Goal: Contribute content: Contribute content

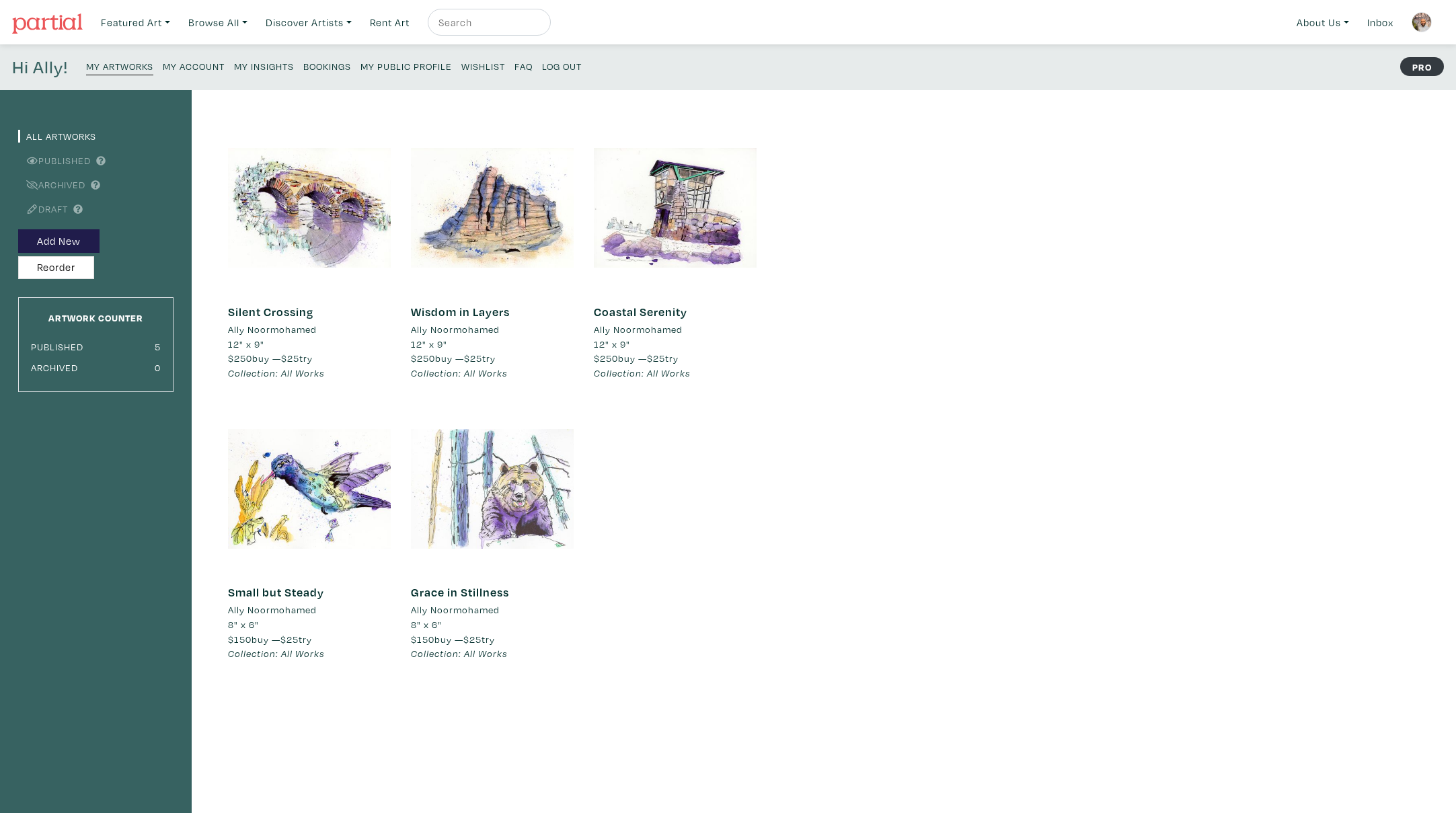
click at [519, 474] on div at bounding box center [492, 488] width 163 height 163
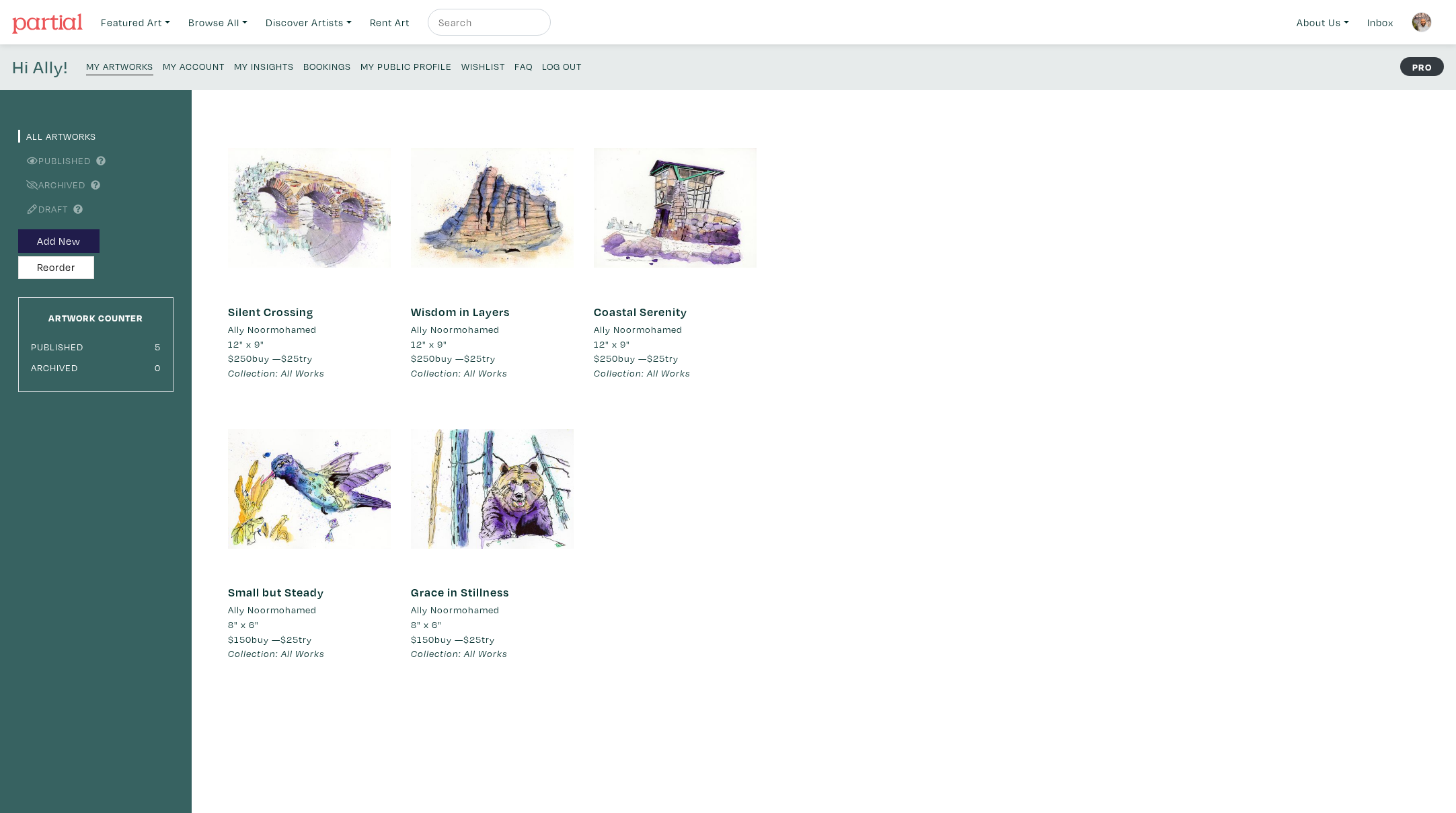
click at [323, 213] on div at bounding box center [309, 207] width 163 height 163
click at [406, 65] on small "My Public Profile" at bounding box center [406, 66] width 92 height 13
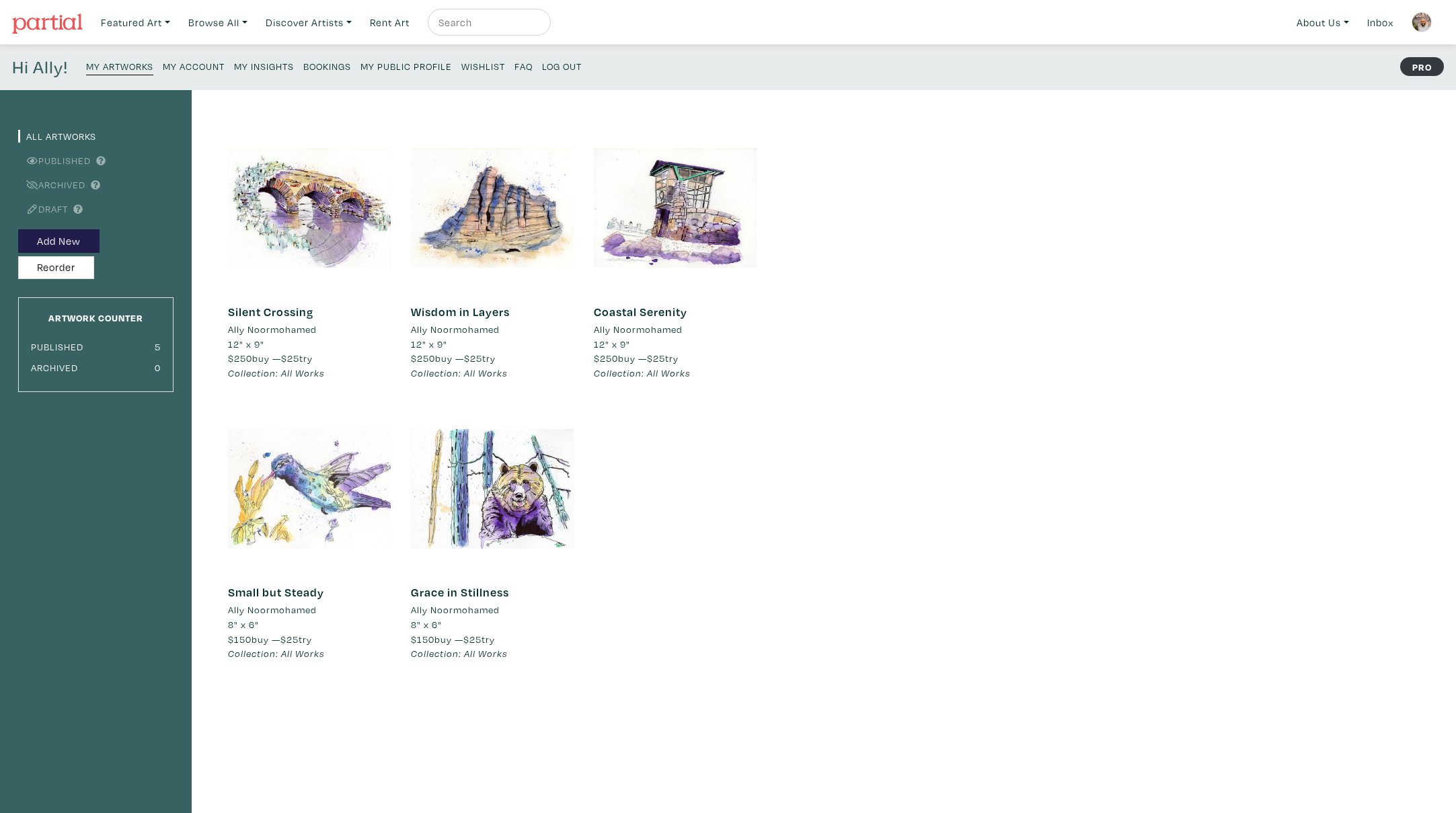
click at [296, 500] on div at bounding box center [309, 488] width 163 height 163
click at [357, 465] on div at bounding box center [309, 488] width 163 height 163
click at [1411, 16] on link at bounding box center [1422, 22] width 32 height 32
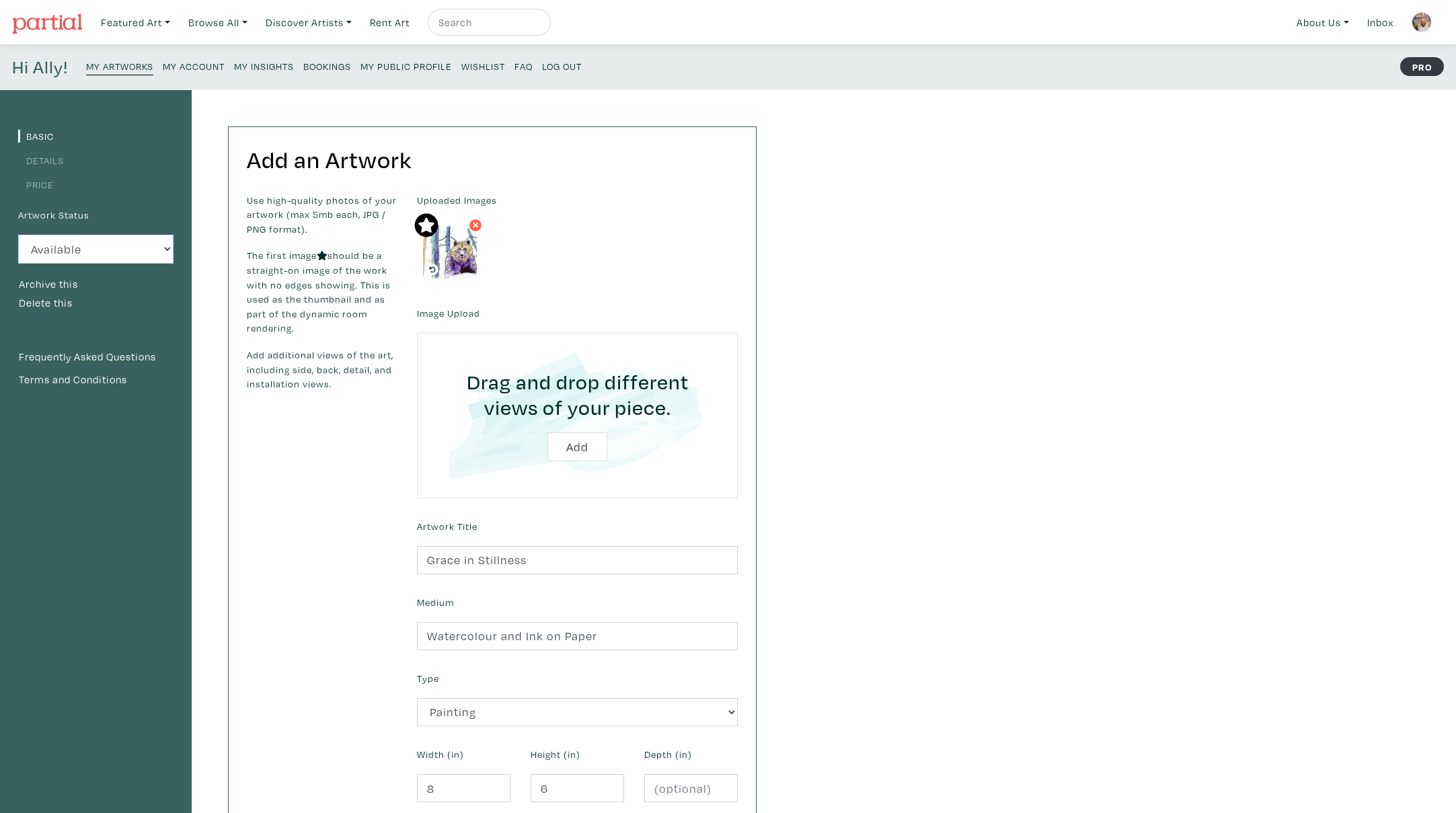
click at [57, 165] on link "Details" at bounding box center [41, 160] width 46 height 13
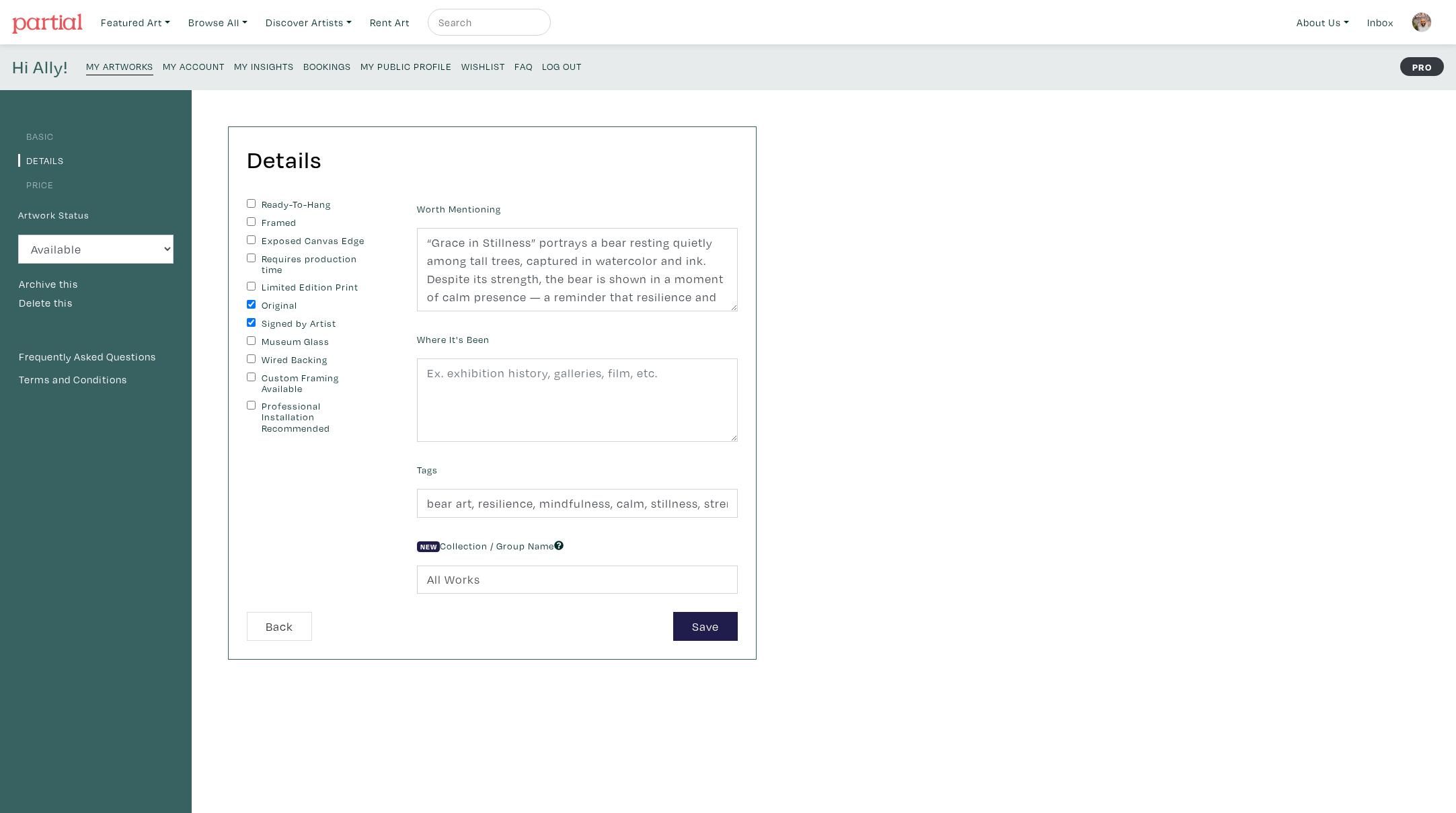
click at [44, 139] on link "Basic" at bounding box center [36, 136] width 36 height 13
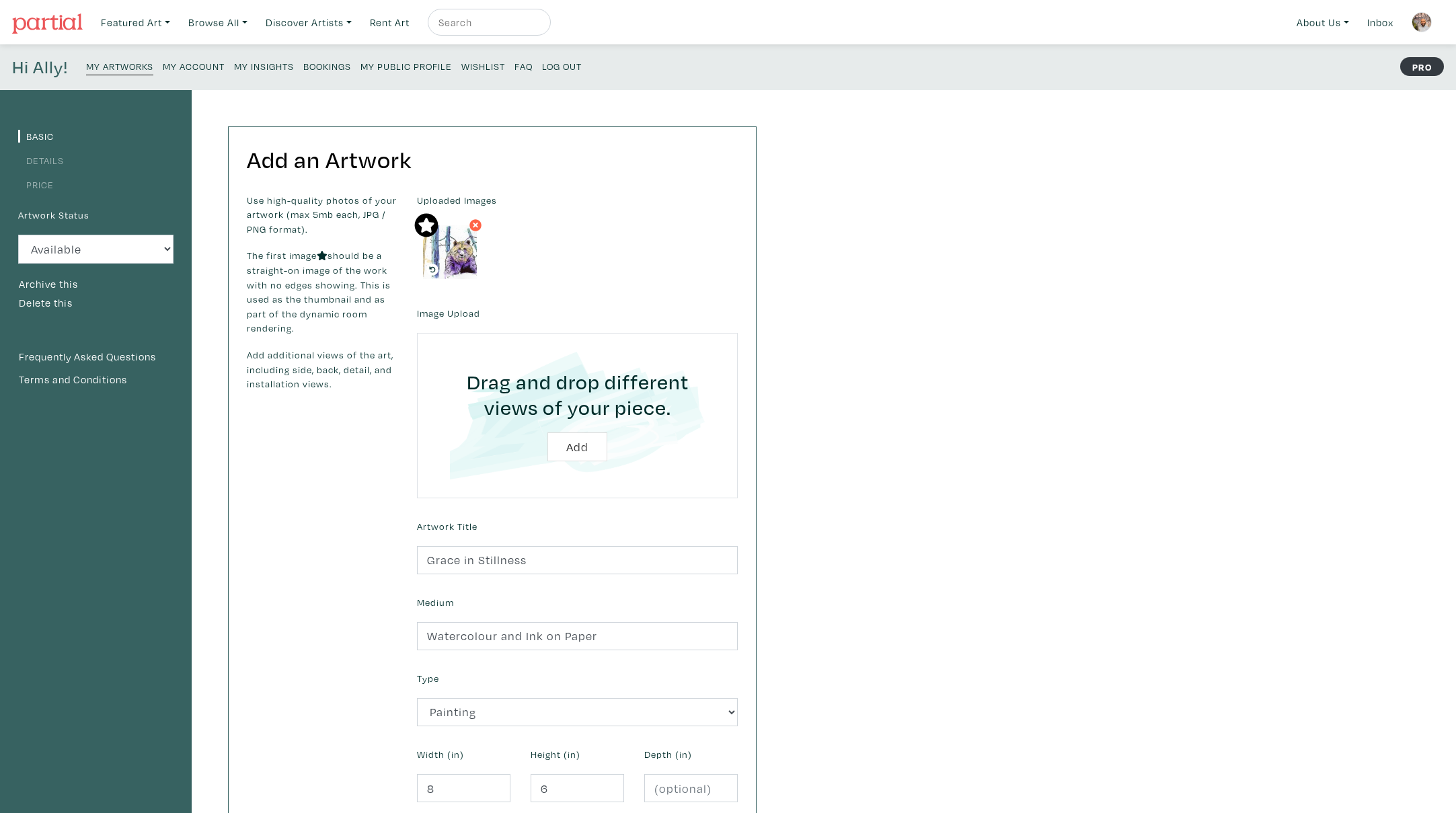
click at [576, 441] on input "file" at bounding box center [578, 415] width 283 height 128
type input "C:\fakepath\Smartist-20250817-180622.jpeg"
click at [590, 445] on input "file" at bounding box center [578, 415] width 283 height 128
type input "C:\fakepath\Smartist-20250817-180704.jpeg"
click at [587, 449] on input "file" at bounding box center [578, 415] width 283 height 128
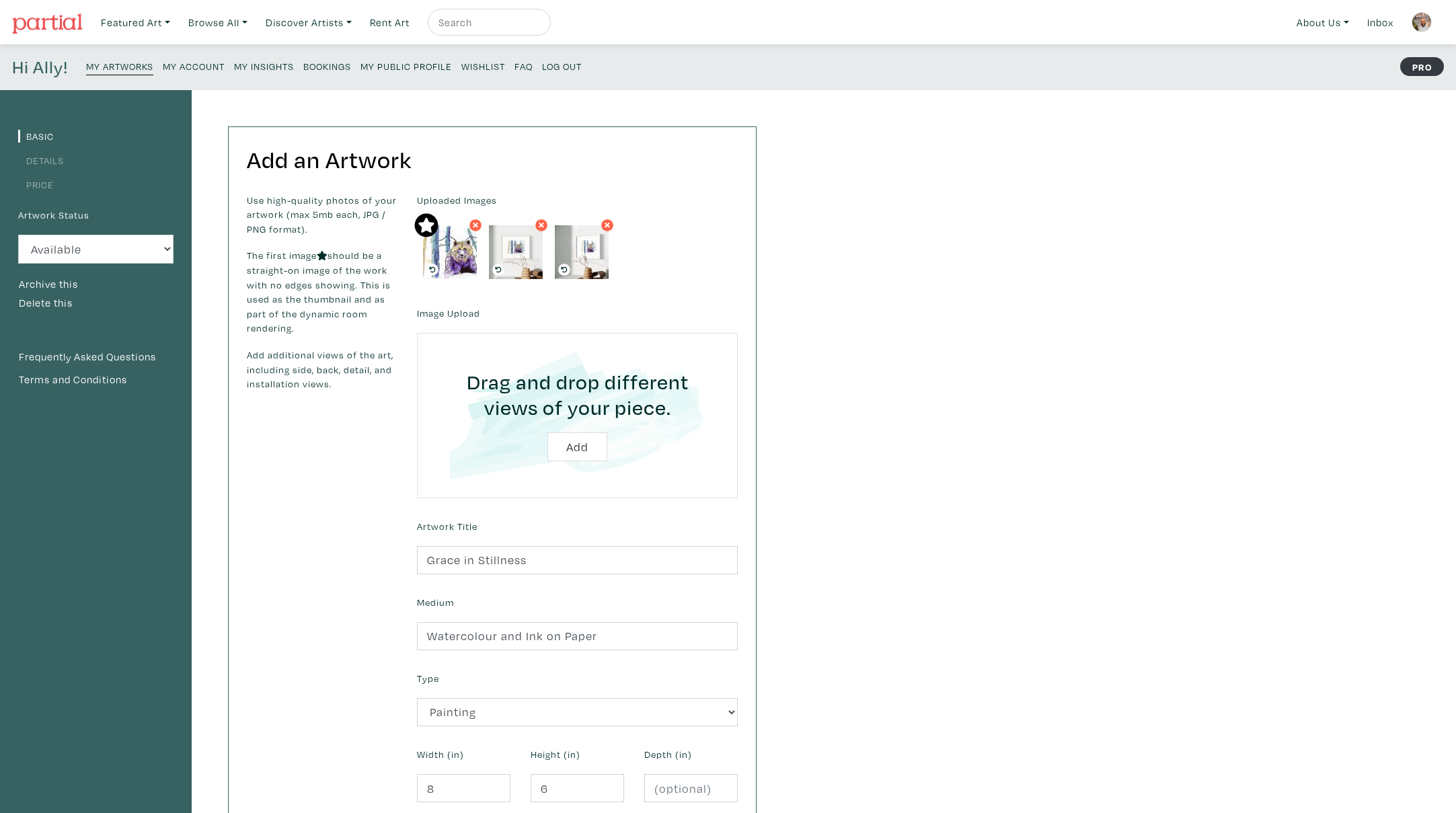
type input "C:\fakepath\Smartist-20250817-194502.jpeg"
click at [583, 449] on input "file" at bounding box center [578, 415] width 283 height 128
type input "C:\fakepath\Smartist-20250817-194514.jpeg"
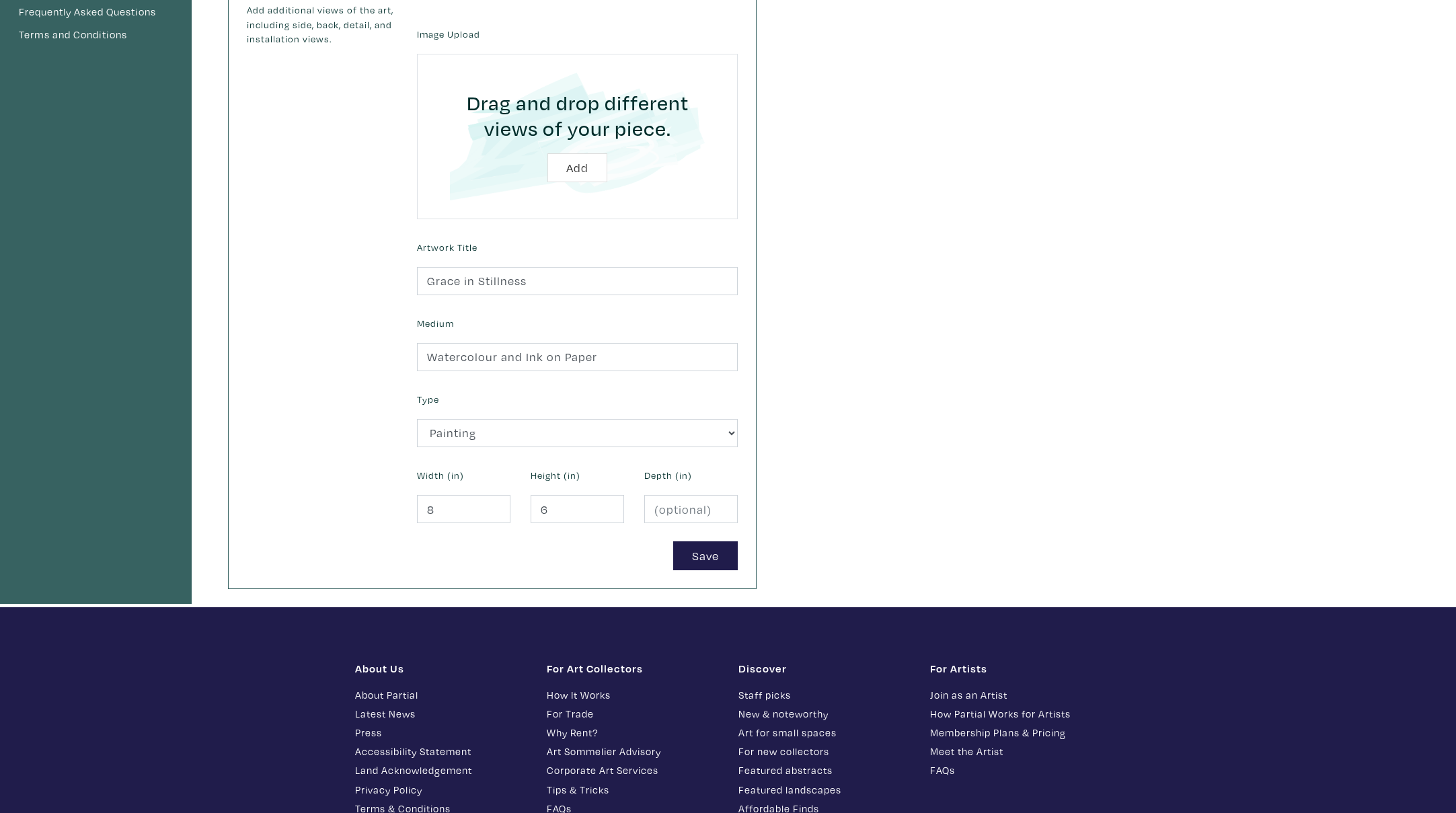
scroll to position [349, 0]
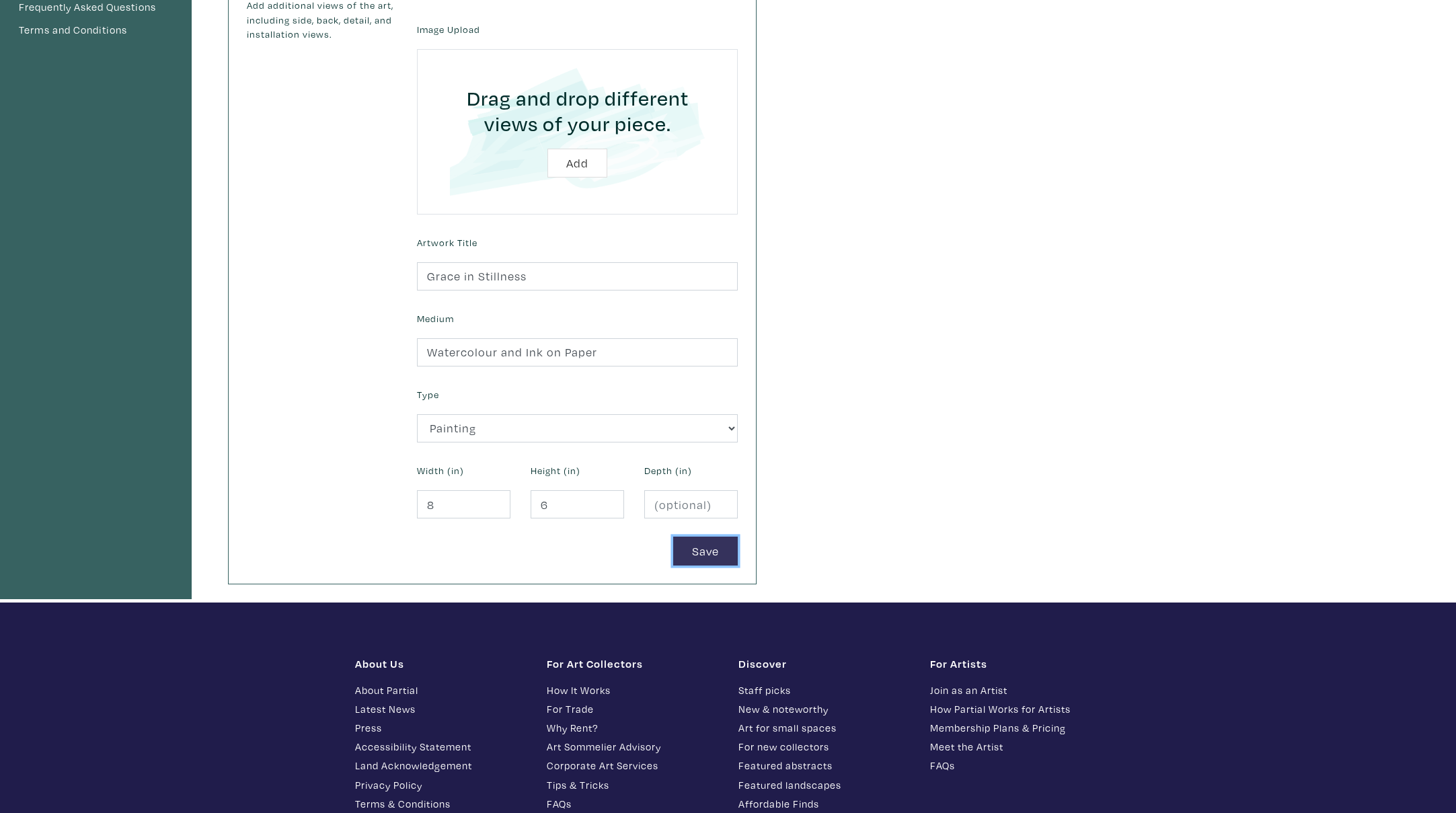
click at [717, 552] on button "Save" at bounding box center [706, 551] width 65 height 29
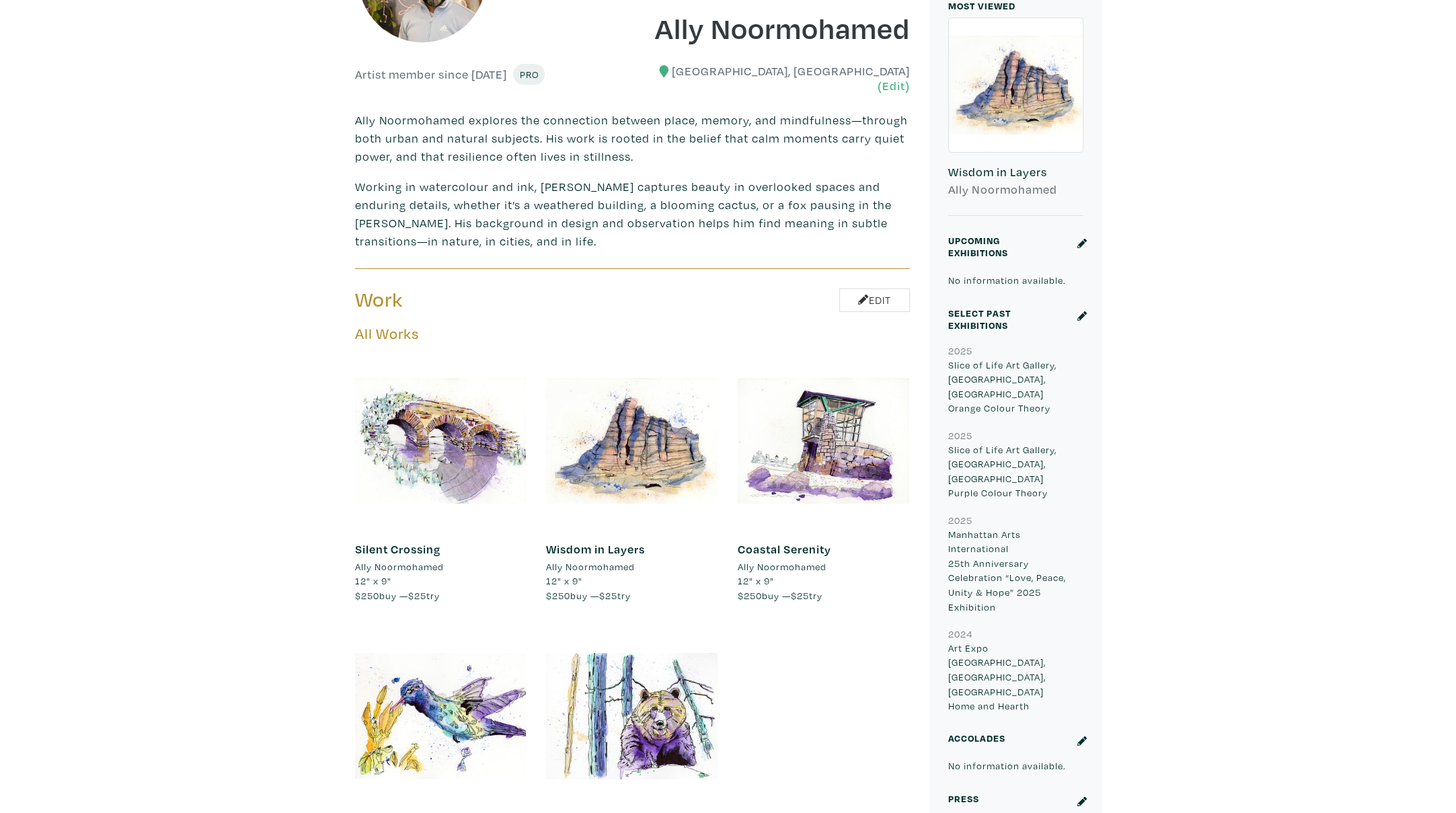
scroll to position [616, 0]
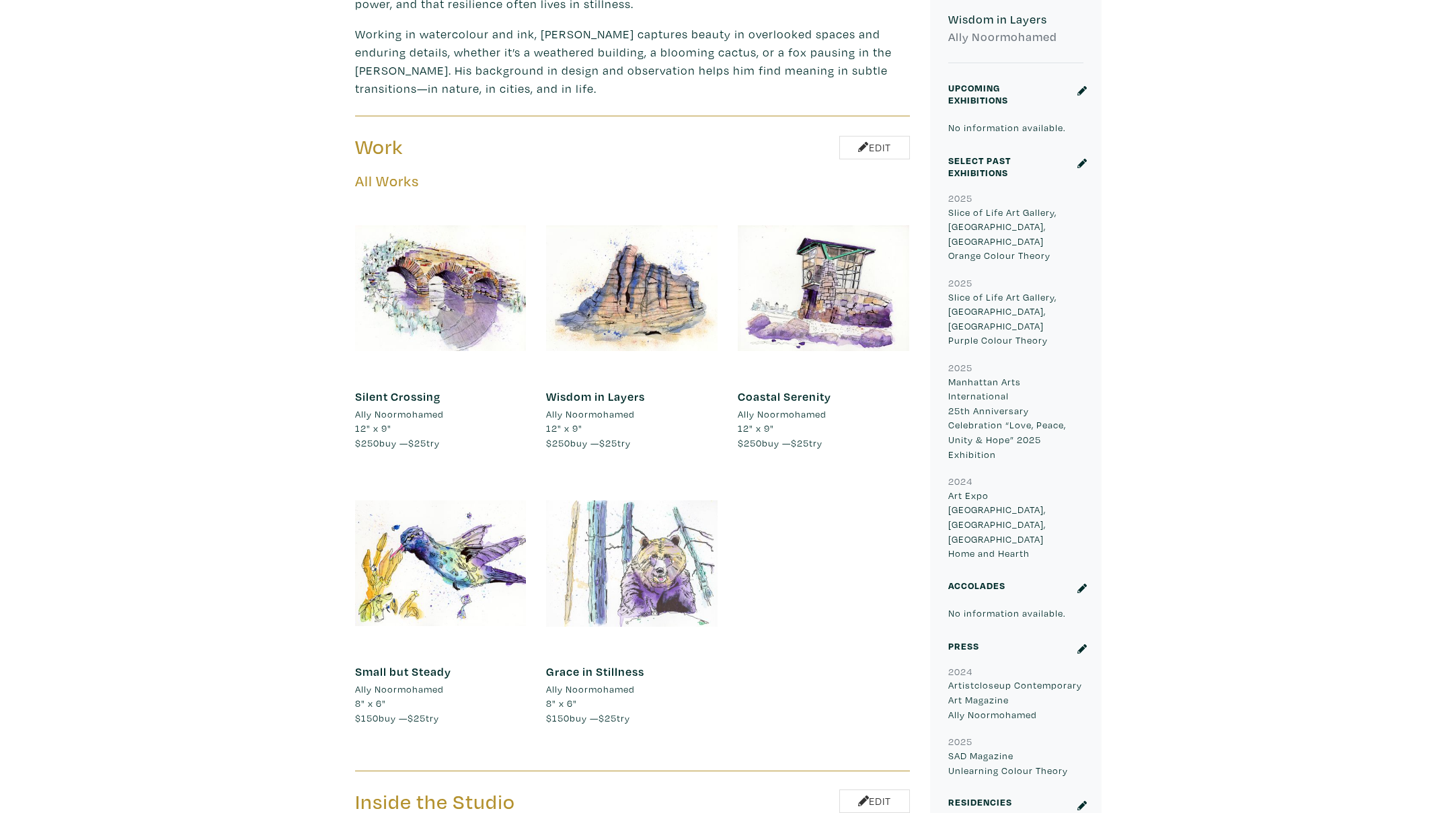
click at [583, 508] on div at bounding box center [632, 563] width 171 height 171
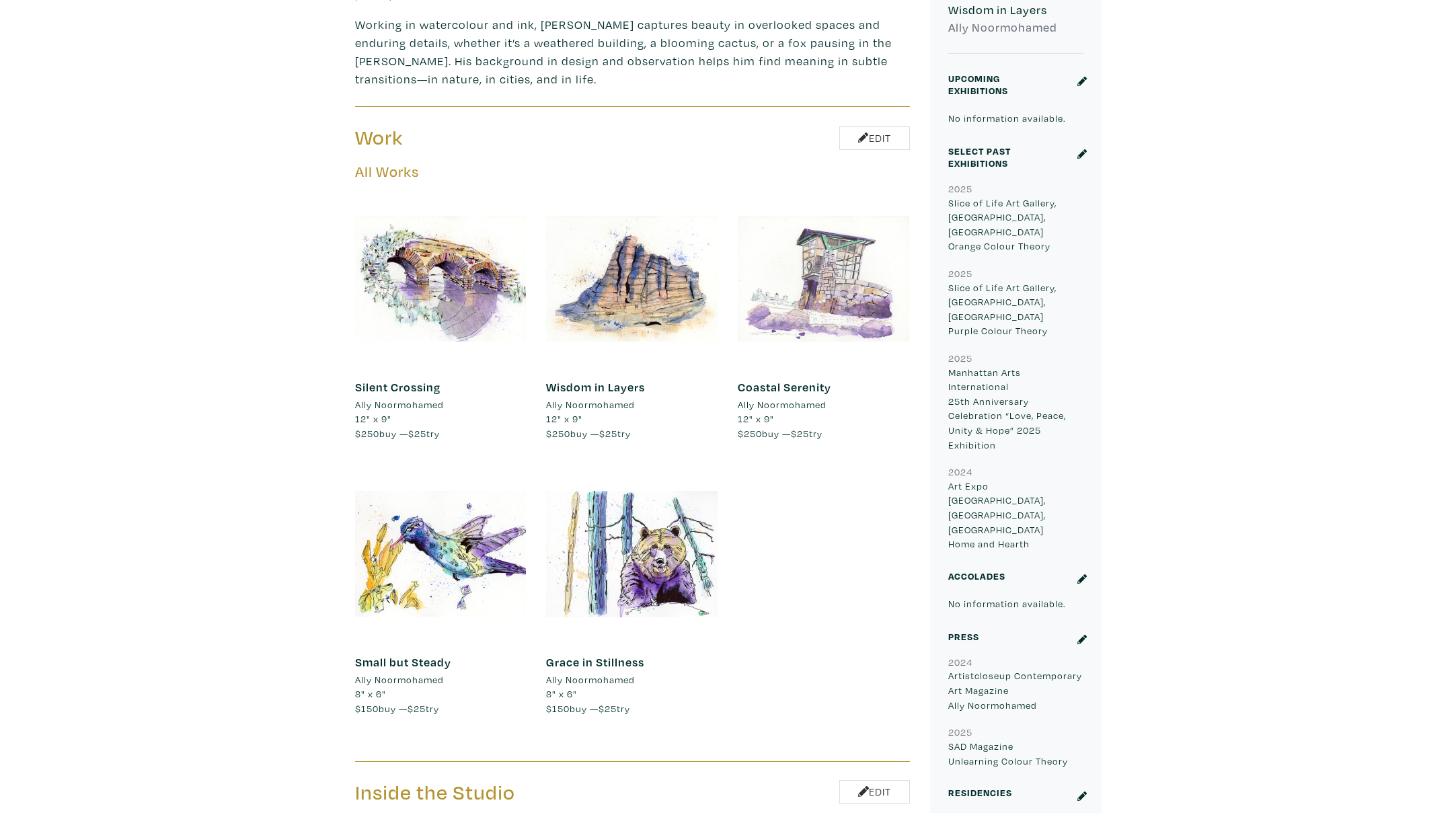
scroll to position [628, 0]
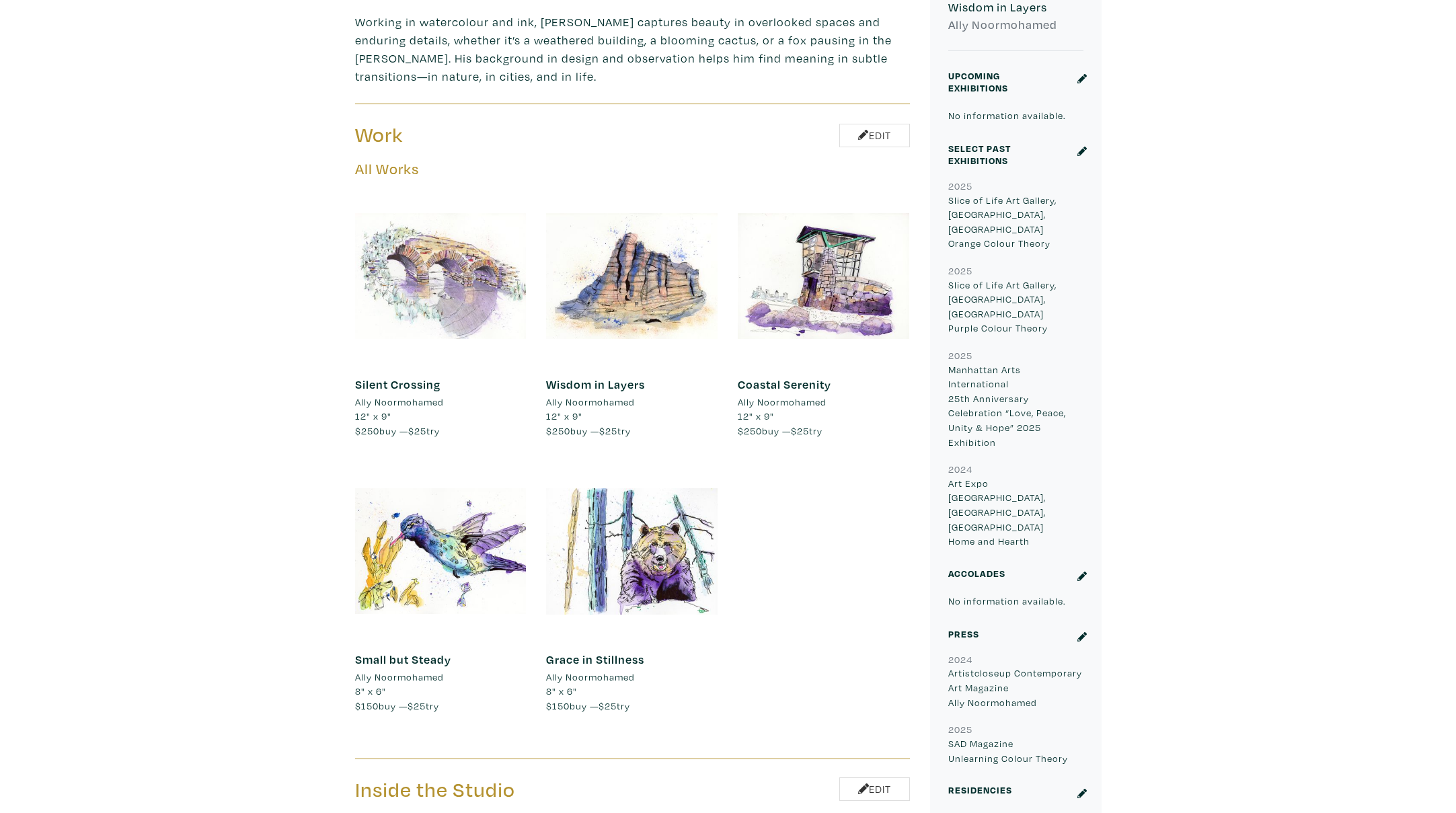
click at [469, 258] on div at bounding box center [441, 276] width 171 height 171
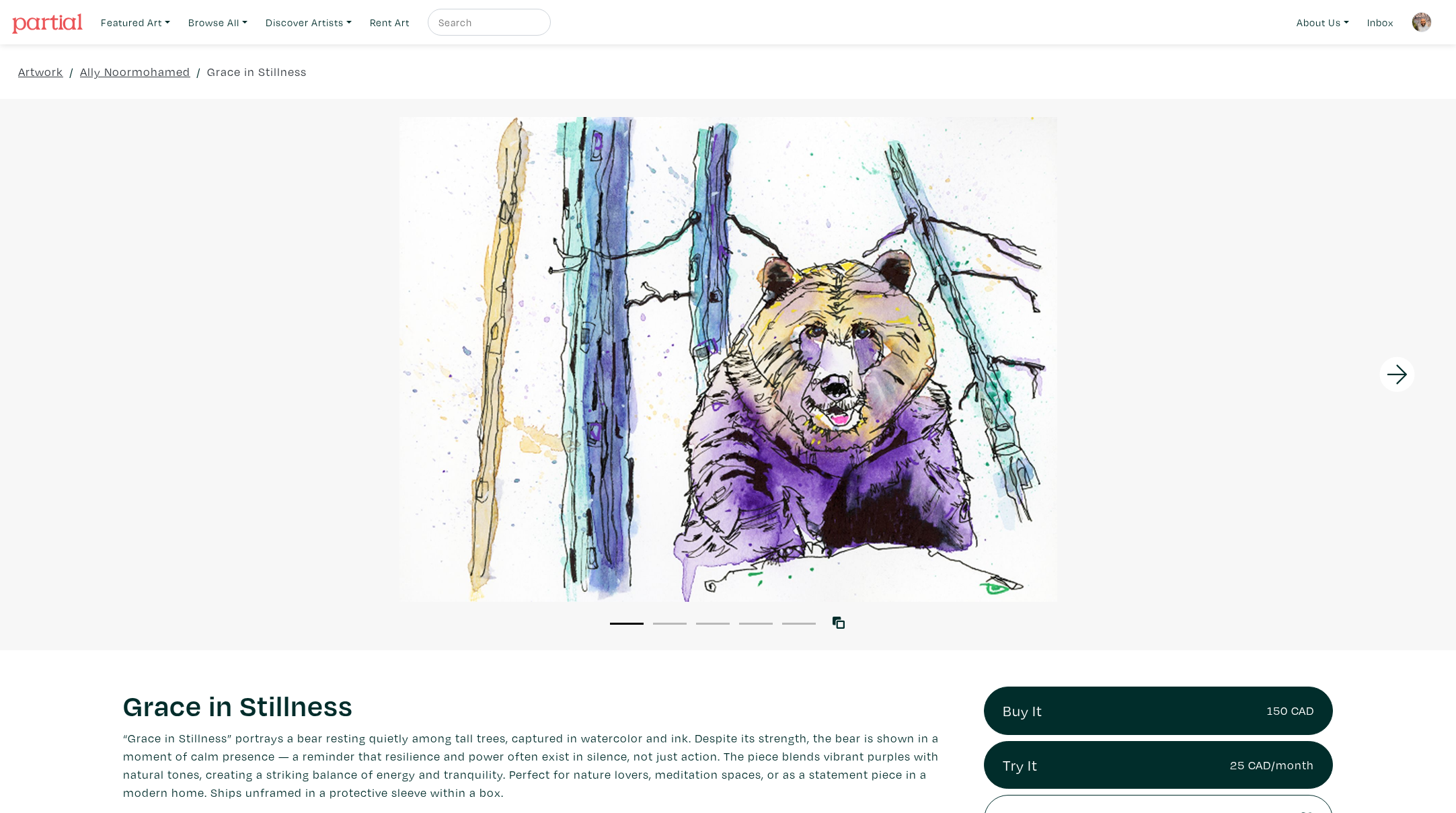
click at [1401, 371] on icon at bounding box center [1398, 374] width 46 height 36
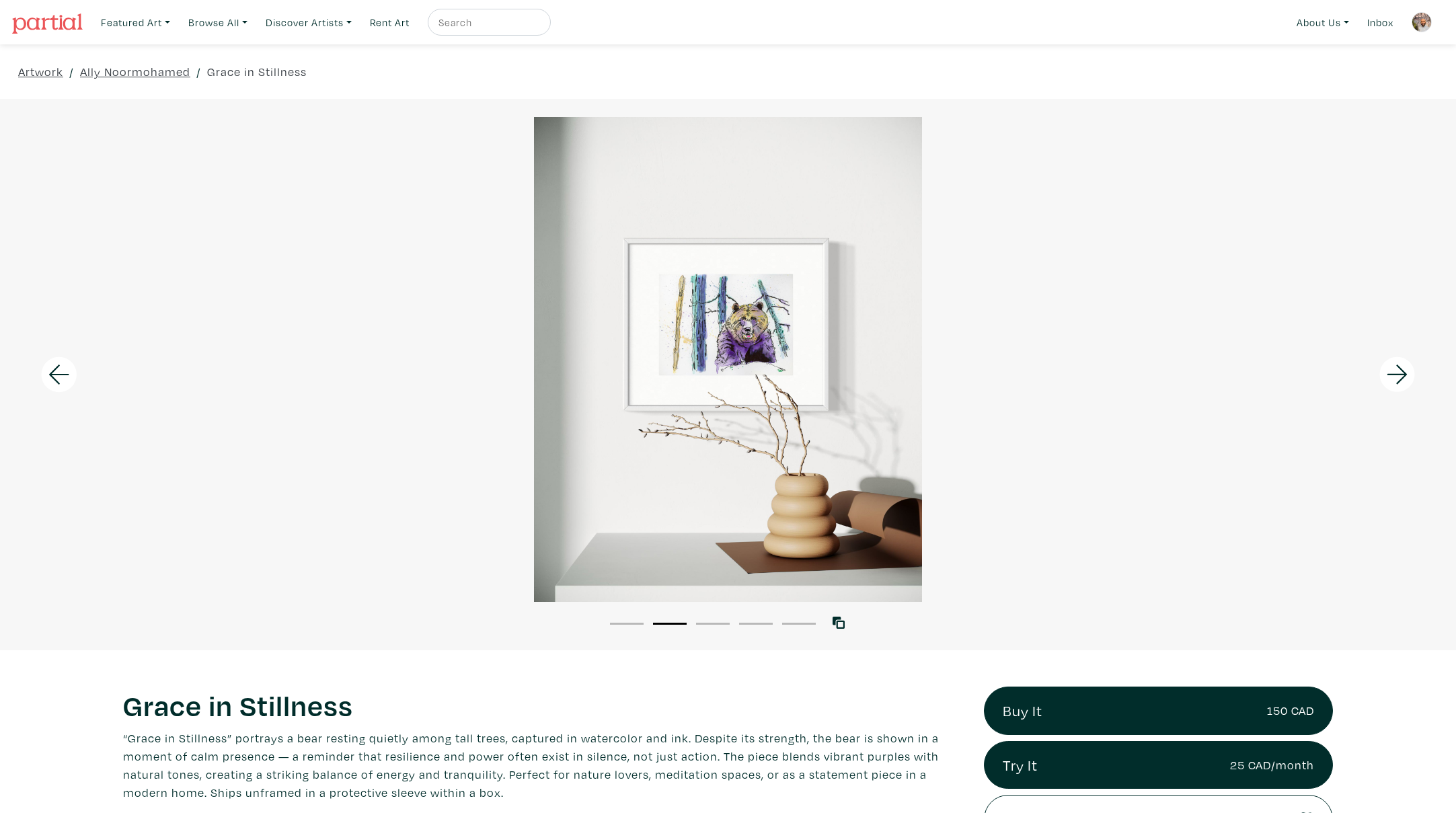
click at [1401, 371] on icon at bounding box center [1398, 374] width 46 height 36
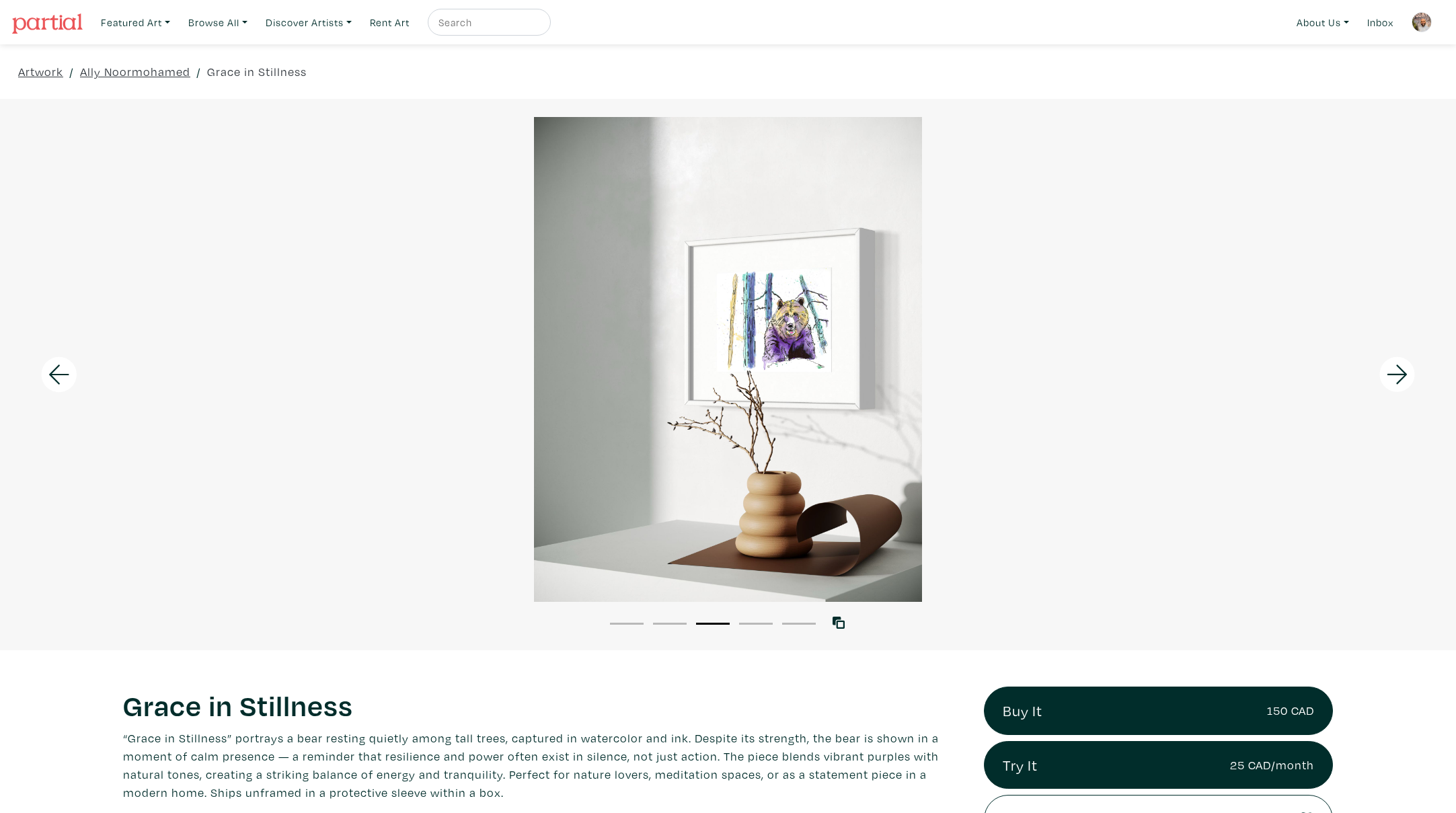
click at [1401, 371] on icon at bounding box center [1398, 374] width 46 height 36
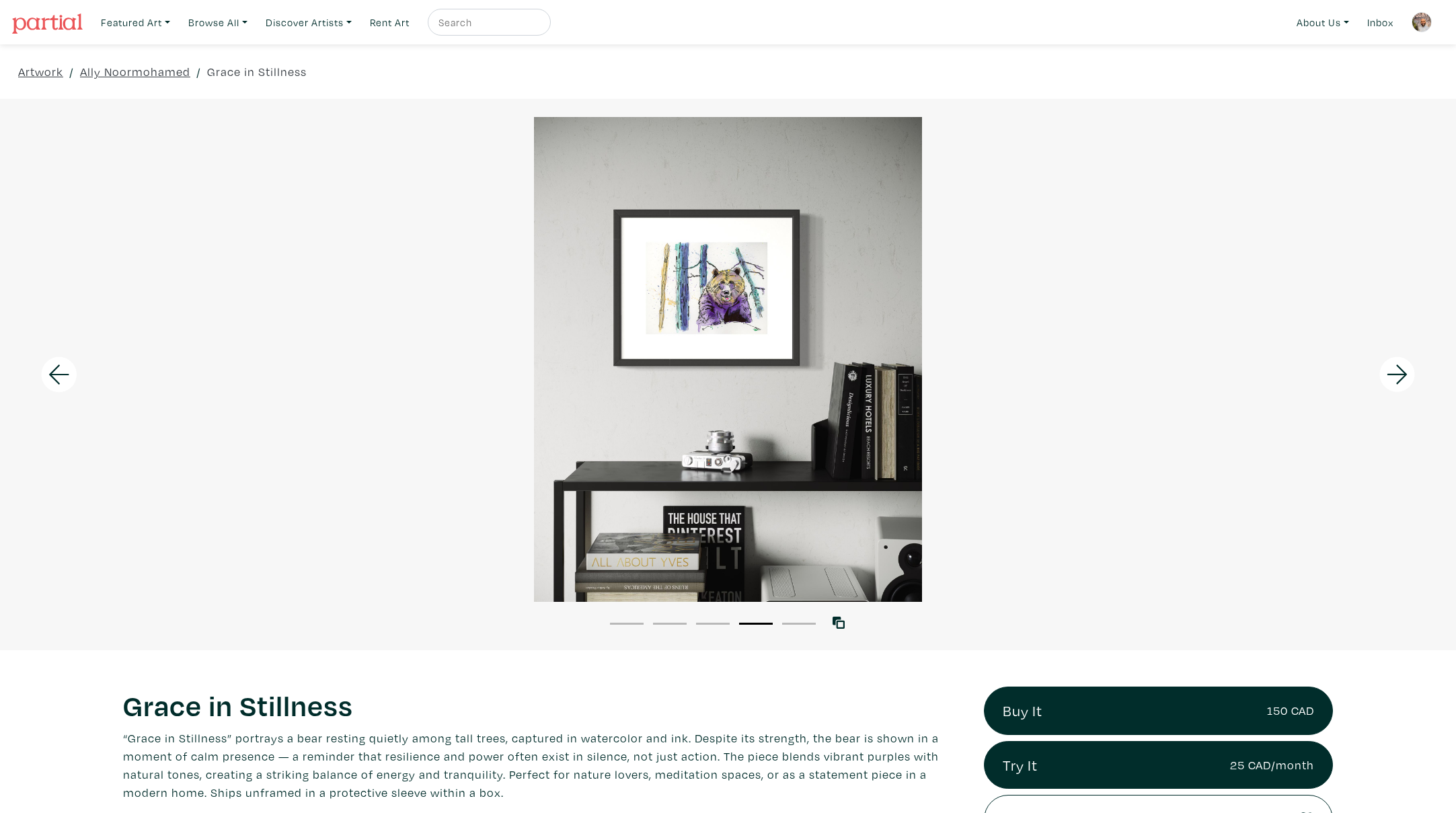
click at [1401, 371] on icon at bounding box center [1398, 374] width 46 height 36
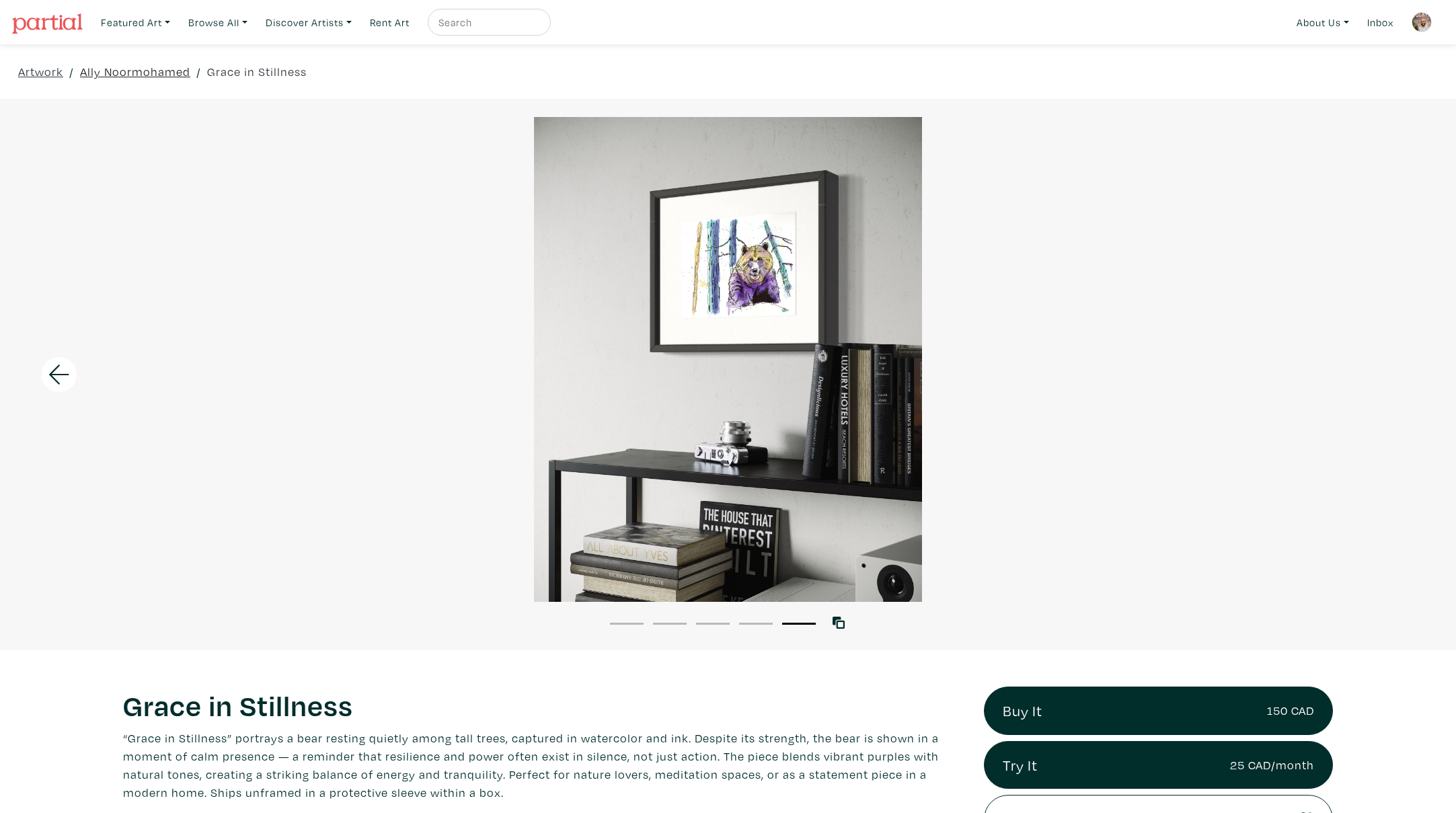
click at [146, 77] on link "Ally Noormohamed" at bounding box center [135, 72] width 110 height 18
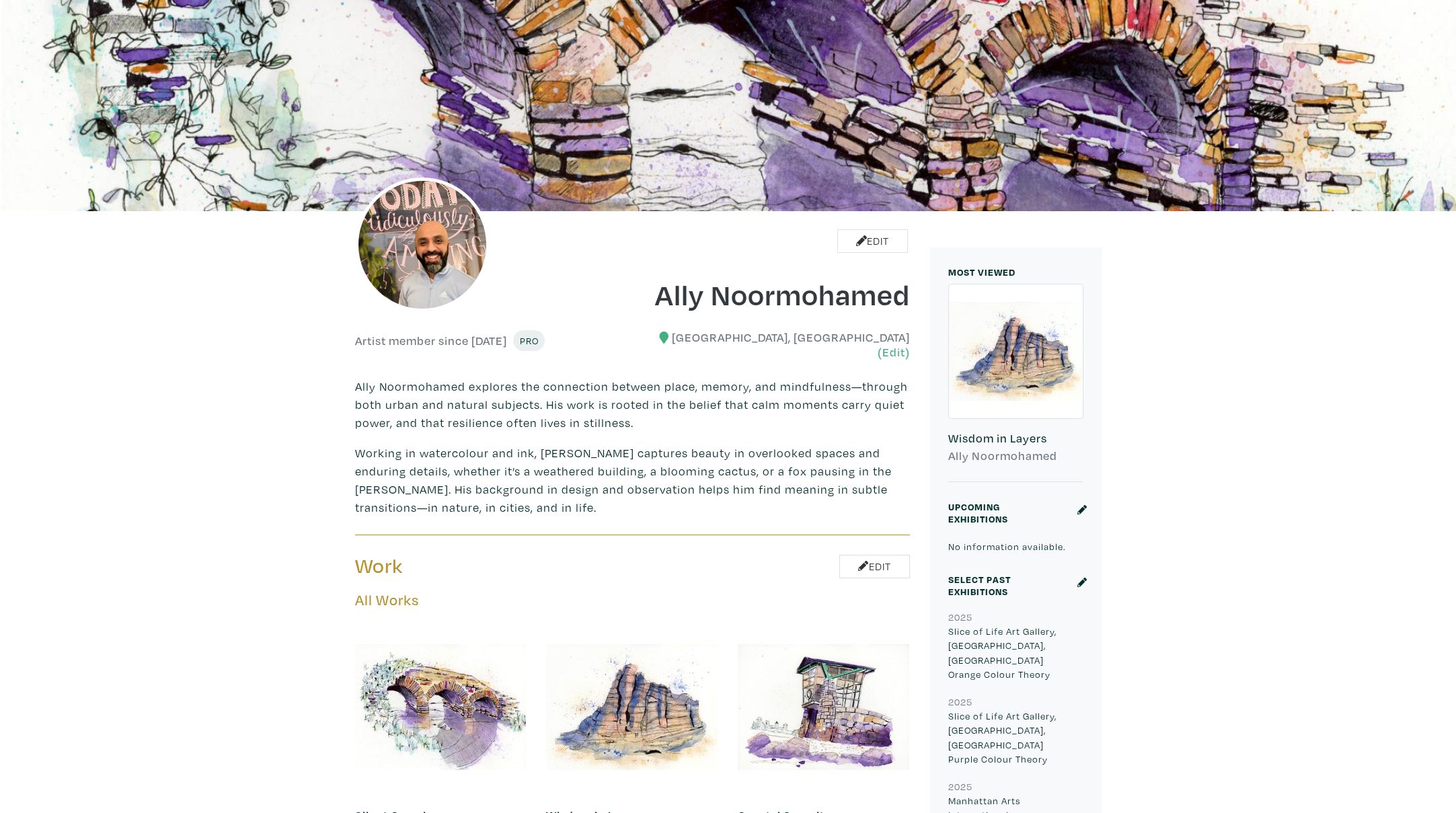
scroll to position [269, 0]
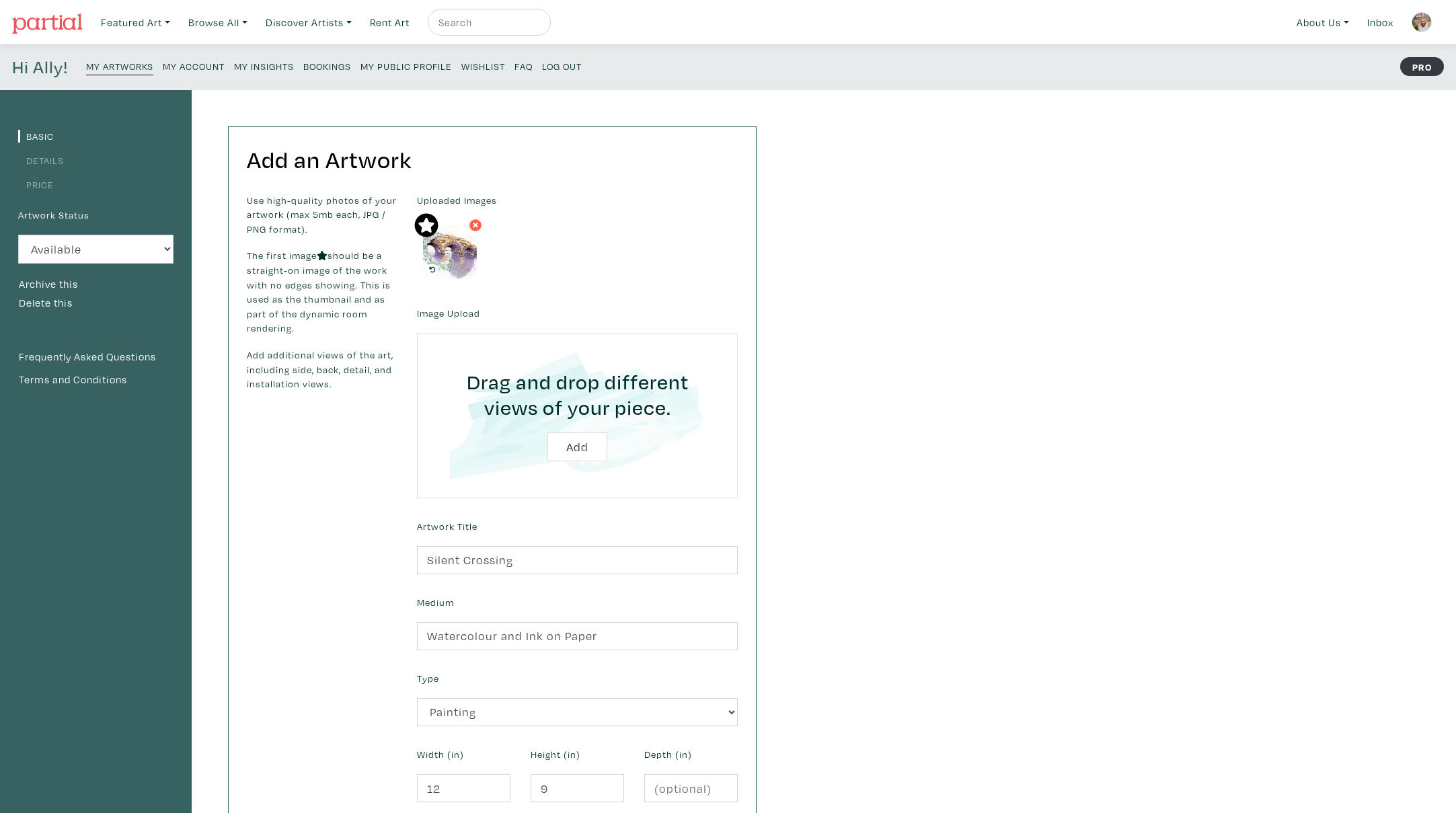
click at [583, 452] on input "file" at bounding box center [578, 415] width 283 height 128
type input "C:\fakepath\Smartist-20250817-194716.jpeg"
click at [569, 447] on input "file" at bounding box center [578, 415] width 283 height 128
type input "C:\fakepath\Smartist-20250817-194729.jpeg"
drag, startPoint x: 585, startPoint y: 246, endPoint x: 600, endPoint y: 247, distance: 15.0
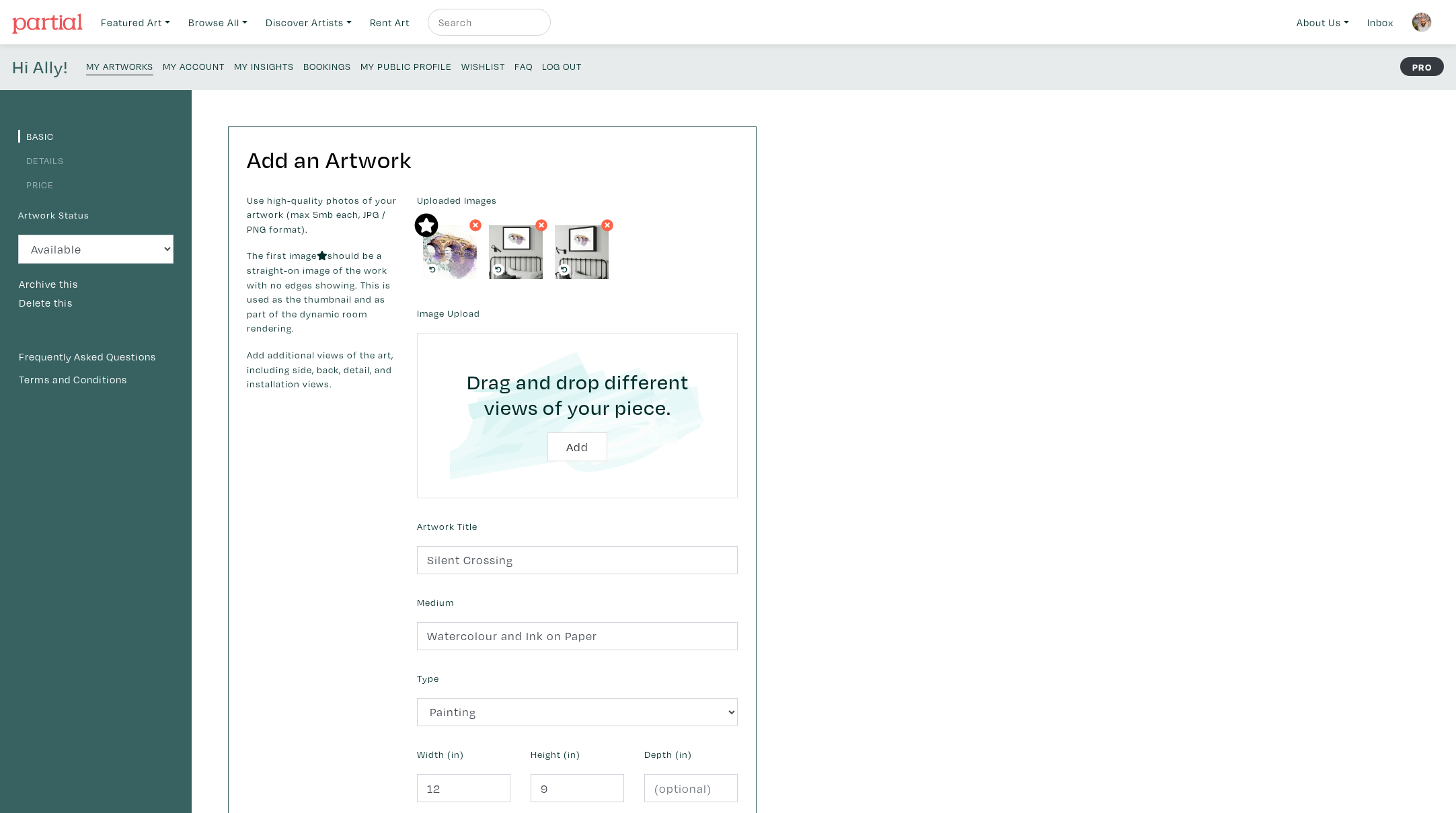
click at [585, 448] on input "file" at bounding box center [578, 415] width 283 height 128
type input "C:\fakepath\Smartist-20250817-194846.jpeg"
click at [590, 442] on input "file" at bounding box center [578, 415] width 283 height 128
type input "C:\fakepath\Smartist-20250817-194953.jpeg"
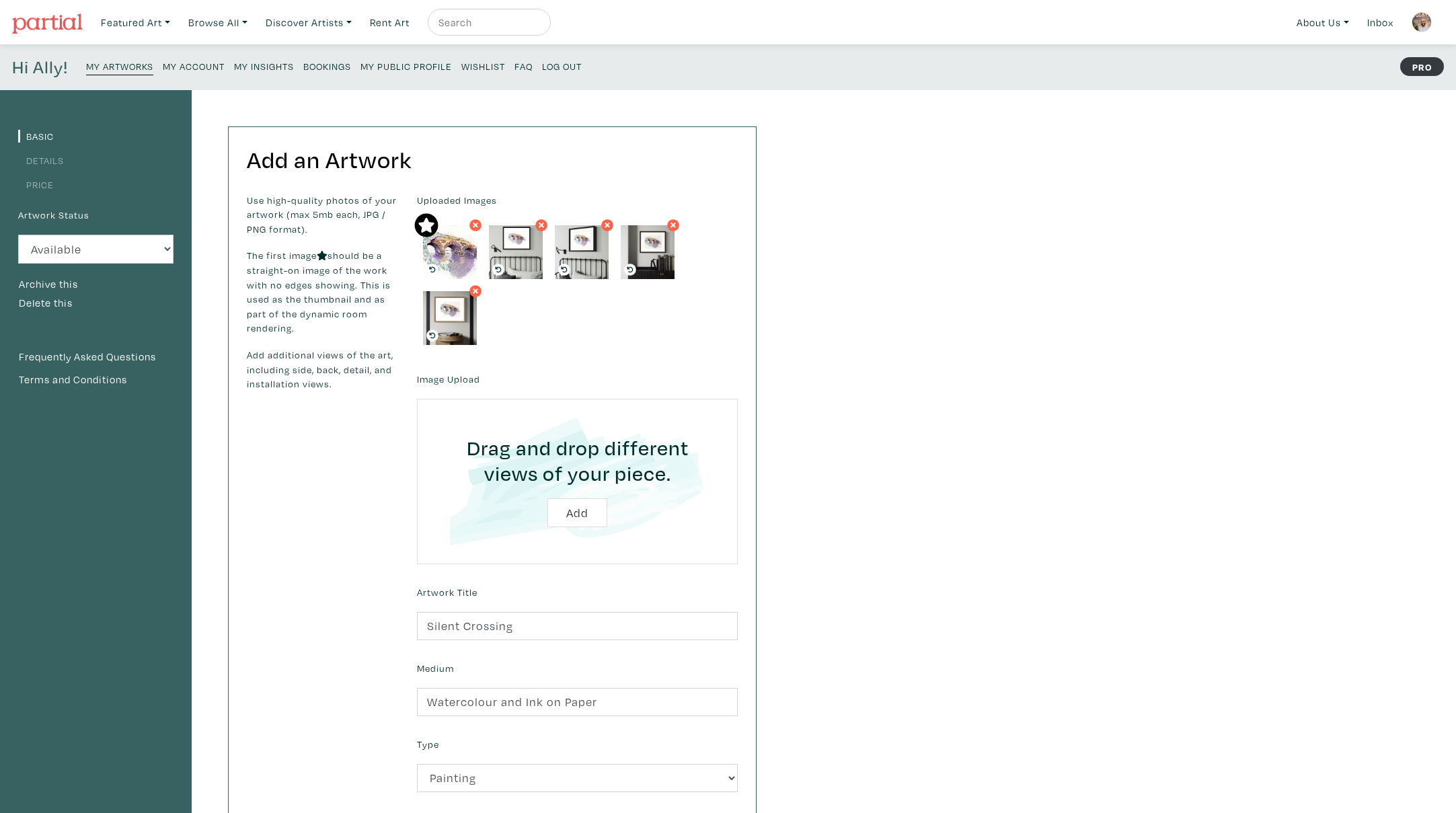
click at [571, 518] on input "file" at bounding box center [578, 481] width 283 height 128
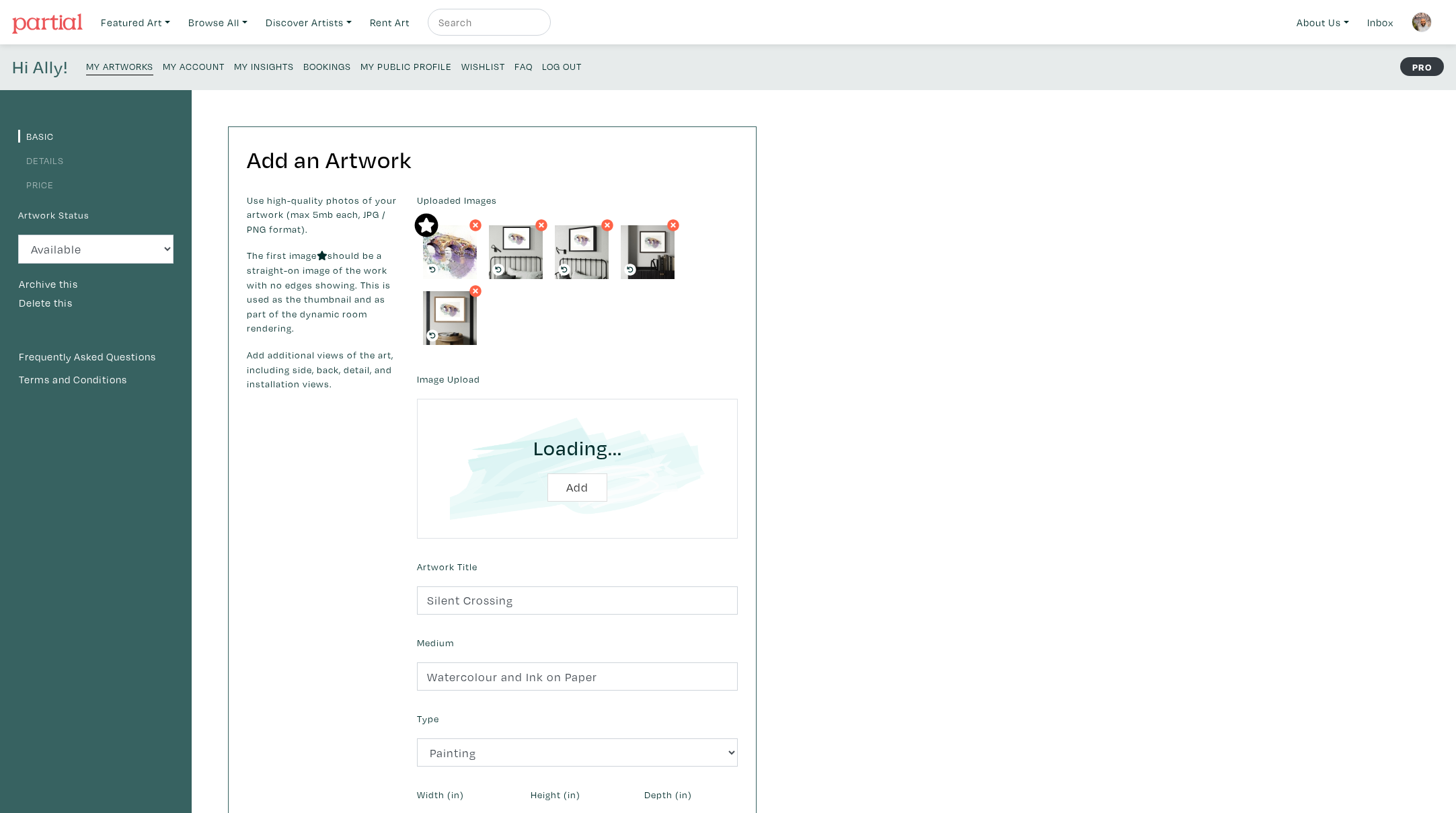
click at [569, 489] on input "file" at bounding box center [578, 469] width 283 height 103
type input "C:\fakepath\Smartist-20250817-194904.jpeg"
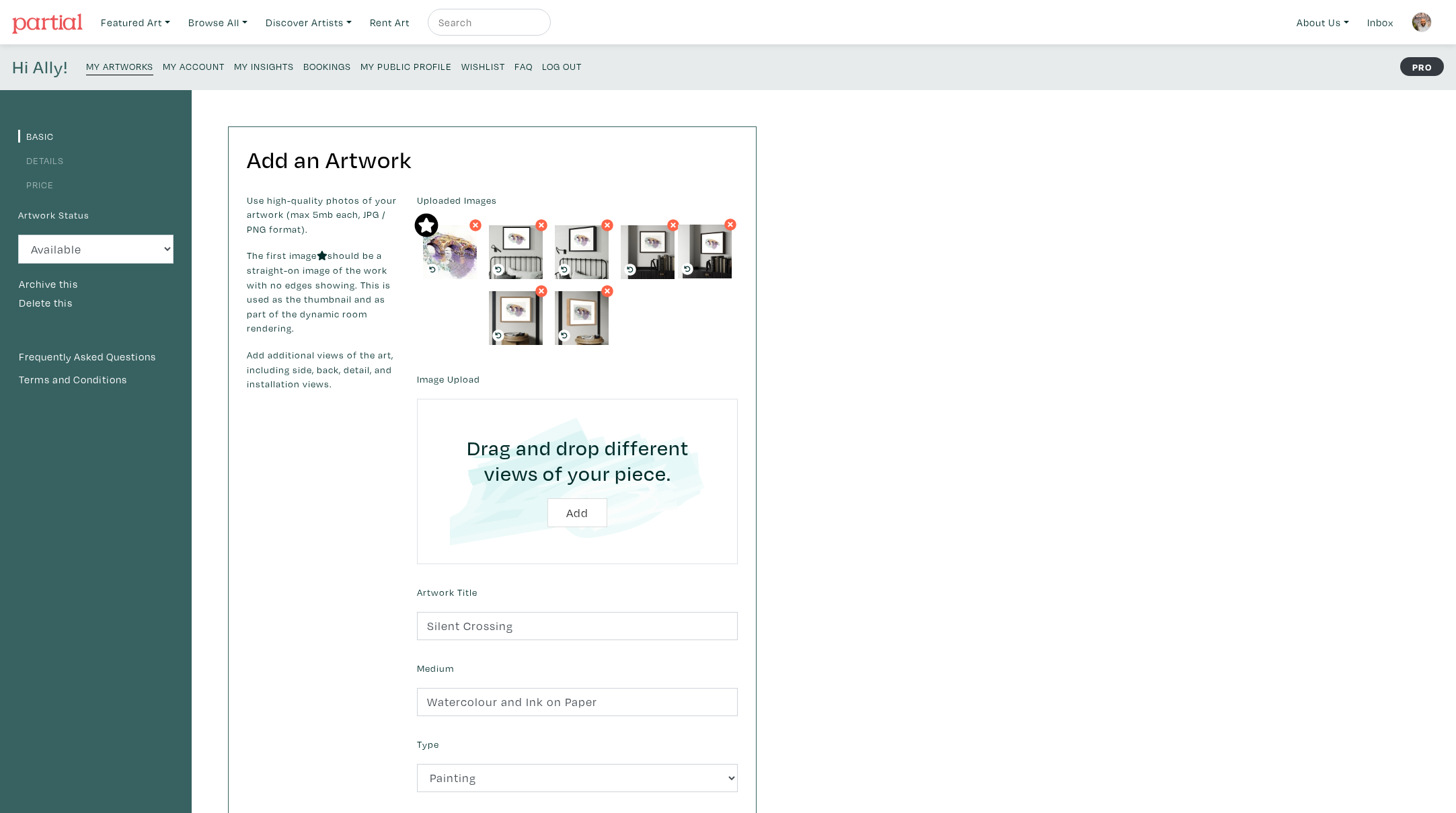
drag, startPoint x: 513, startPoint y: 316, endPoint x: 702, endPoint y: 250, distance: 200.2
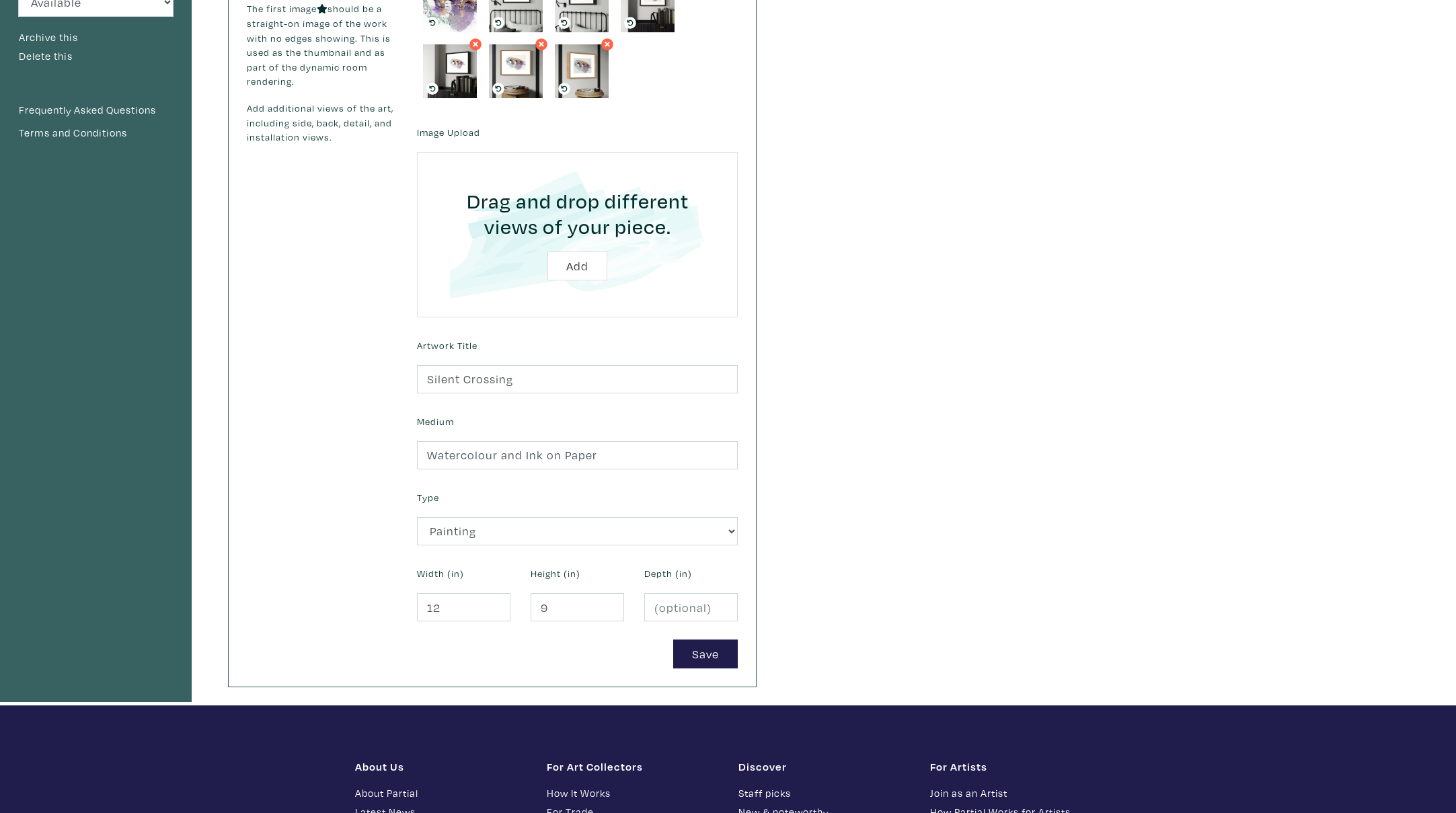
scroll to position [253, 0]
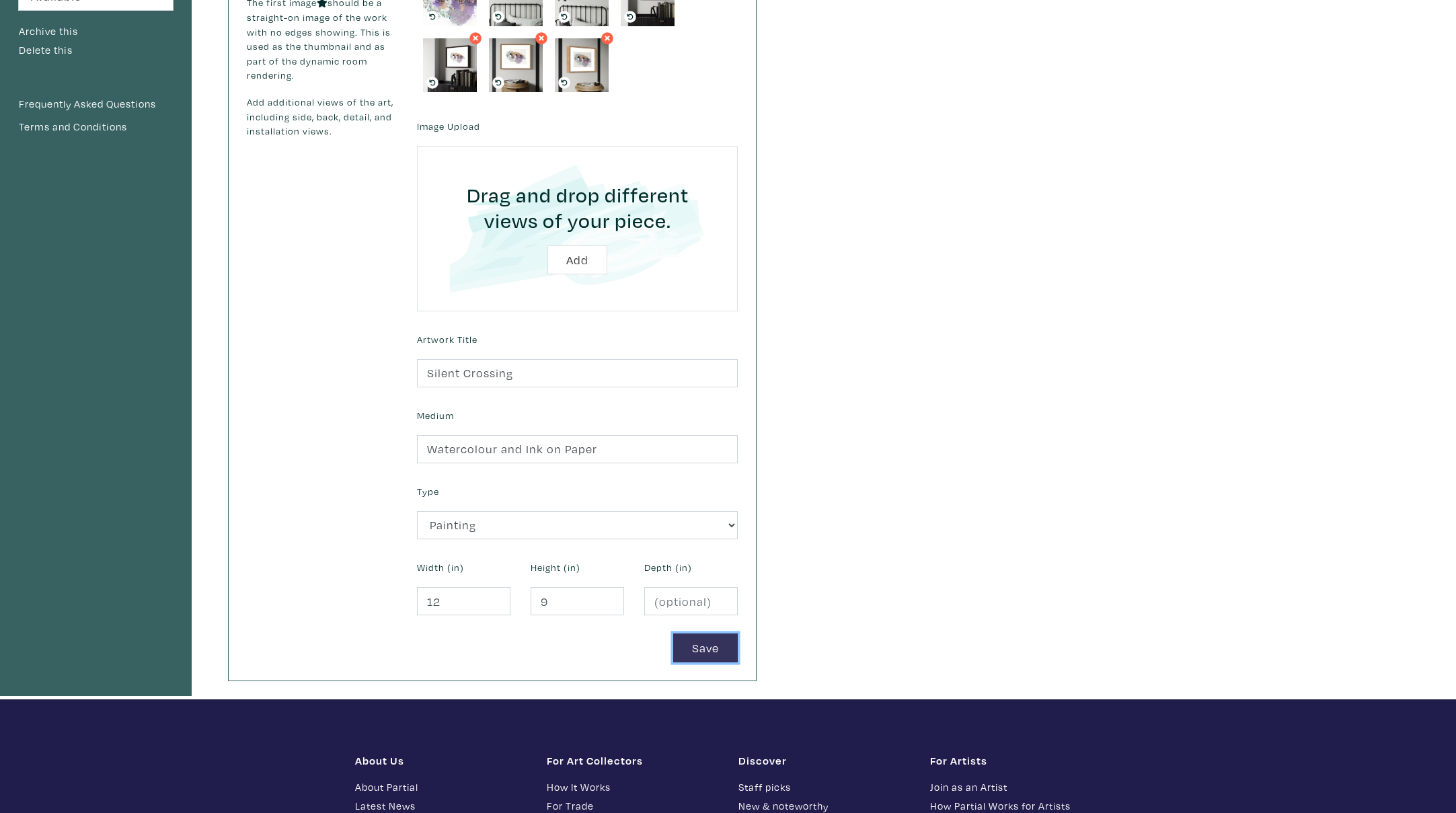
click at [694, 646] on button "Save" at bounding box center [706, 648] width 65 height 29
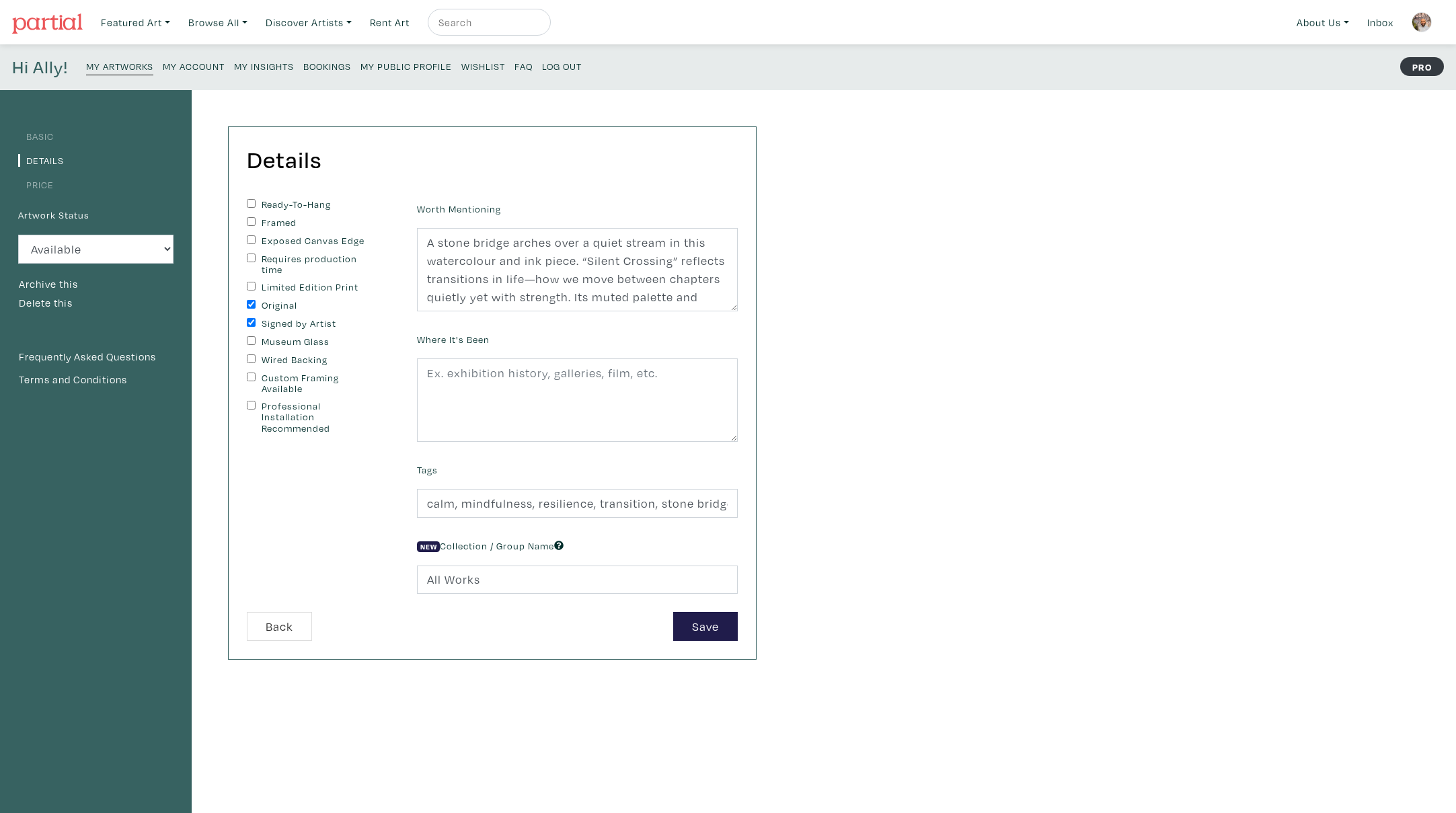
click at [130, 67] on small "My Artworks" at bounding box center [120, 66] width 67 height 13
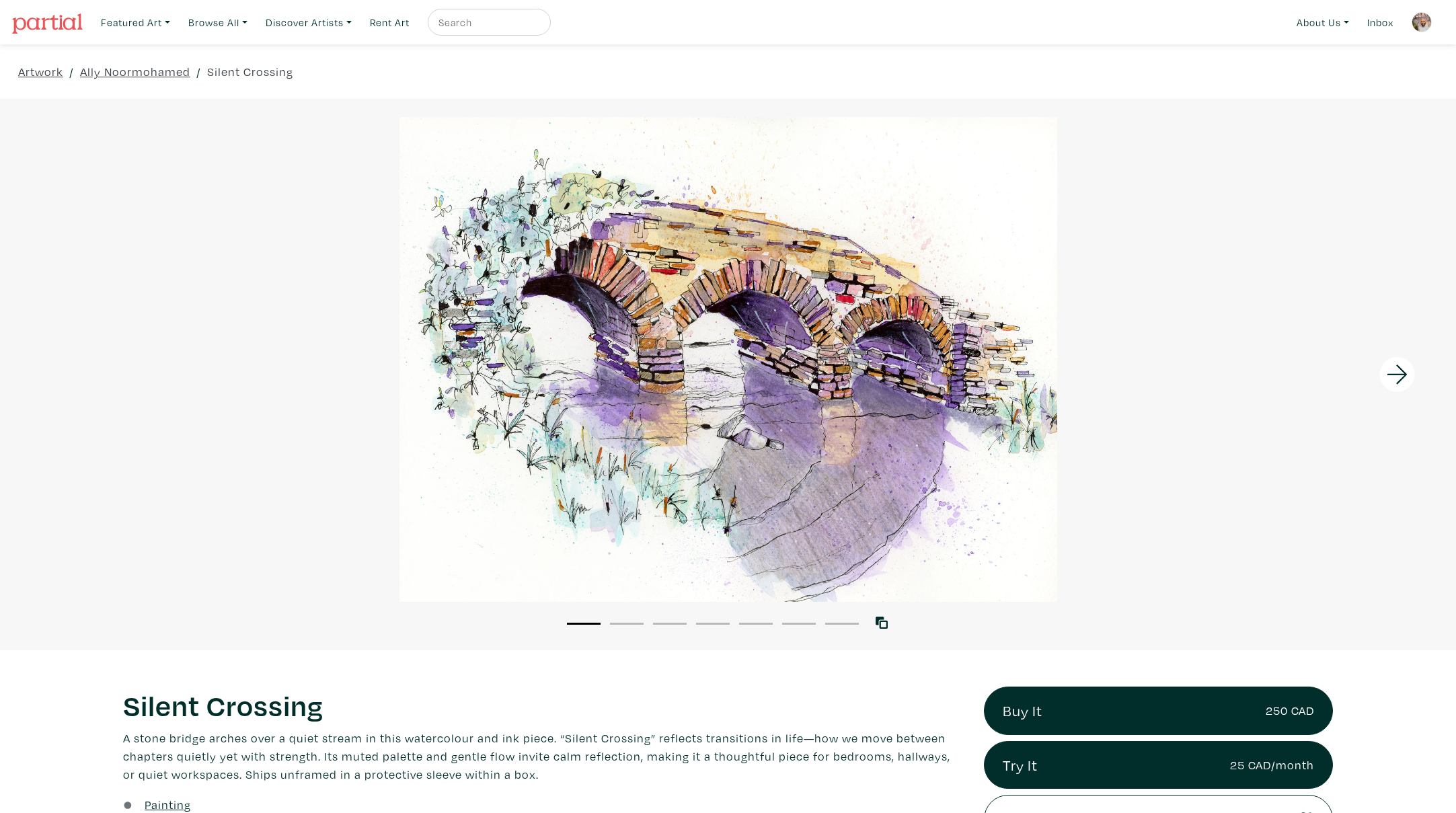
click at [1394, 366] on icon at bounding box center [1398, 374] width 46 height 36
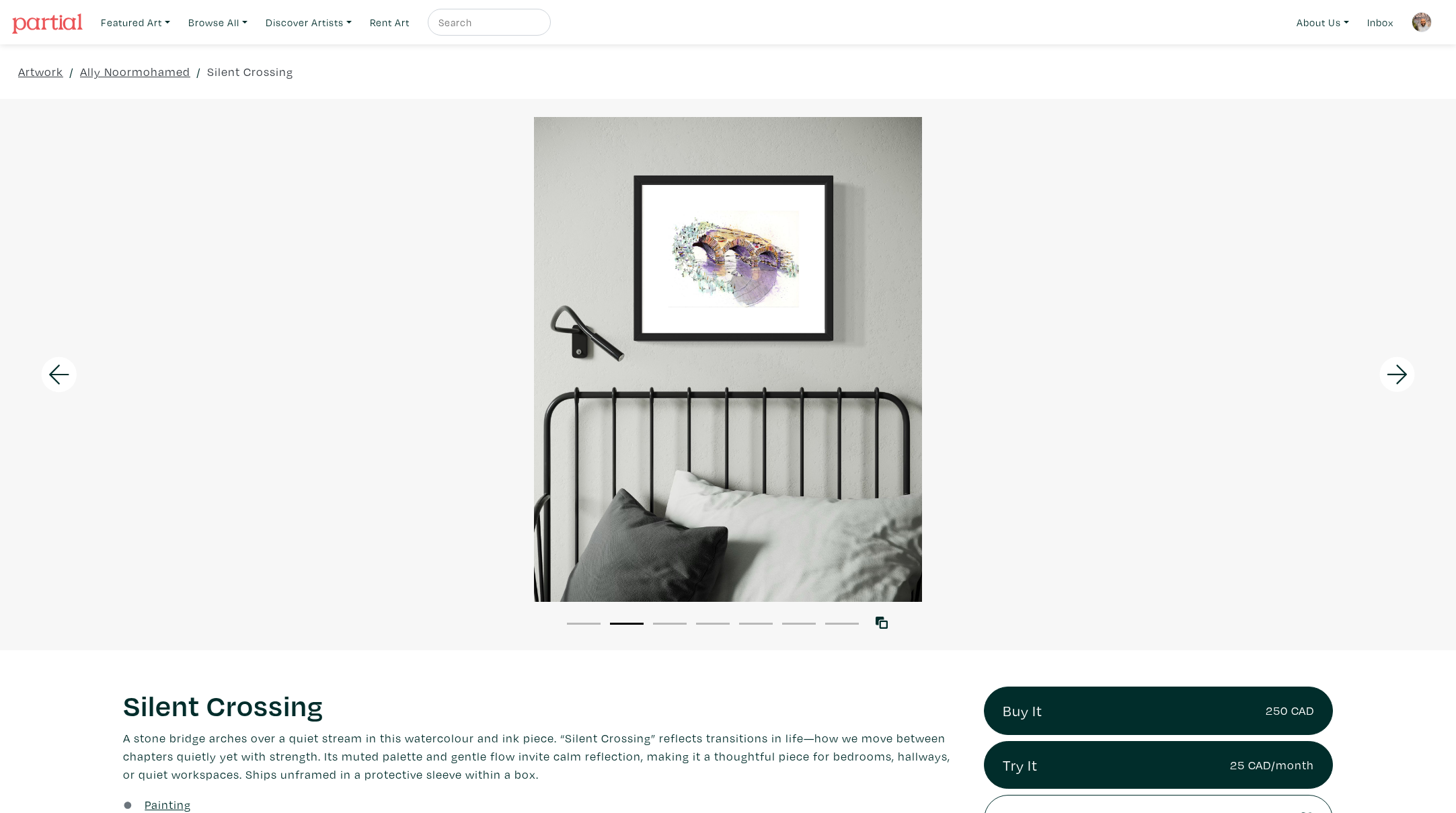
click at [1394, 366] on icon at bounding box center [1398, 374] width 46 height 36
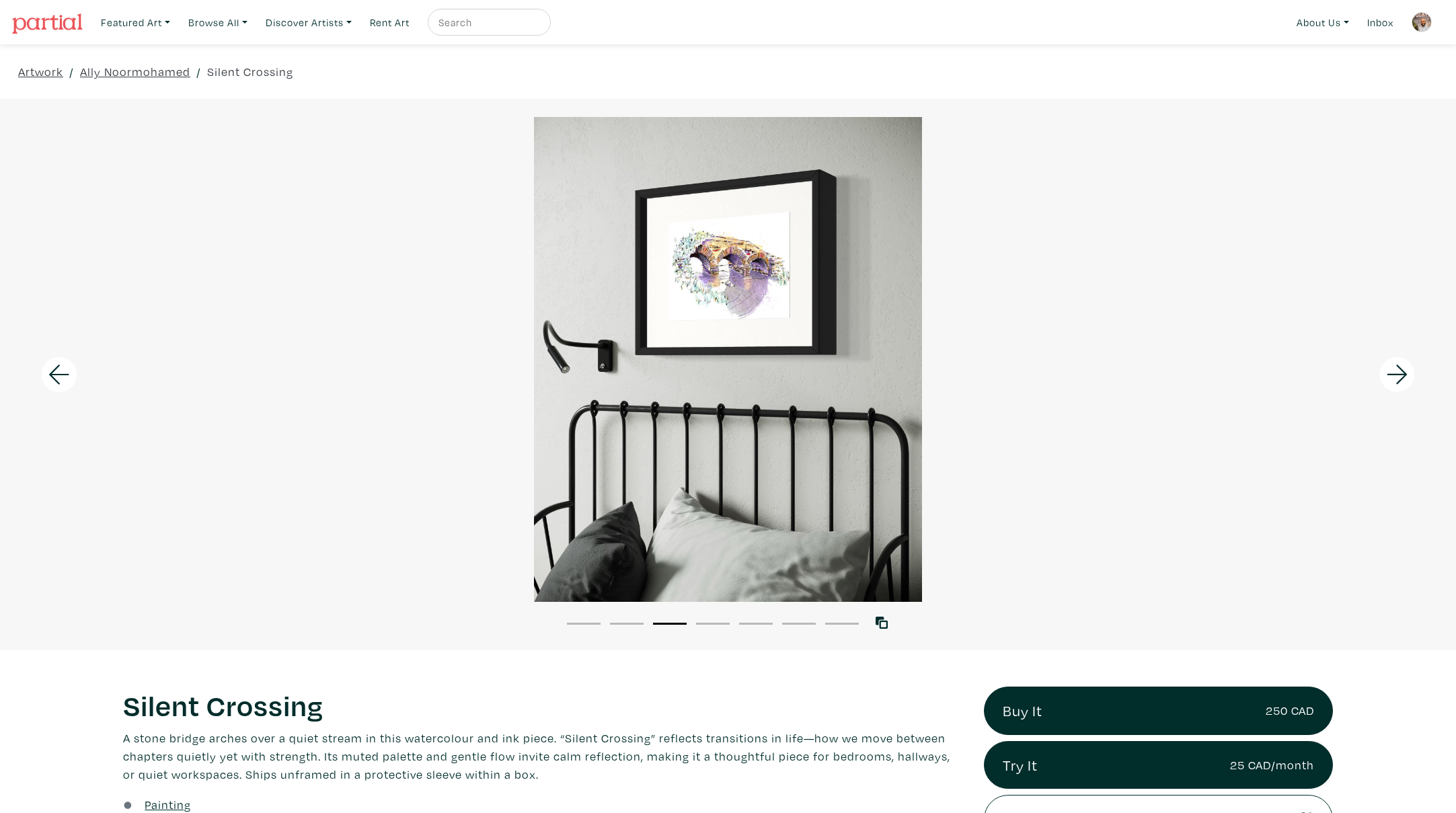
click at [1394, 366] on icon at bounding box center [1398, 374] width 46 height 36
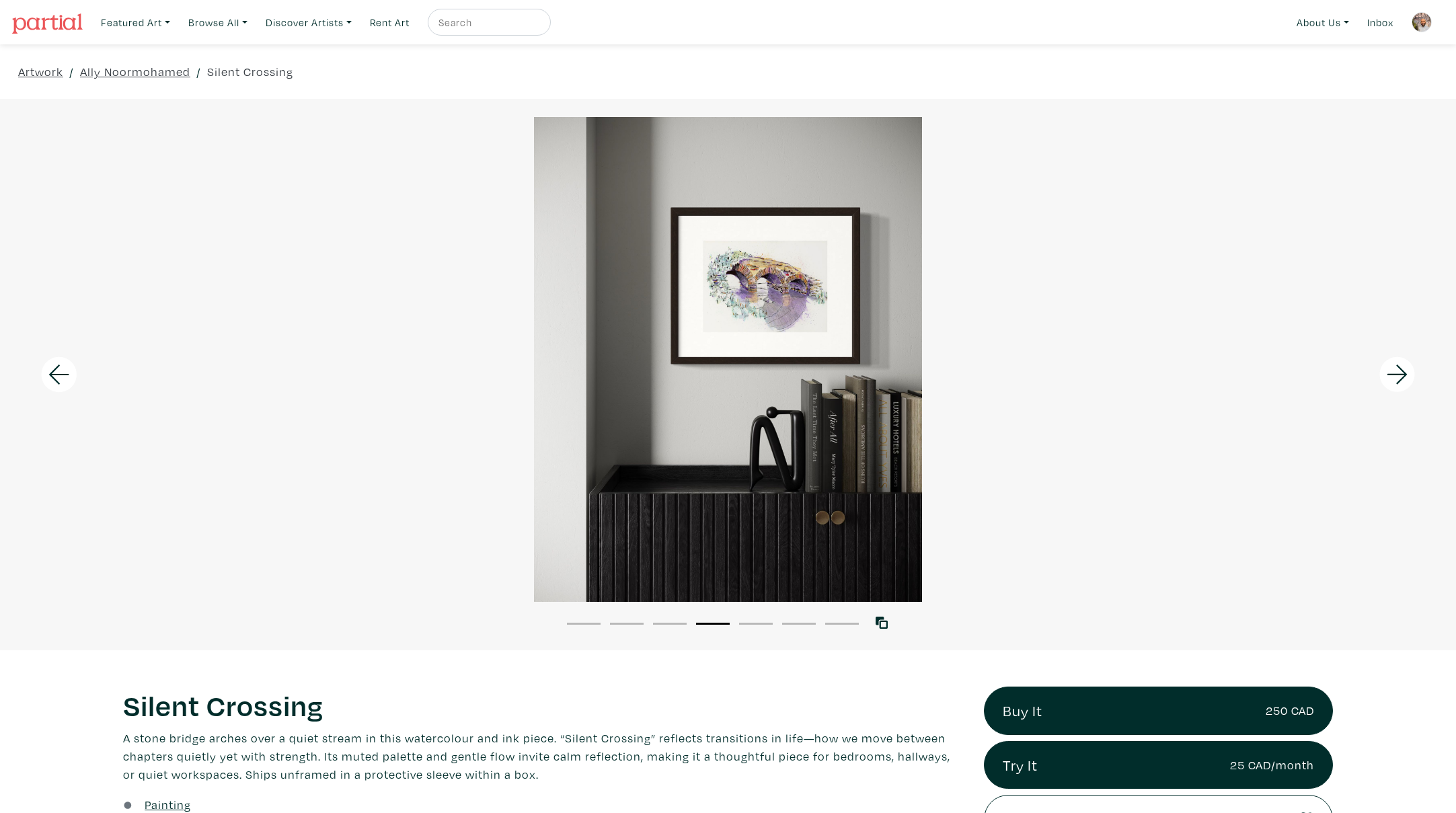
click at [1394, 366] on icon at bounding box center [1398, 374] width 46 height 36
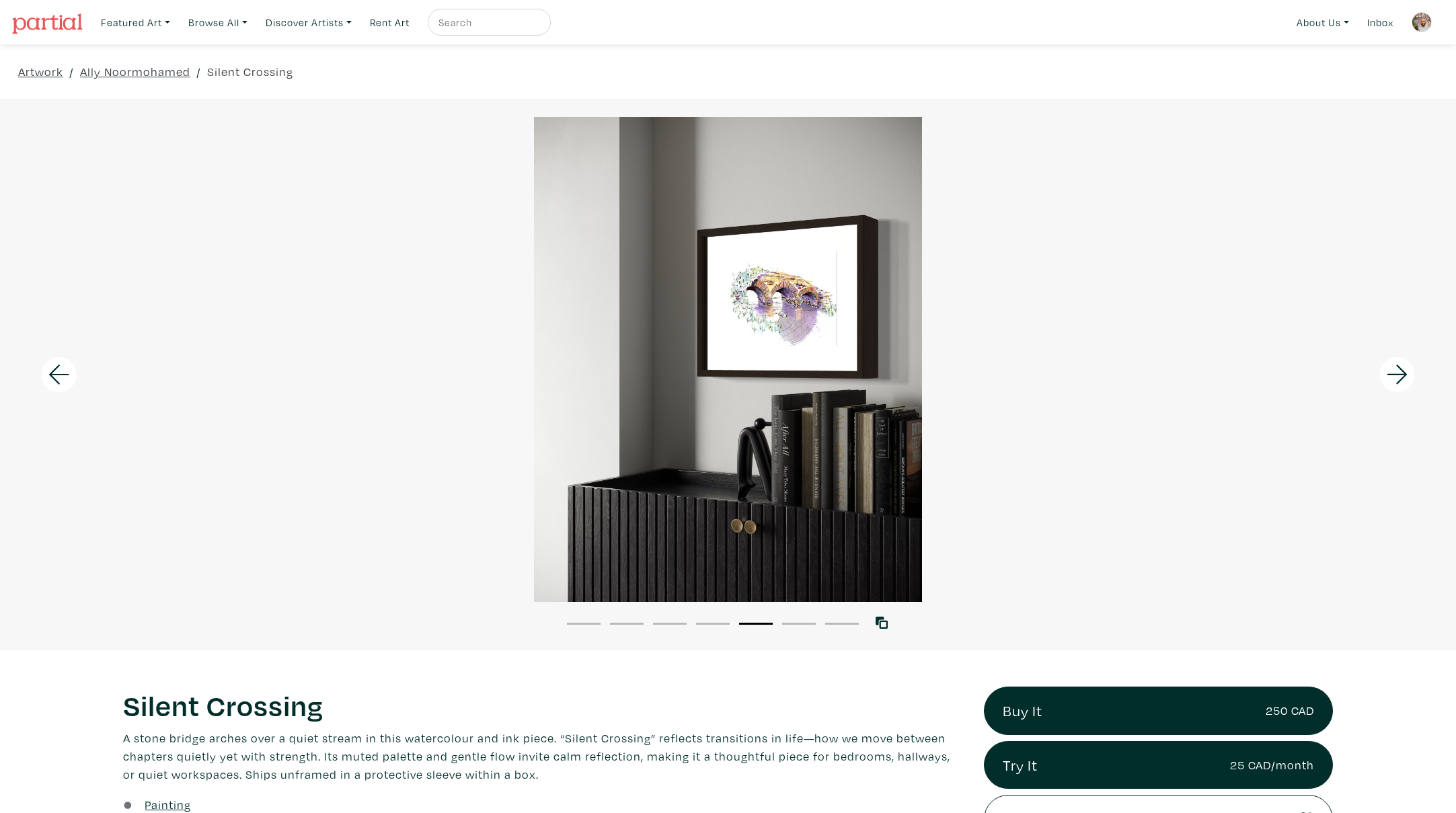
click at [1394, 366] on icon at bounding box center [1398, 374] width 46 height 36
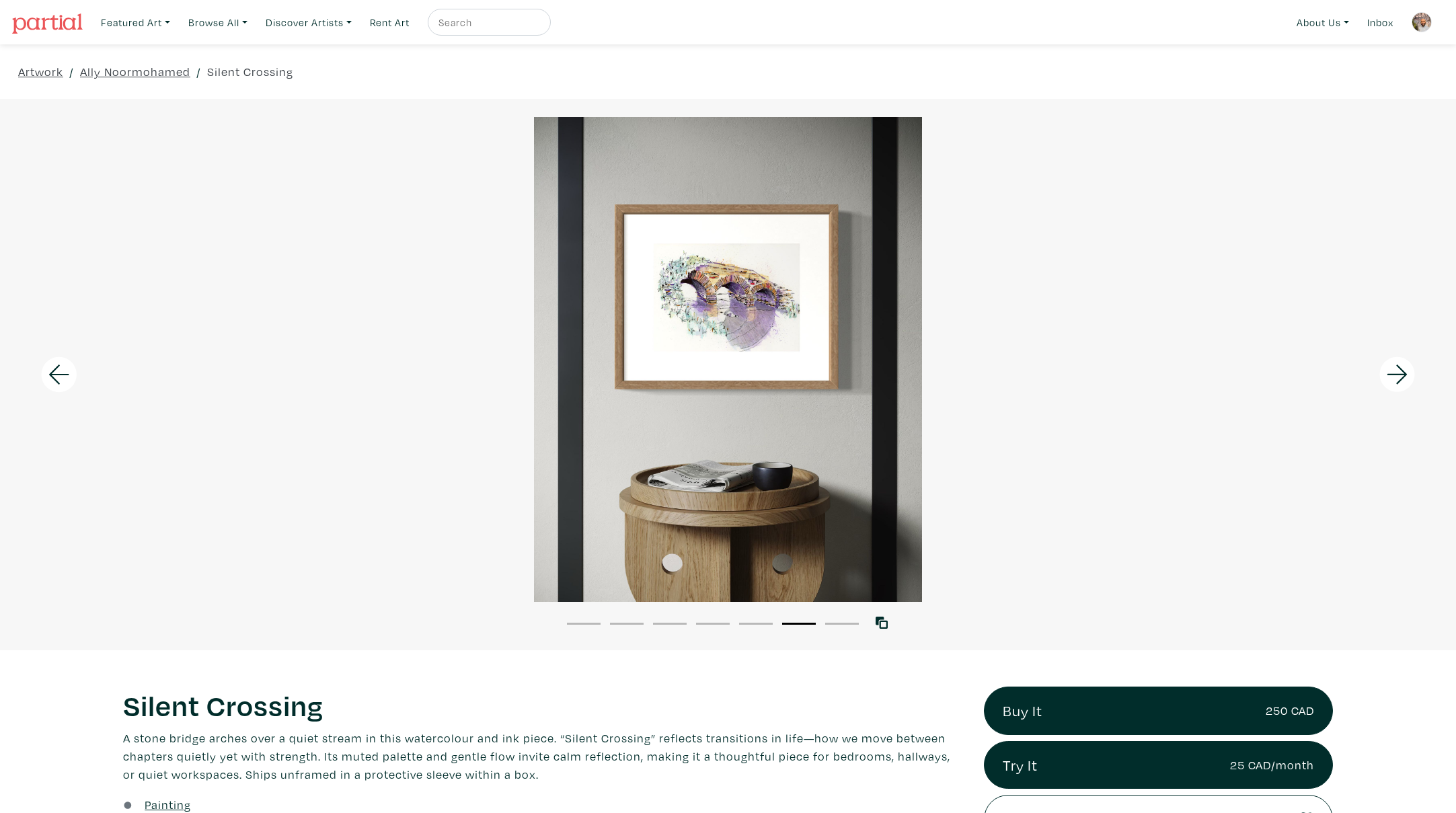
click at [1394, 366] on icon at bounding box center [1398, 374] width 46 height 36
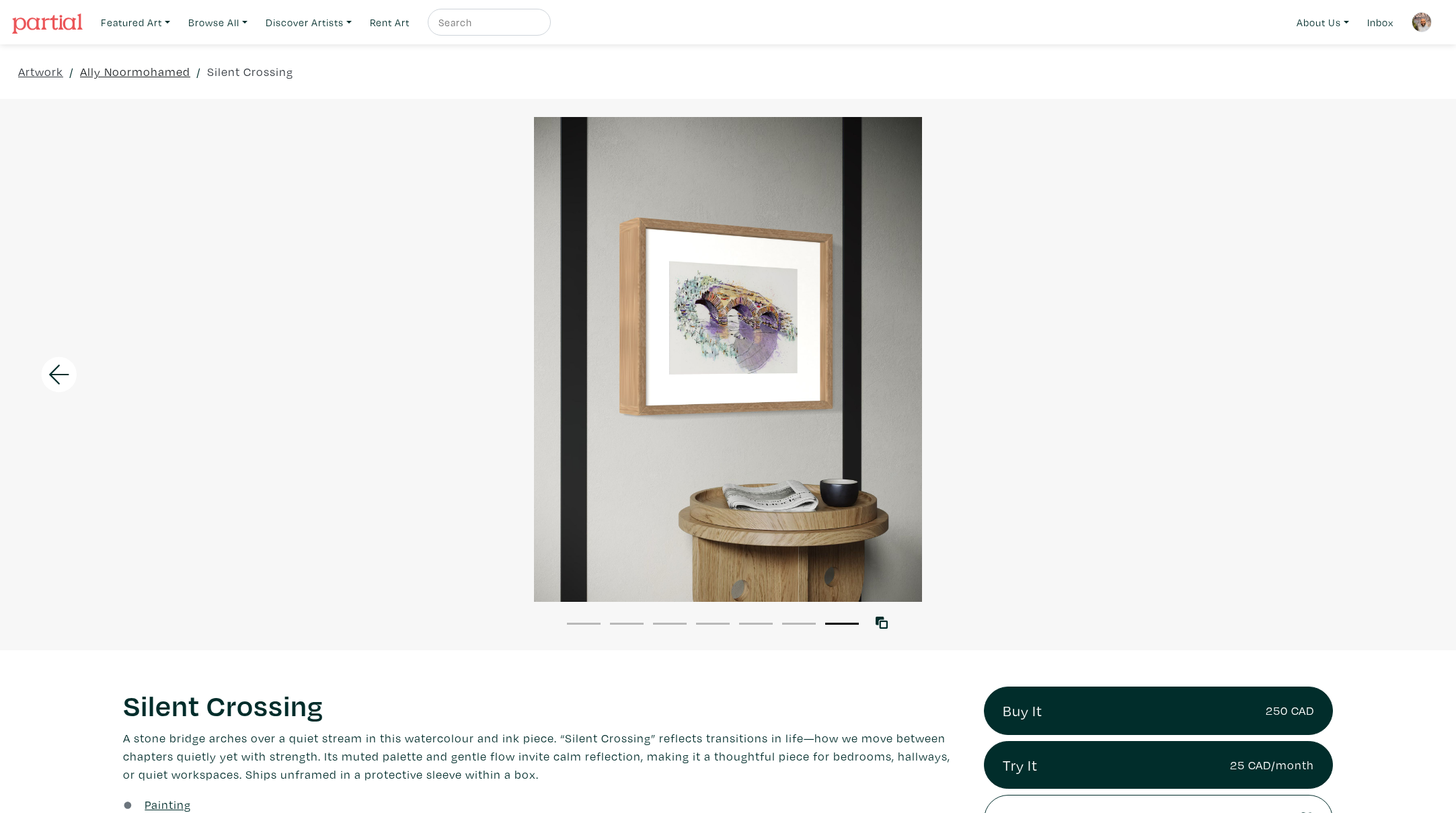
click at [142, 71] on link "Ally Noormohamed" at bounding box center [135, 72] width 110 height 18
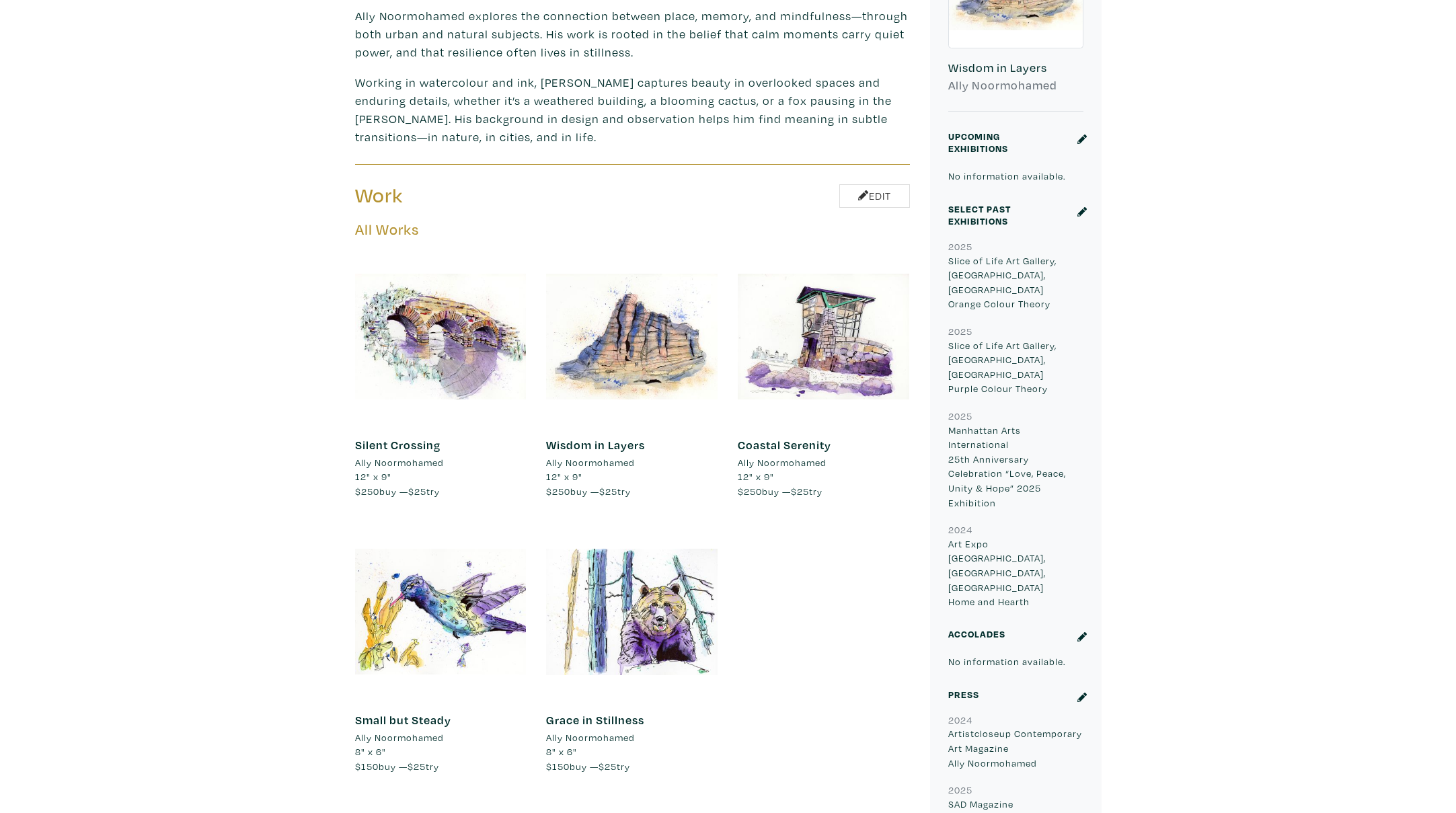
scroll to position [578, 0]
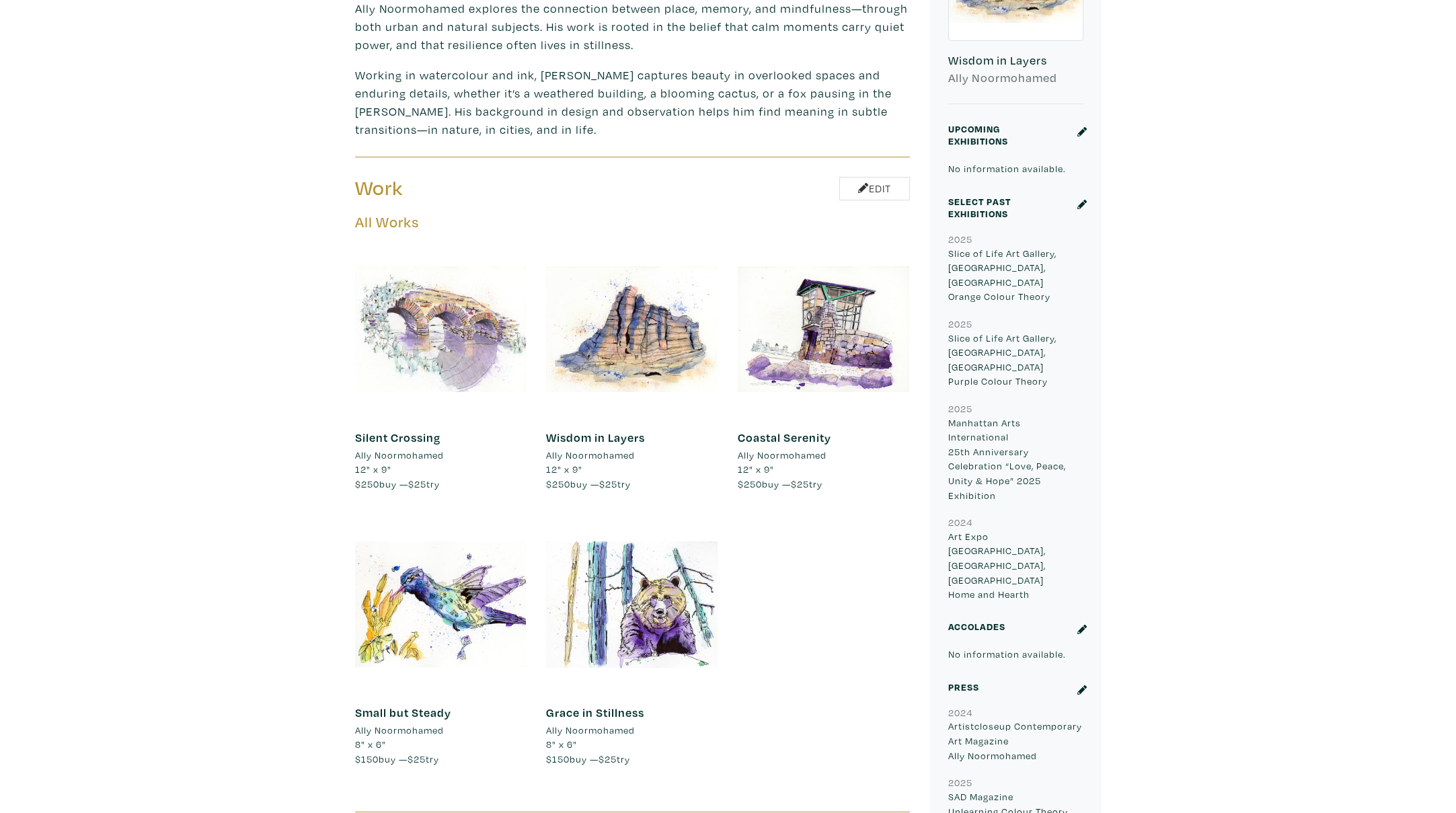
click at [437, 343] on div at bounding box center [441, 329] width 171 height 171
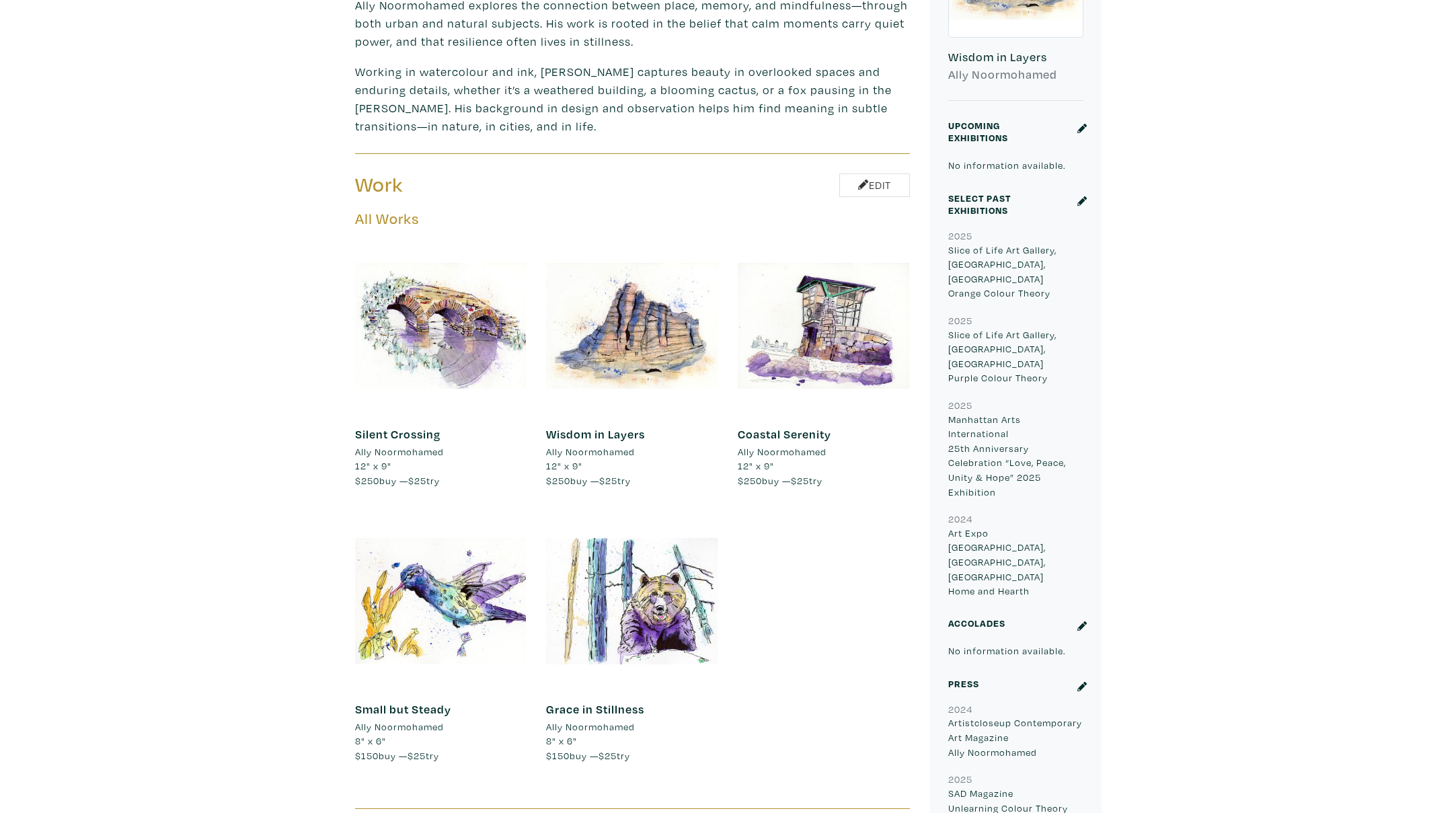
scroll to position [580, 0]
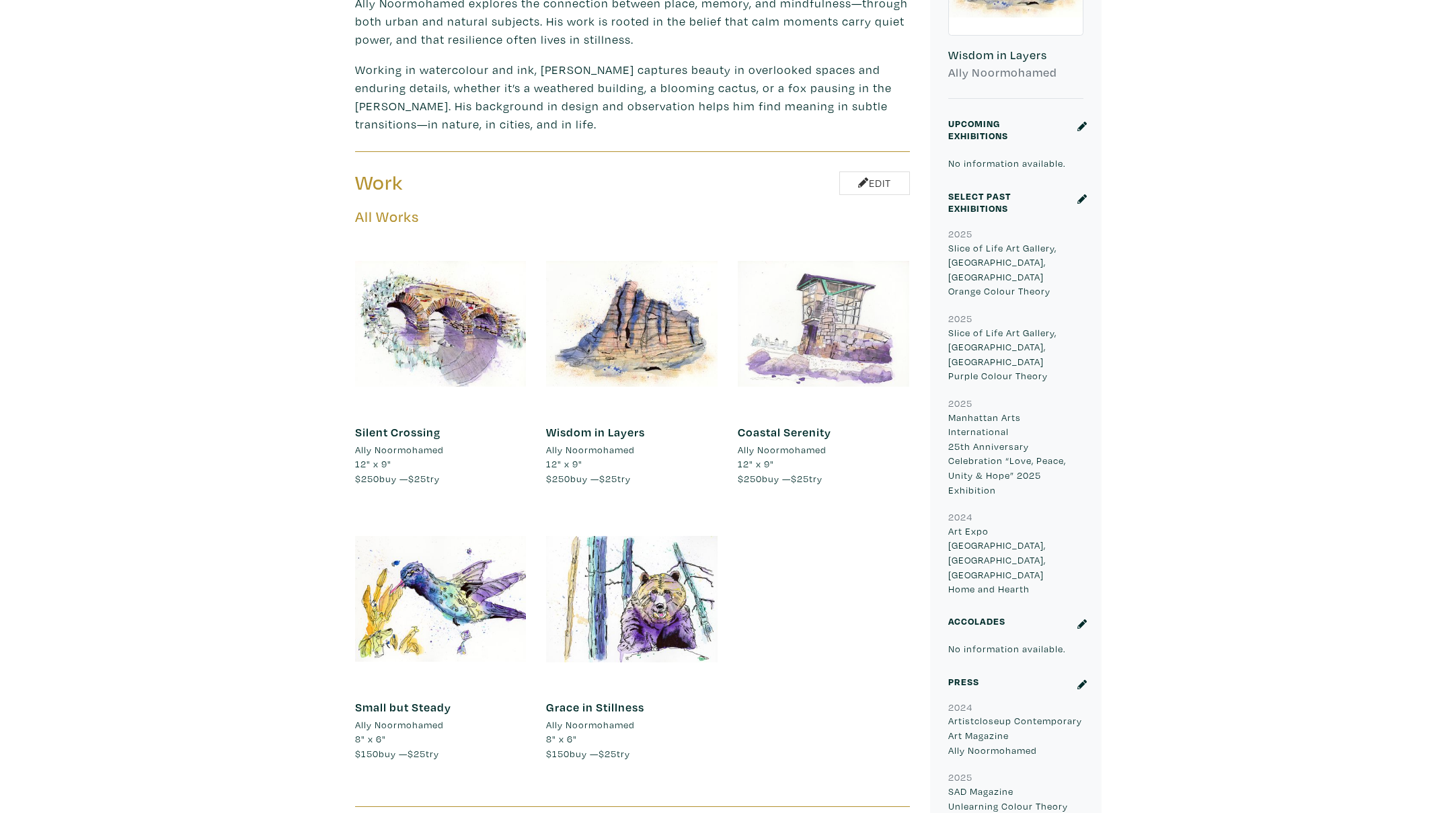
click at [839, 297] on div at bounding box center [824, 324] width 171 height 171
click at [841, 276] on div at bounding box center [824, 324] width 171 height 171
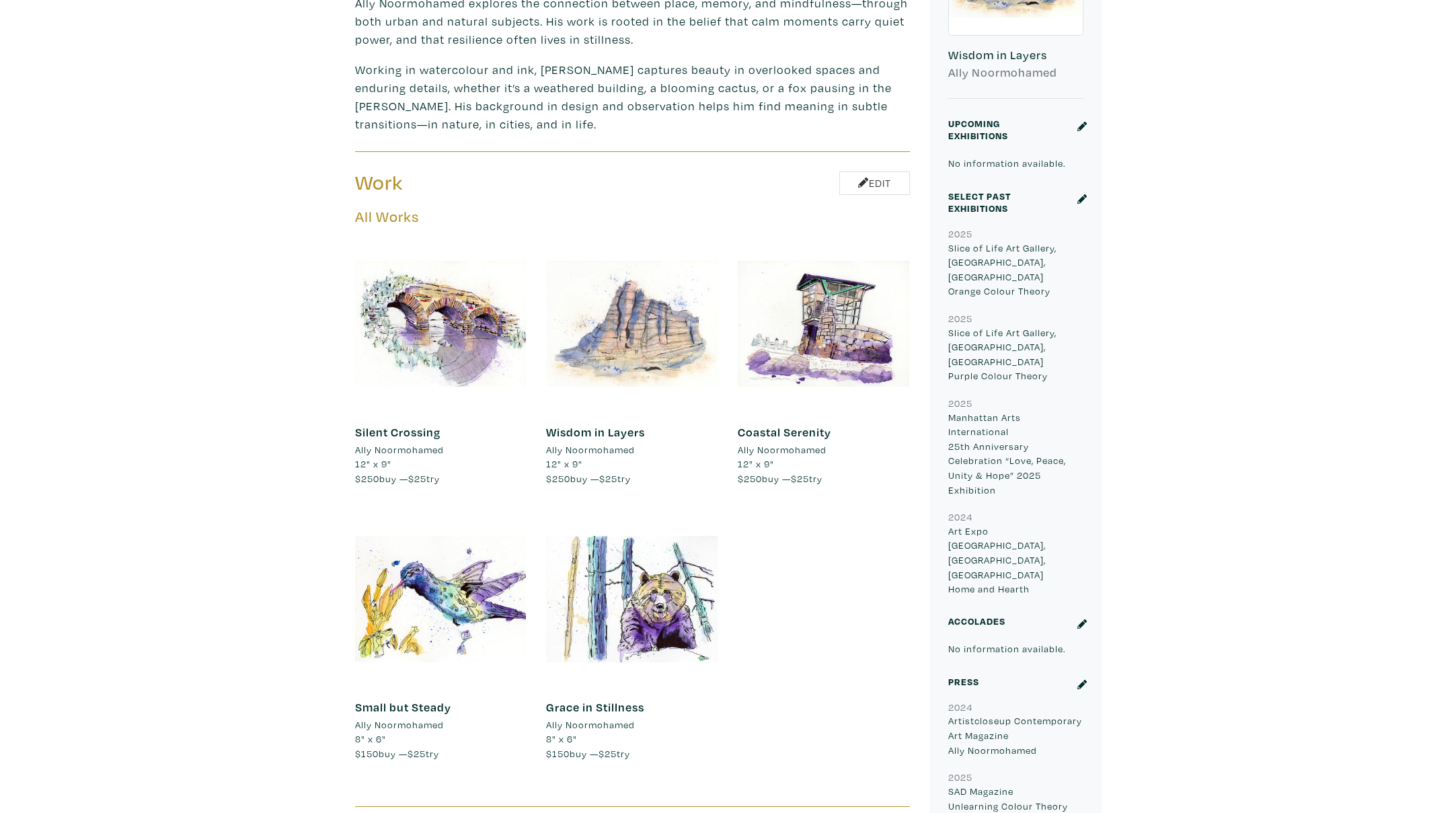
click at [709, 326] on div at bounding box center [632, 324] width 171 height 171
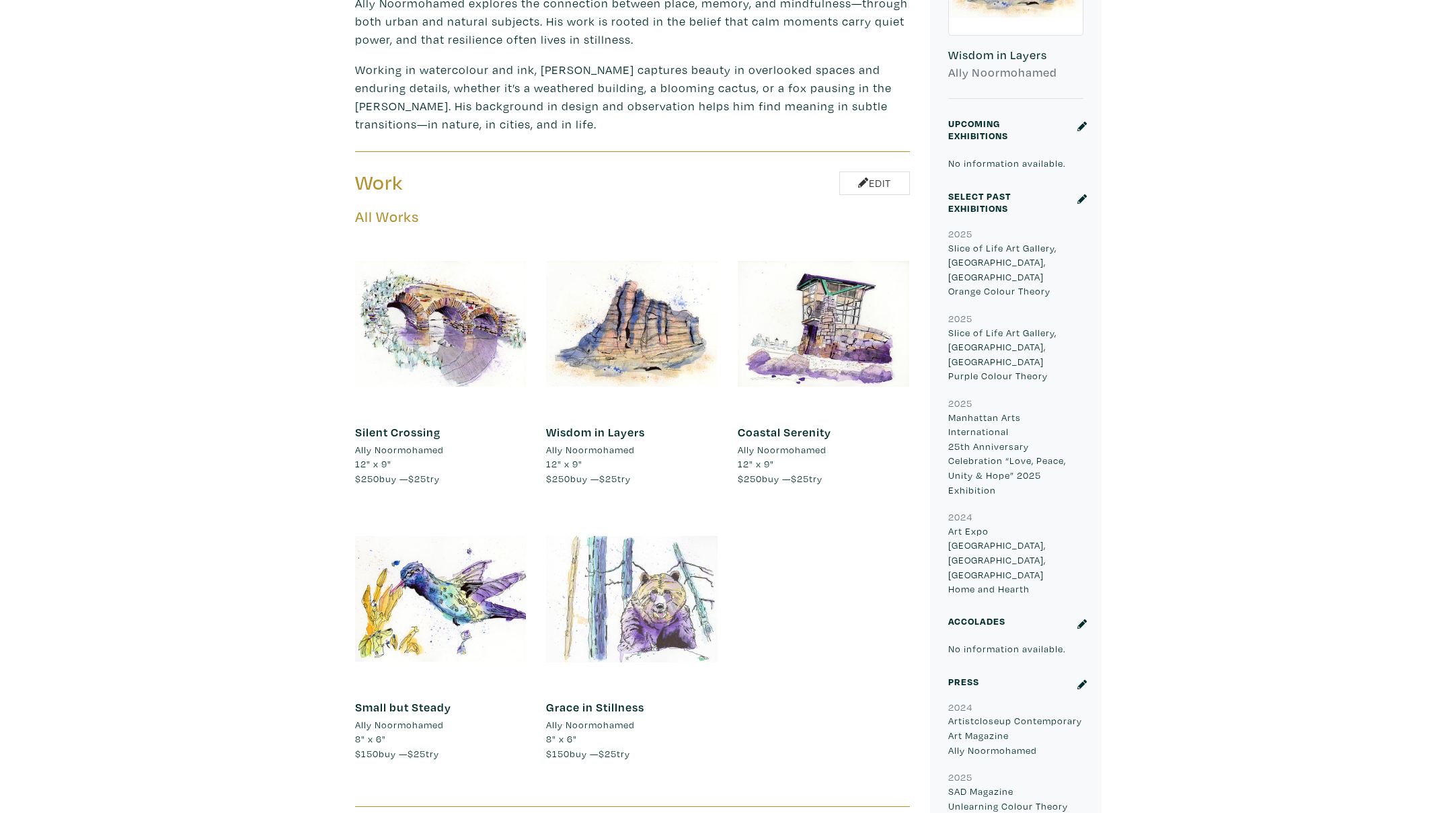
click at [665, 540] on div at bounding box center [632, 599] width 171 height 171
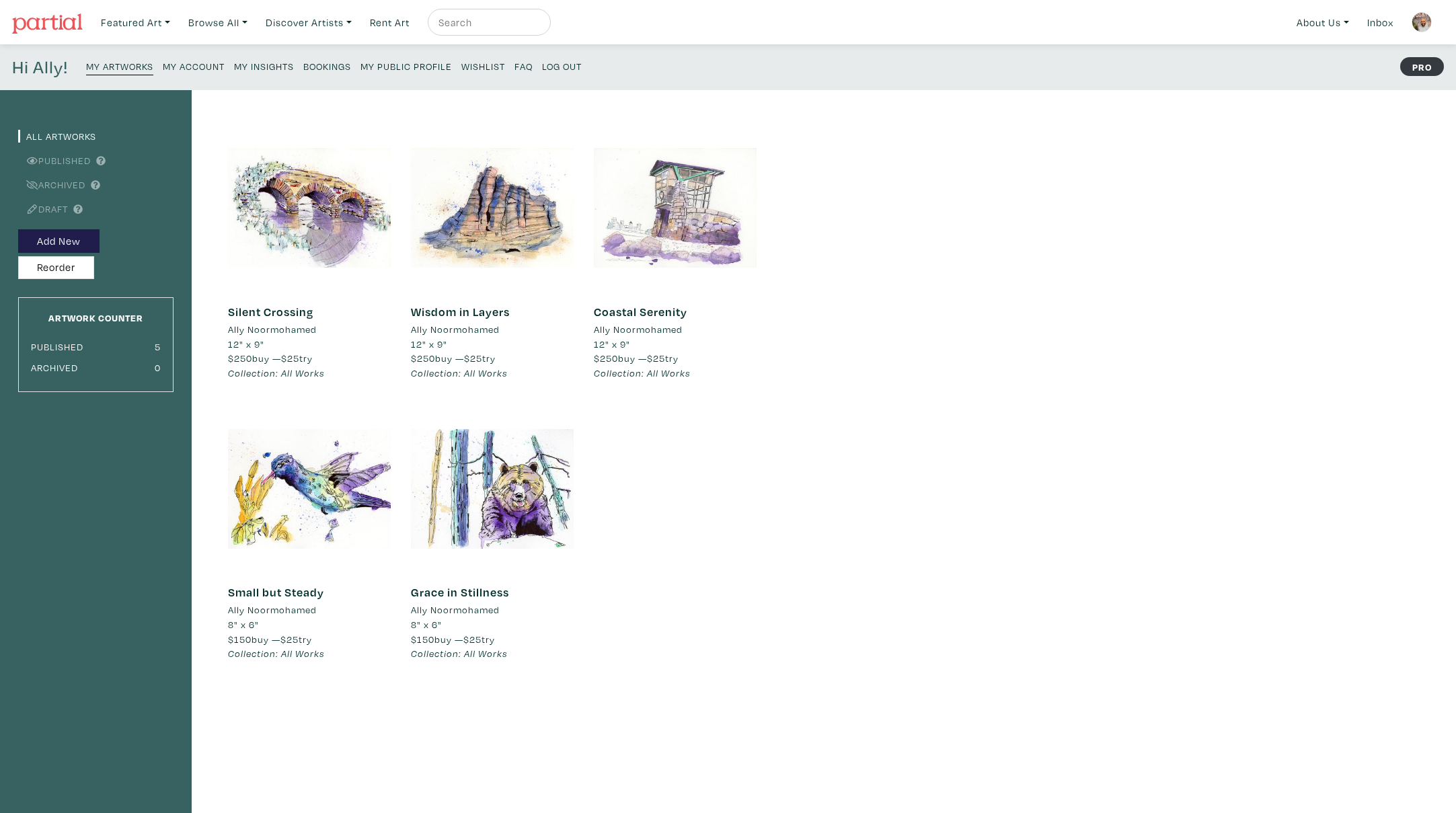
click at [660, 198] on div at bounding box center [675, 207] width 163 height 163
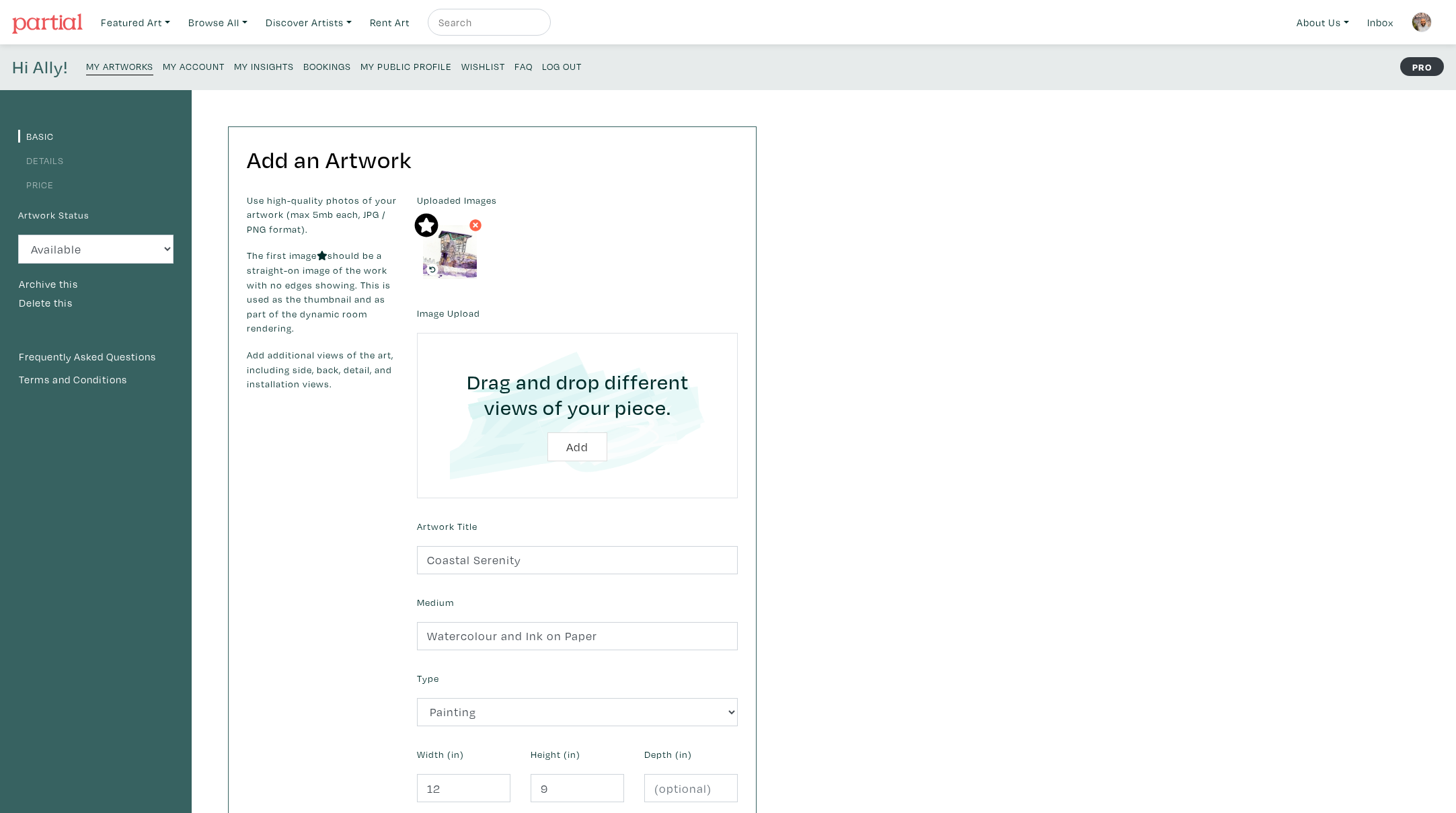
click at [567, 453] on input "file" at bounding box center [578, 415] width 283 height 128
type input "C:\fakepath\Smartist-20250817-195655.jpeg"
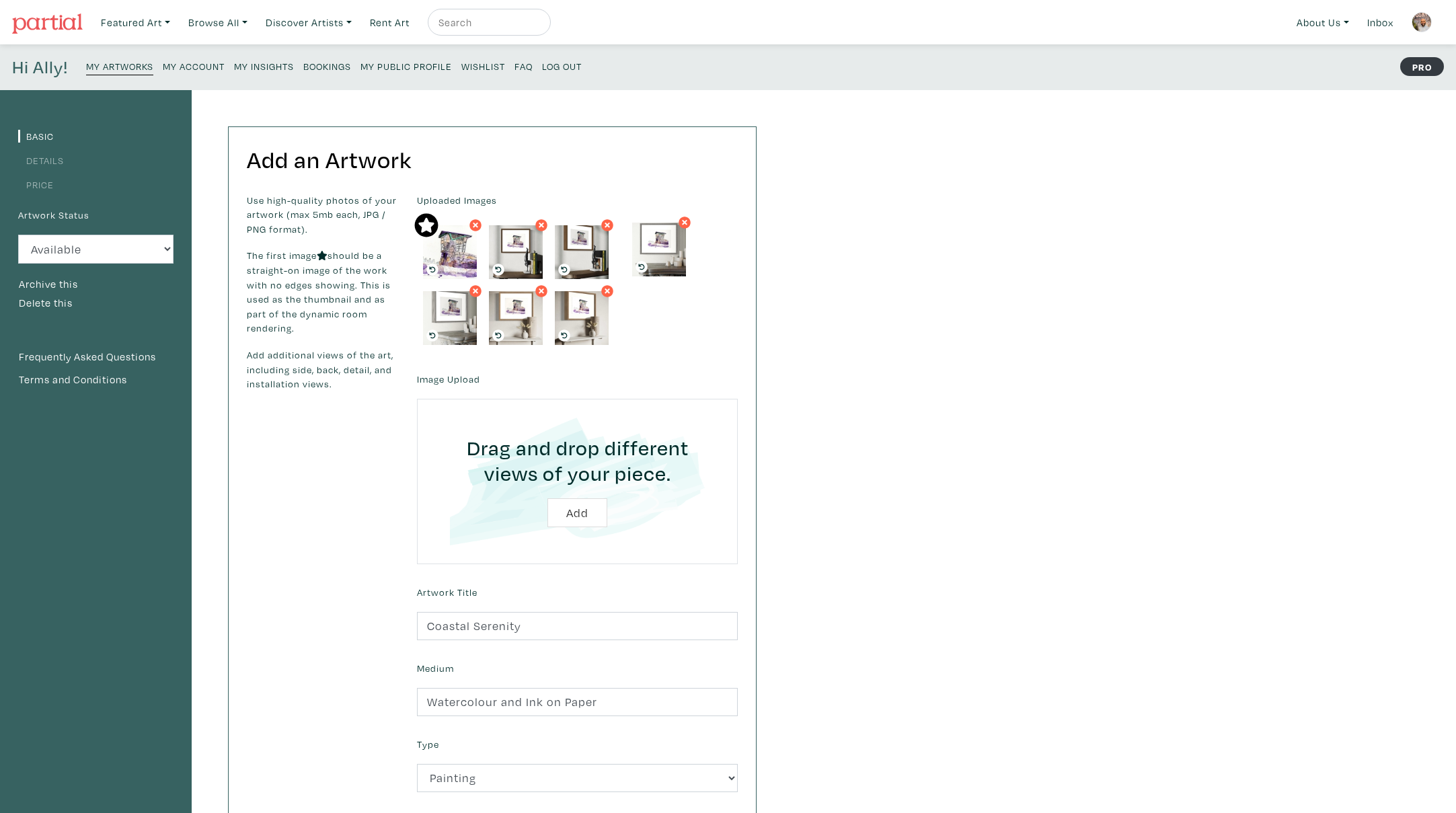
drag, startPoint x: 458, startPoint y: 323, endPoint x: 667, endPoint y: 254, distance: 220.1
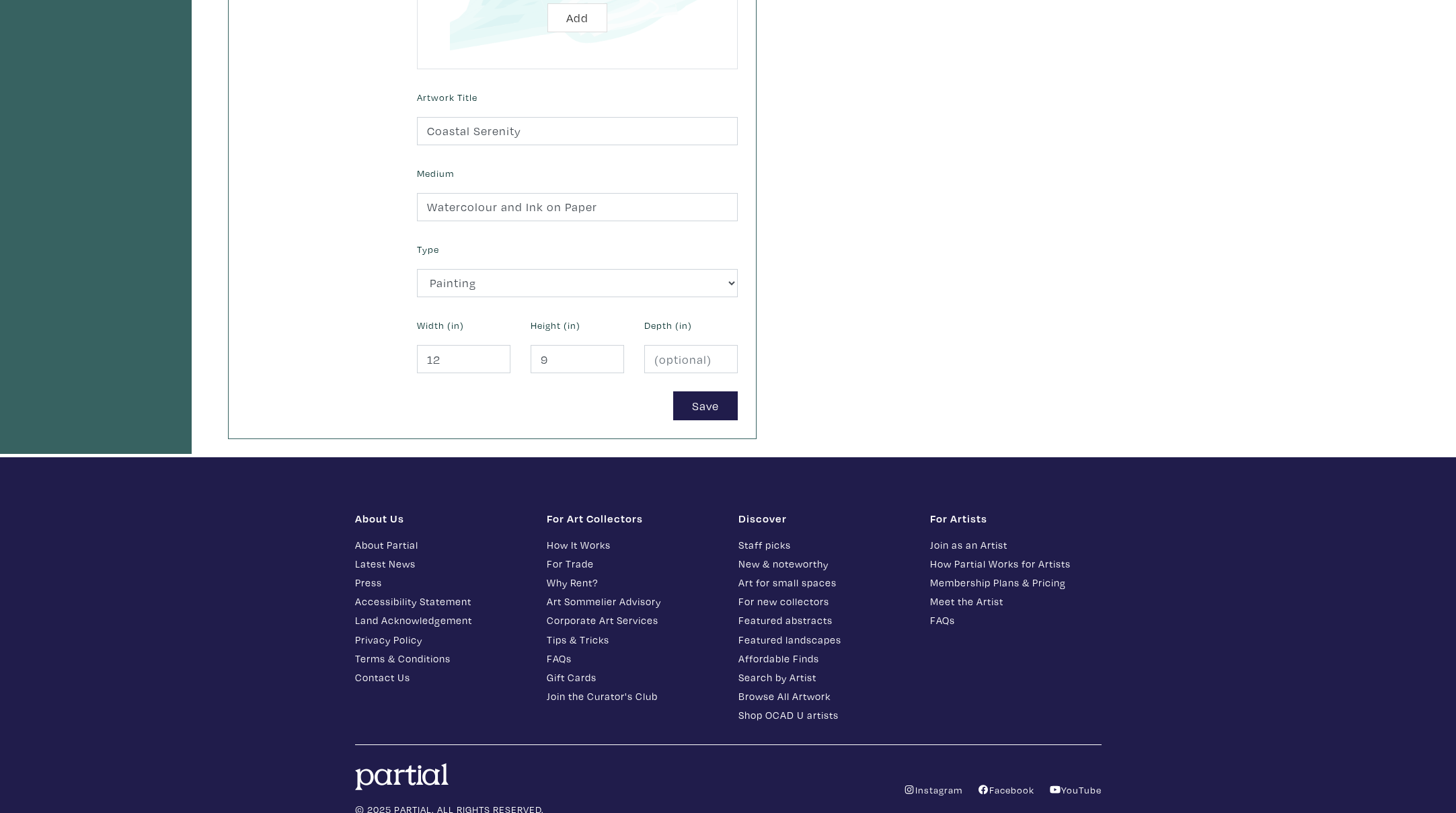
scroll to position [520, 0]
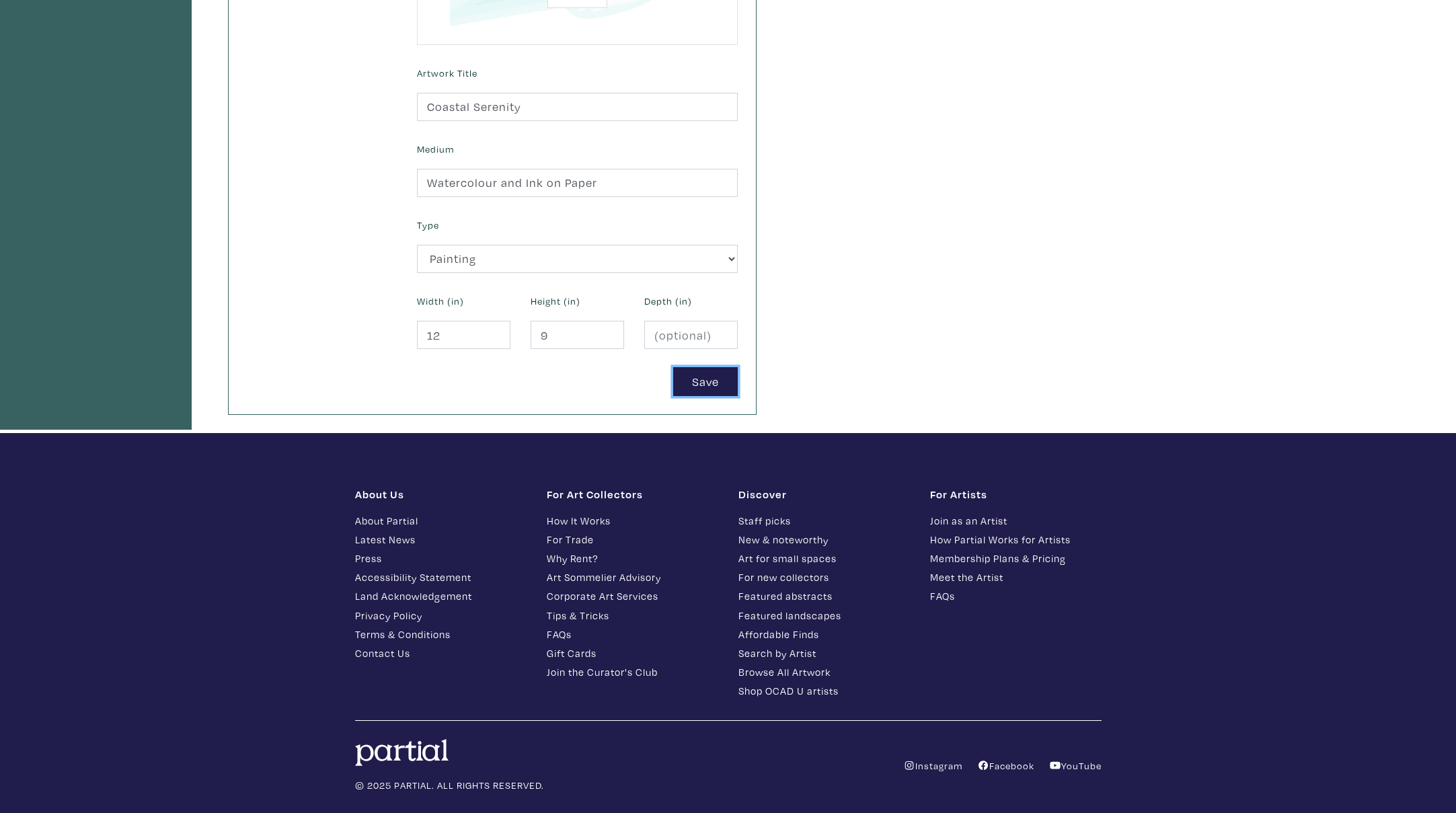
drag, startPoint x: 692, startPoint y: 374, endPoint x: 779, endPoint y: 309, distance: 108.6
click at [692, 374] on button "Save" at bounding box center [706, 381] width 65 height 29
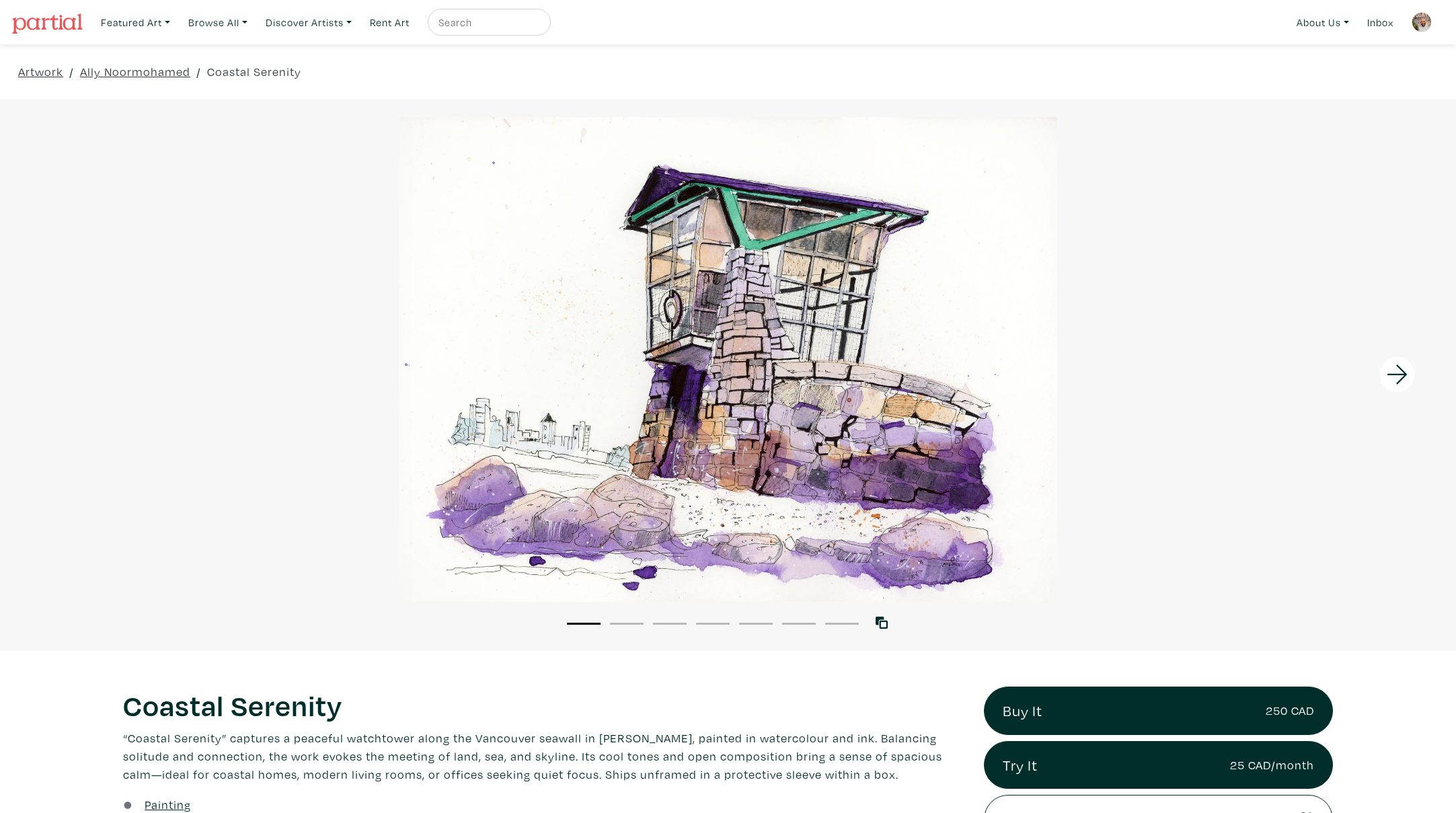
click at [1399, 370] on icon at bounding box center [1398, 374] width 46 height 36
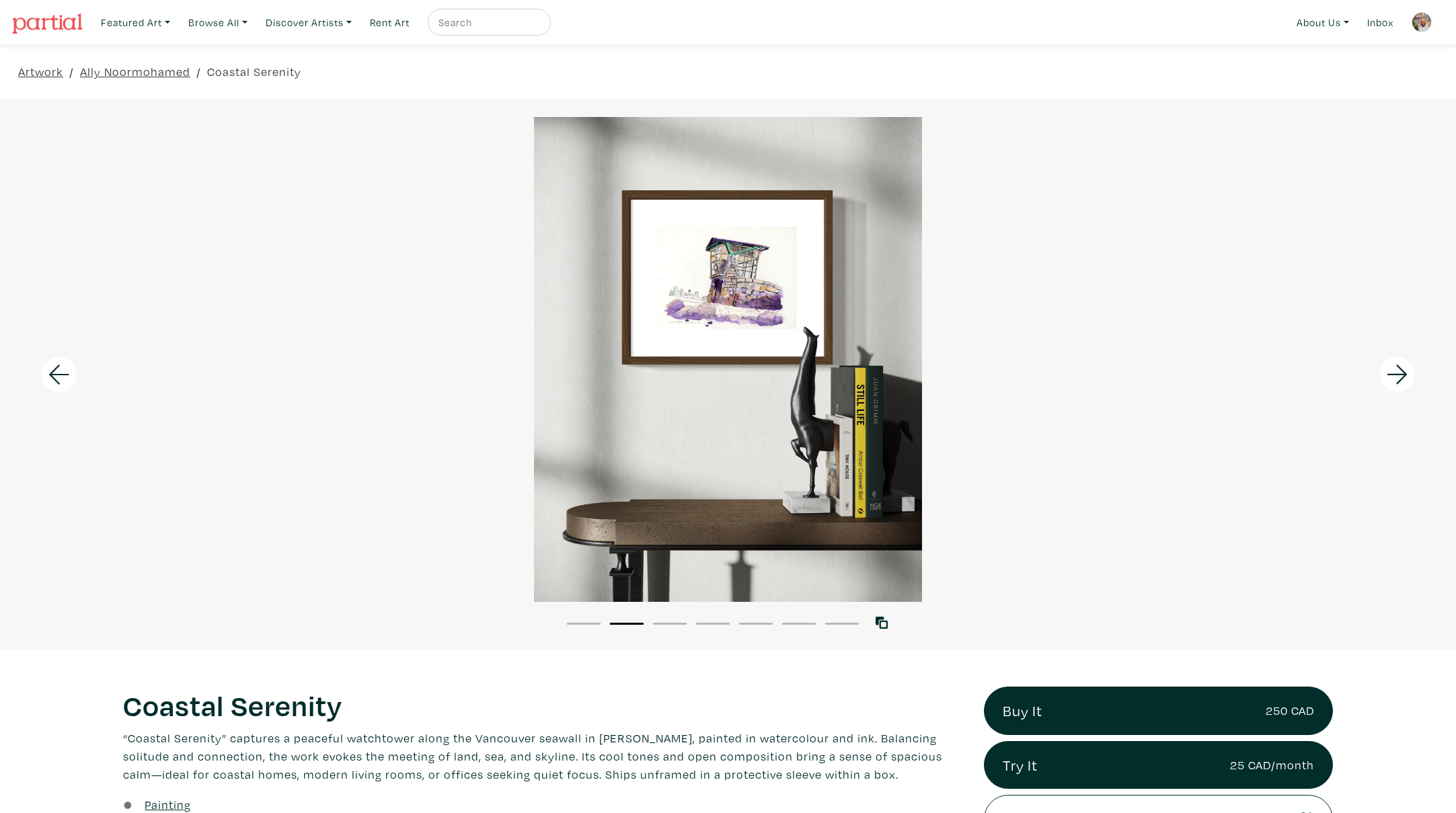
click at [1399, 370] on icon at bounding box center [1398, 374] width 46 height 36
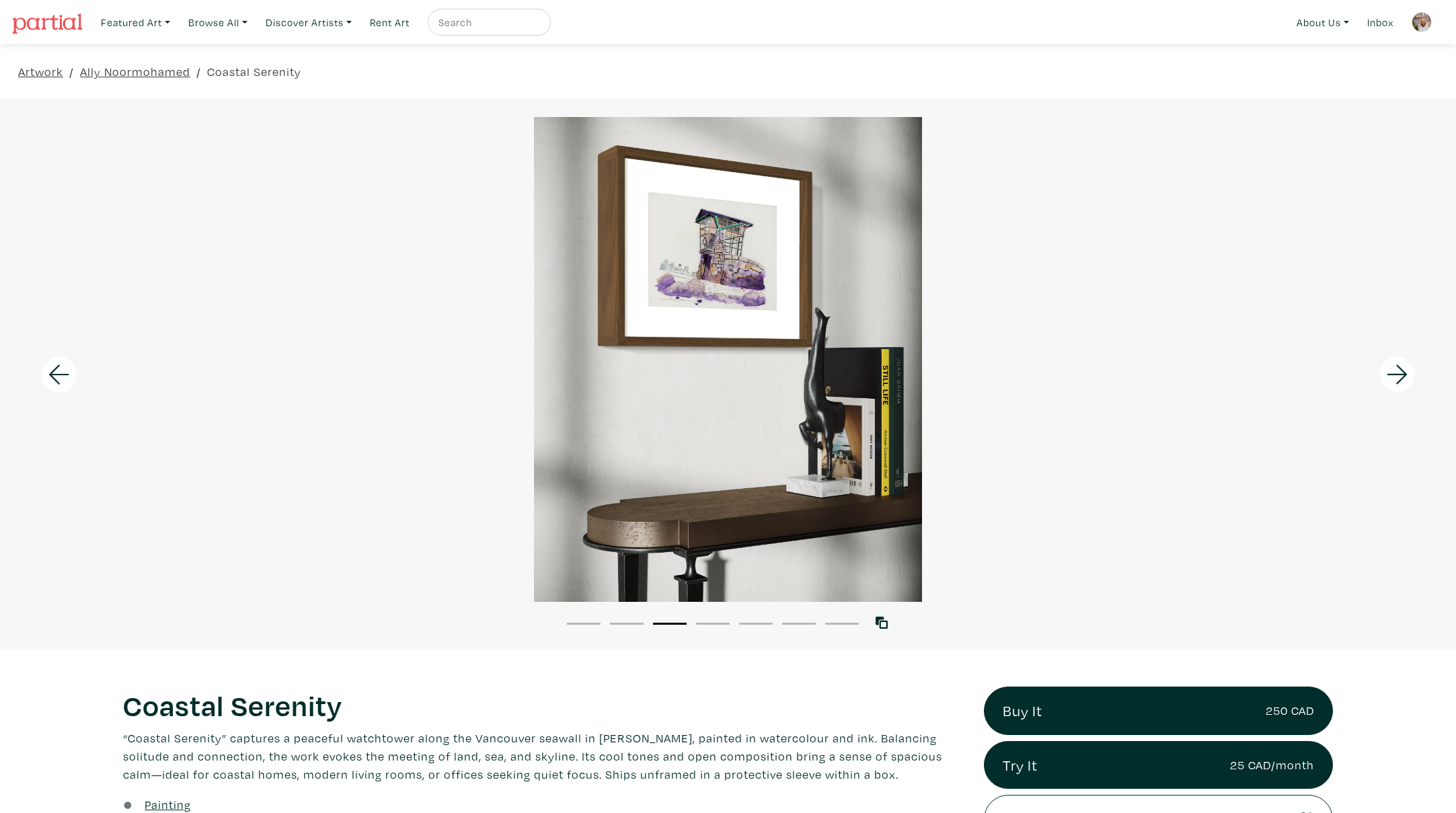
click at [1399, 370] on icon at bounding box center [1398, 374] width 46 height 36
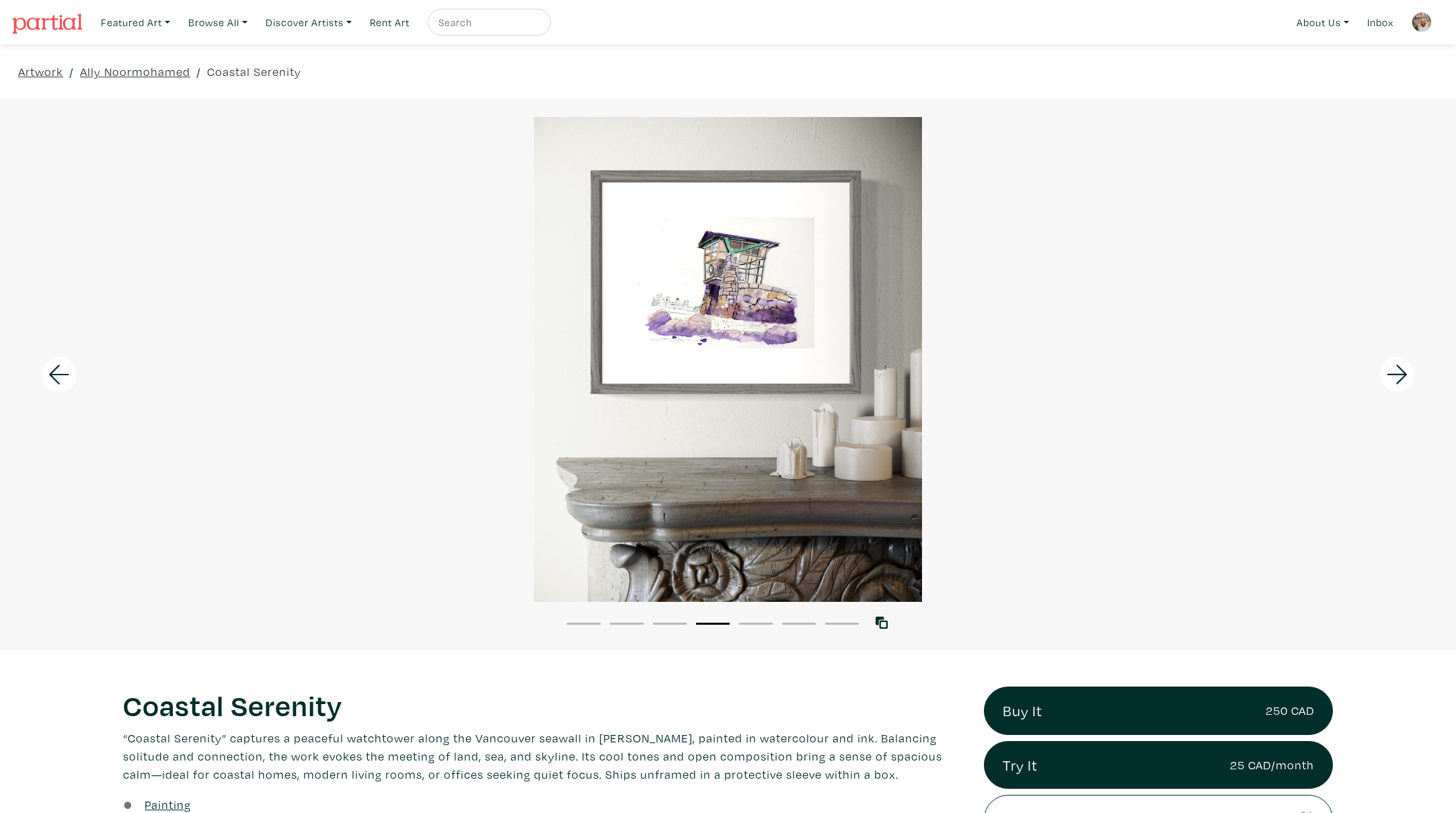
click at [1399, 370] on icon at bounding box center [1398, 374] width 46 height 36
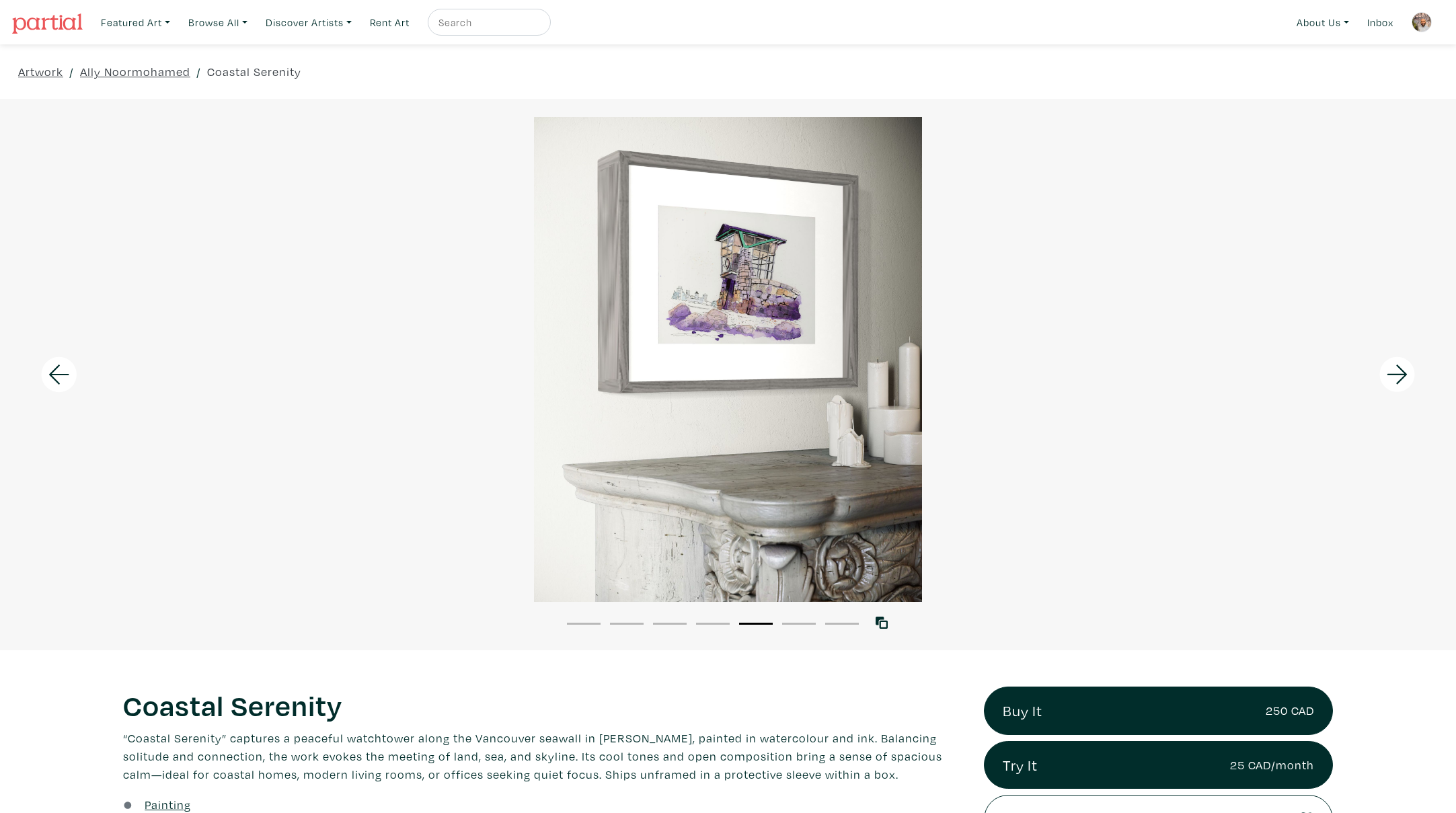
click at [1399, 370] on icon at bounding box center [1398, 374] width 46 height 36
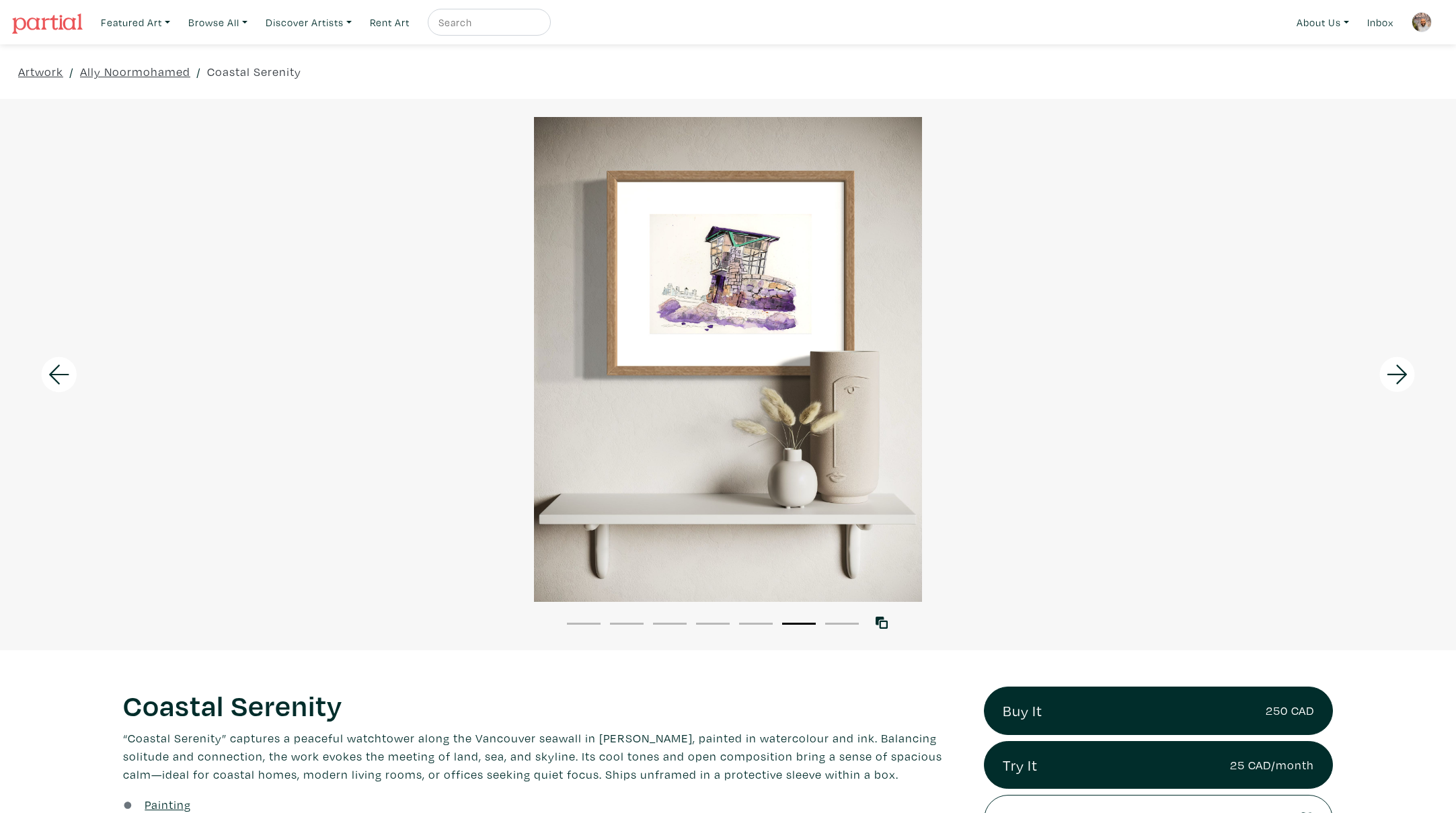
click at [1399, 370] on icon at bounding box center [1398, 374] width 46 height 36
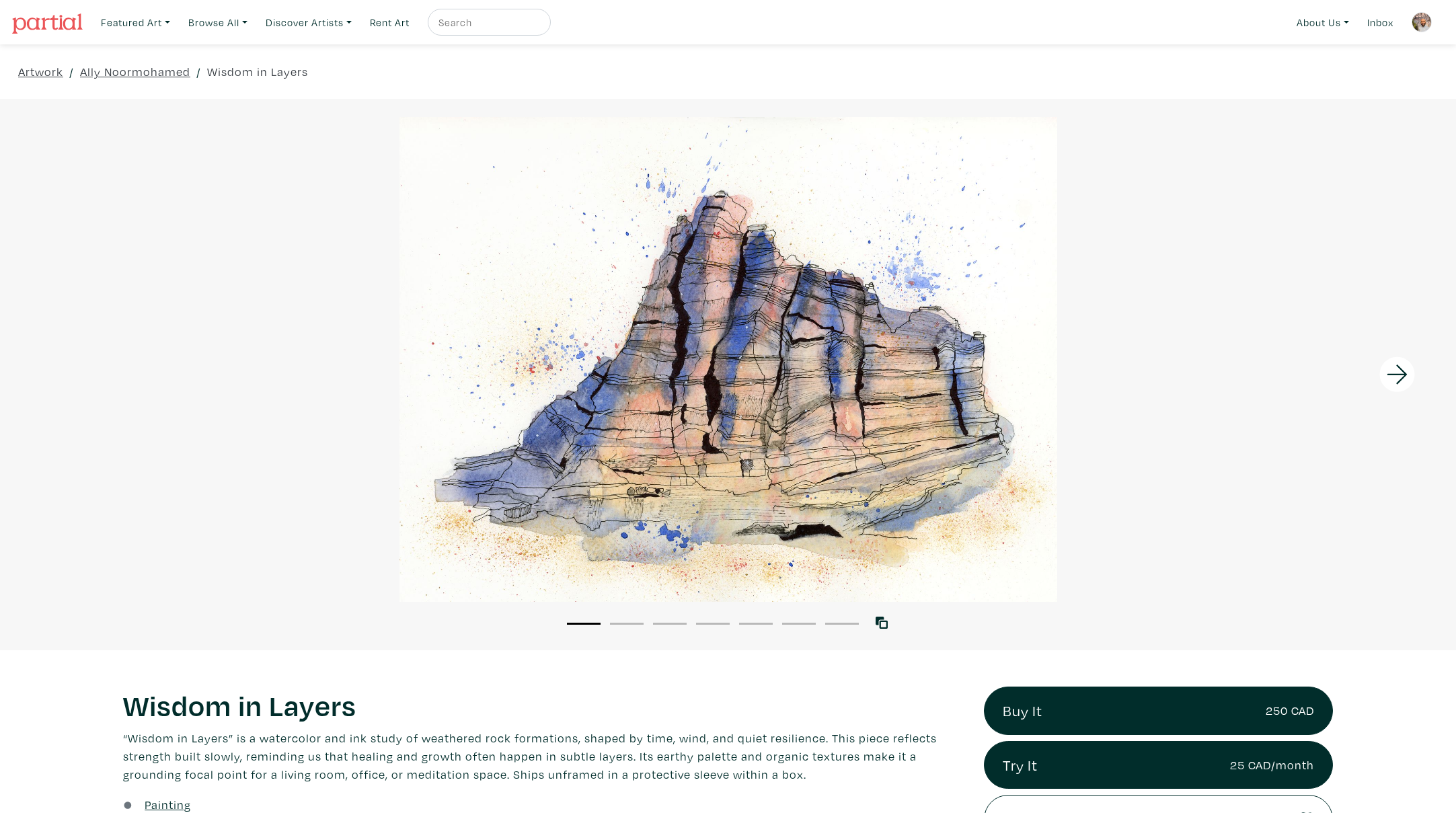
click at [1401, 374] on icon at bounding box center [1397, 374] width 20 height 20
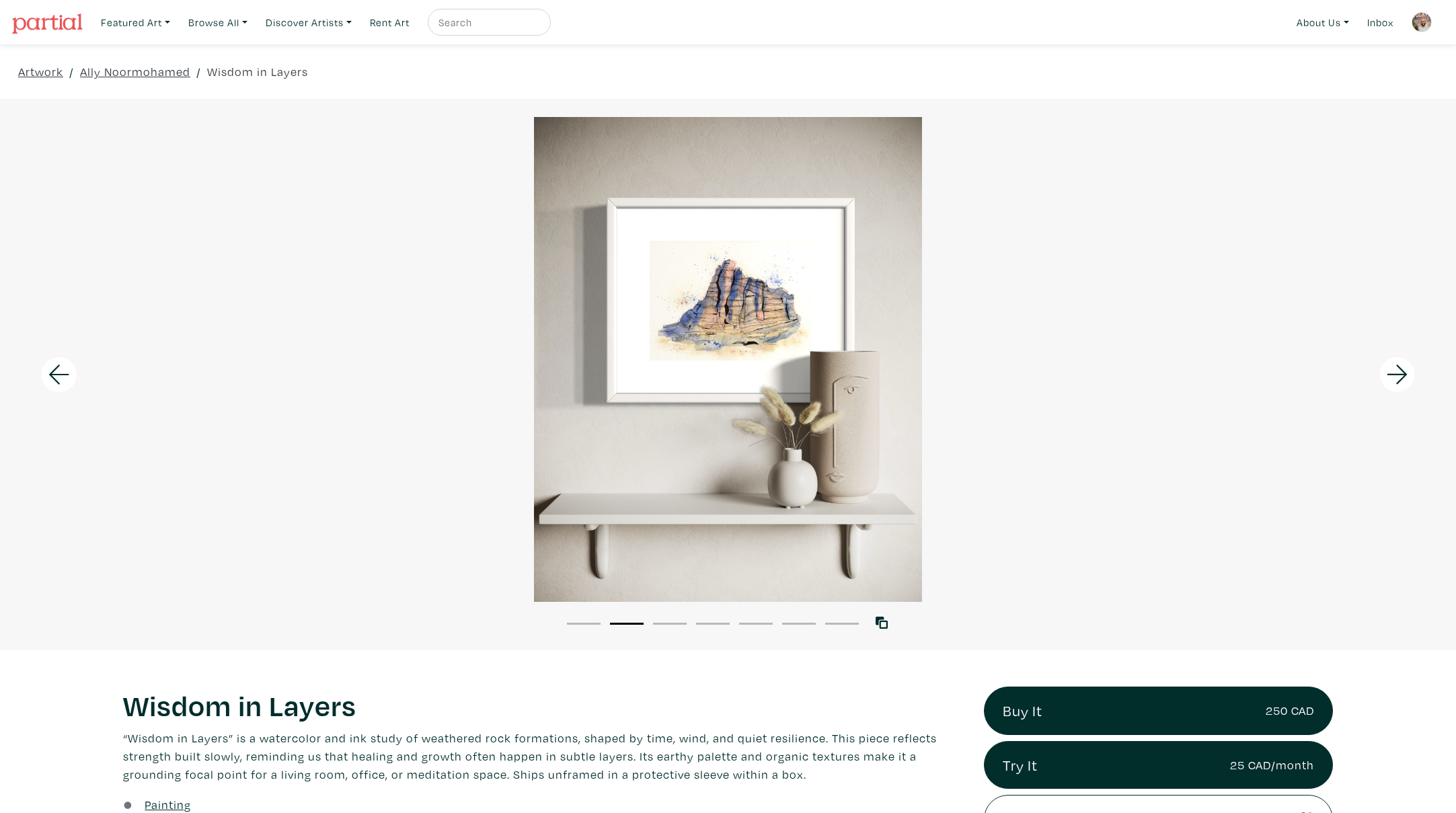
click at [1401, 374] on icon at bounding box center [1397, 374] width 20 height 20
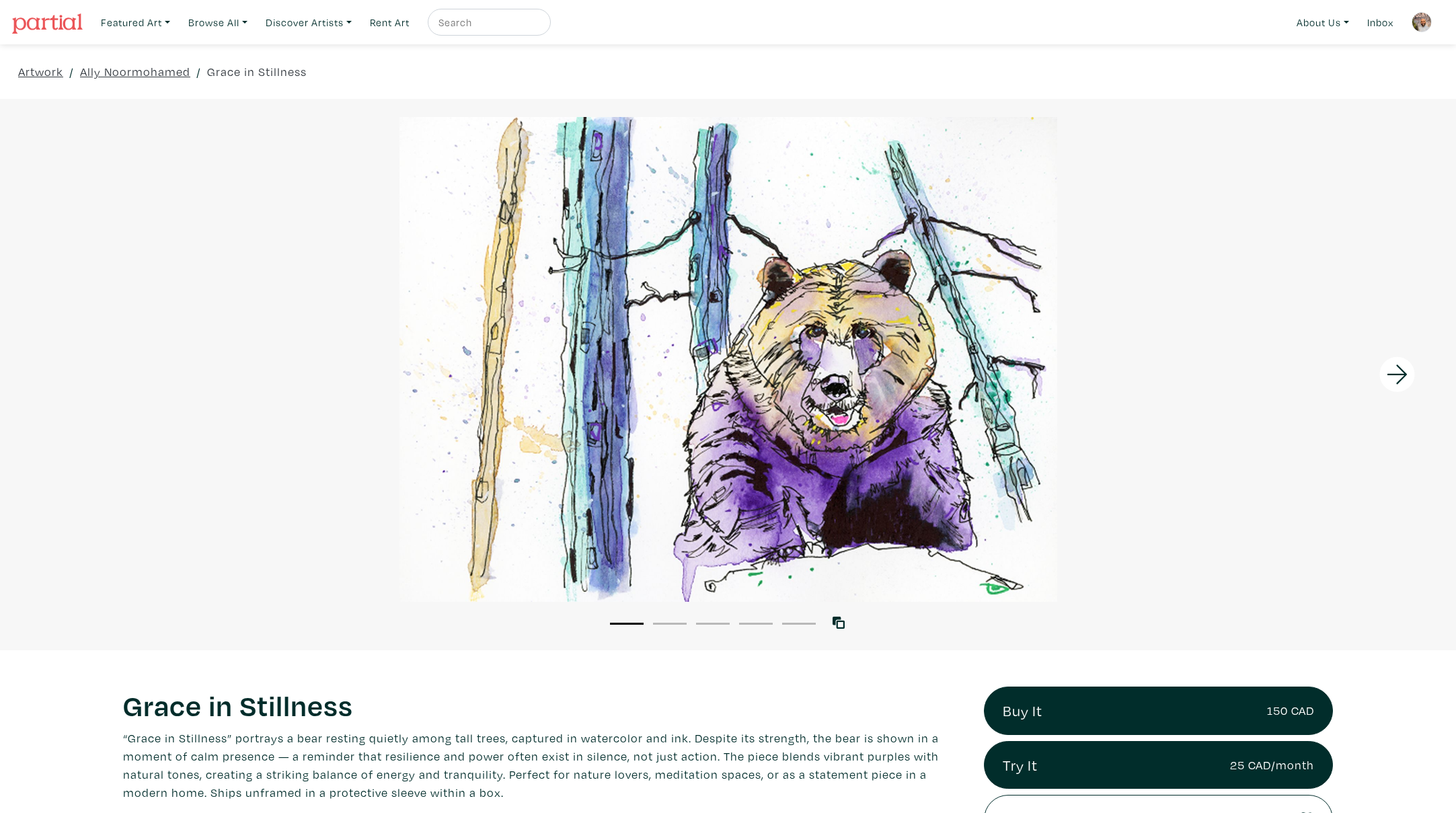
click at [1405, 376] on icon at bounding box center [1397, 374] width 20 height 20
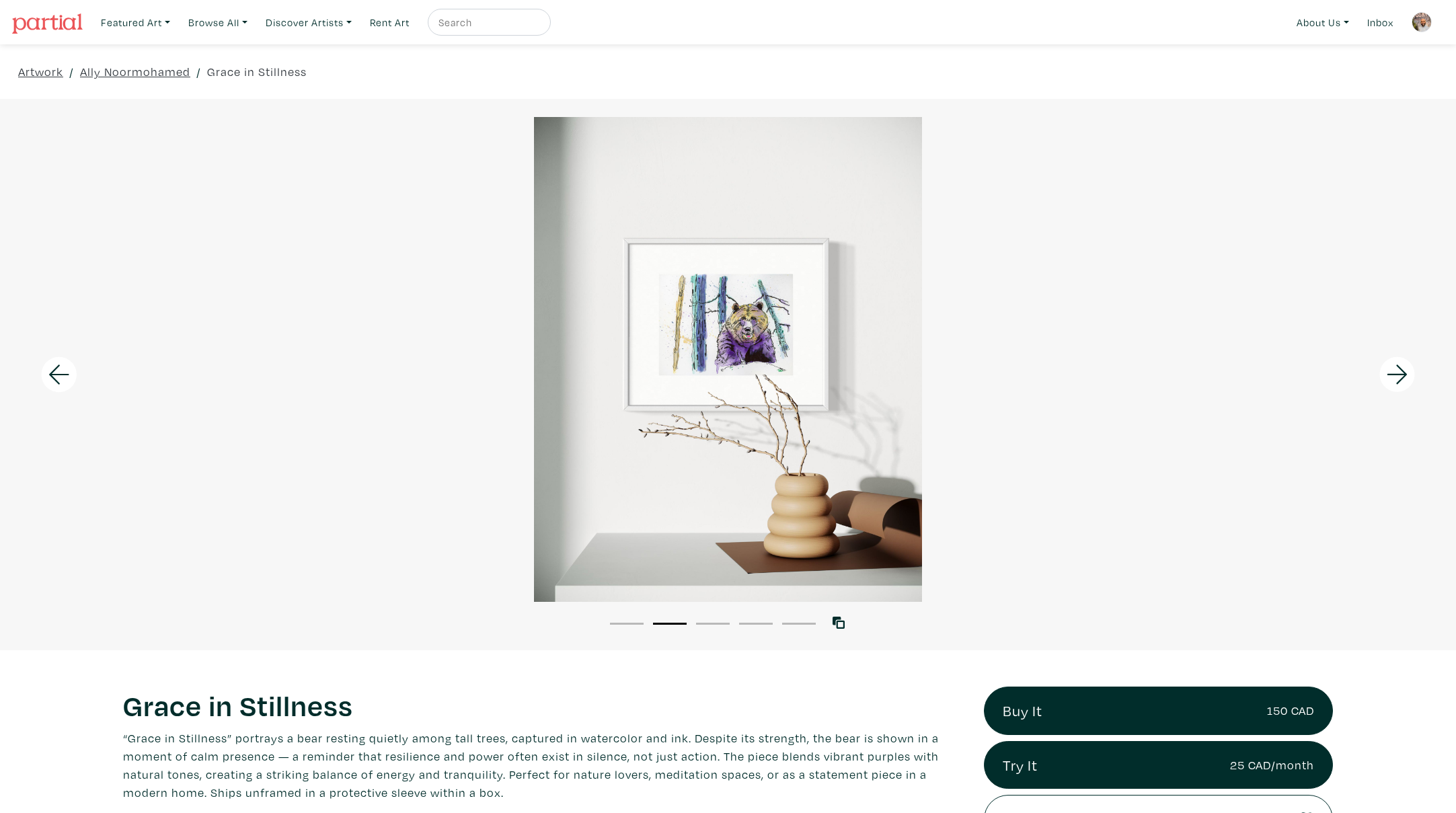
click at [1403, 376] on icon at bounding box center [1398, 374] width 46 height 36
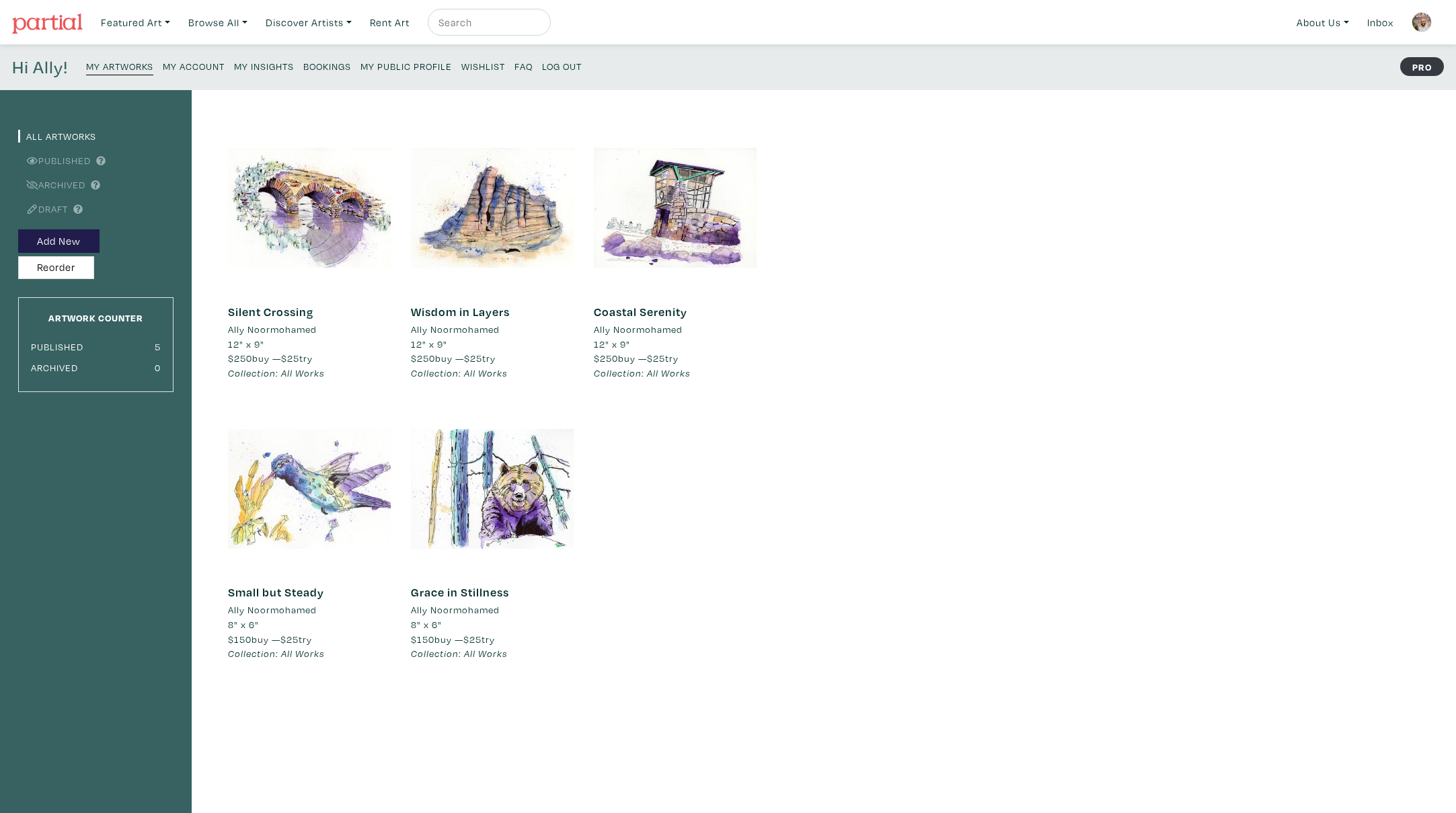
click at [314, 494] on div at bounding box center [309, 488] width 163 height 163
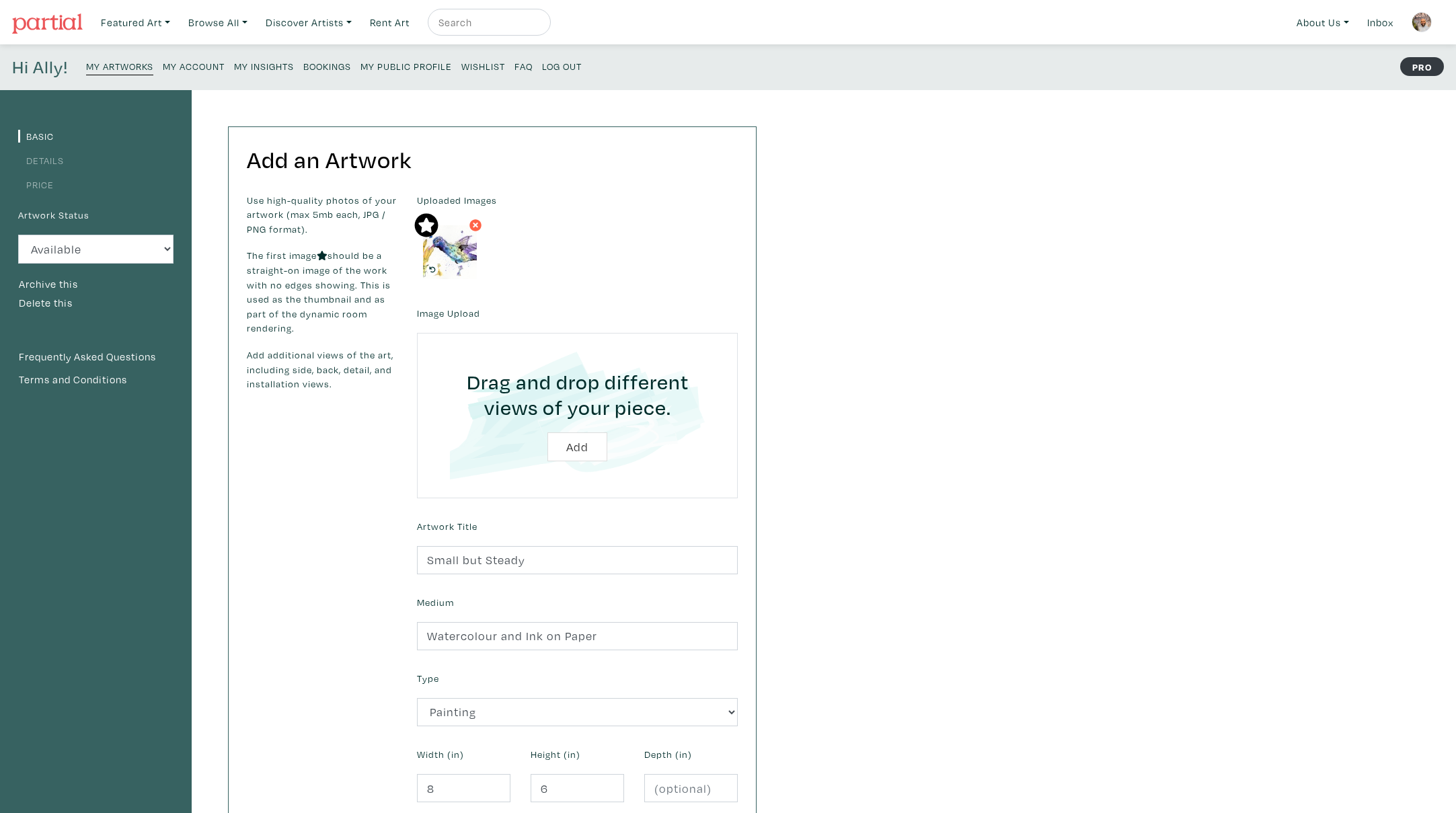
click at [590, 439] on input "file" at bounding box center [578, 415] width 283 height 128
type input "C:\fakepath\Smartist-20250817-200432.jpeg"
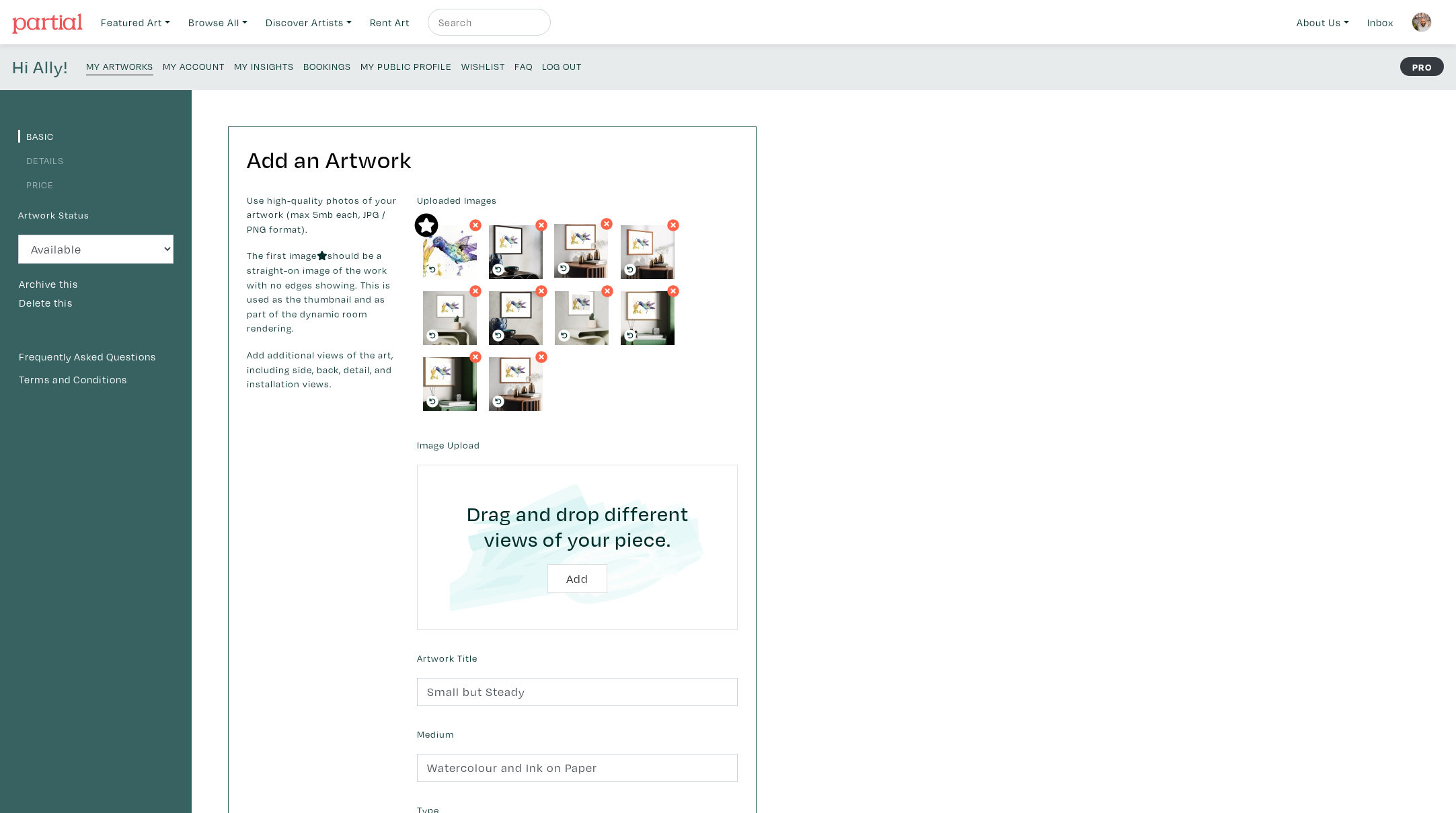
drag, startPoint x: 646, startPoint y: 240, endPoint x: 580, endPoint y: 238, distance: 66.0
drag, startPoint x: 517, startPoint y: 316, endPoint x: 514, endPoint y: 250, distance: 66.1
click at [540, 353] on icon at bounding box center [542, 357] width 8 height 12
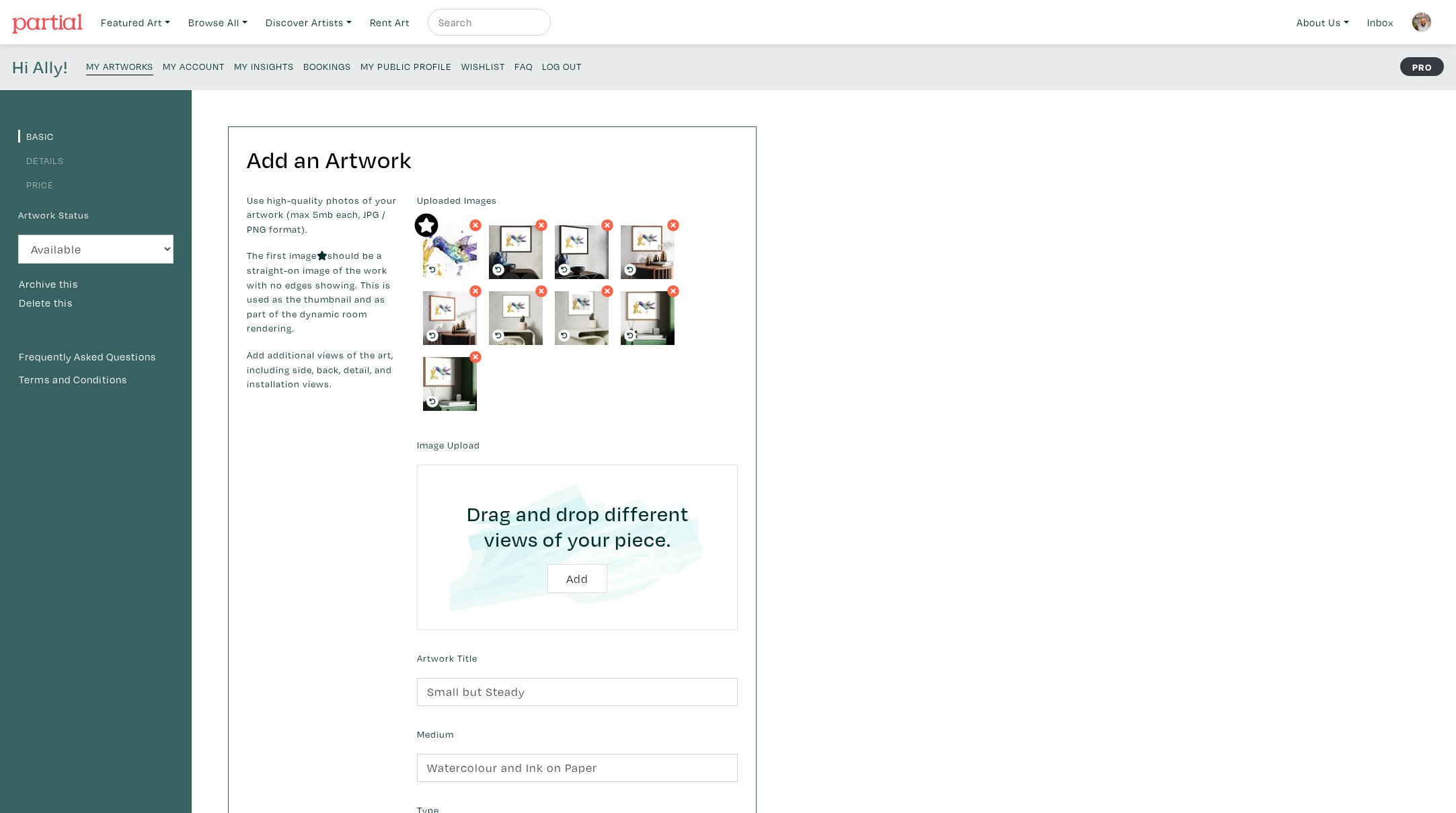
click at [457, 242] on img at bounding box center [450, 252] width 54 height 54
click at [516, 242] on img at bounding box center [516, 252] width 54 height 54
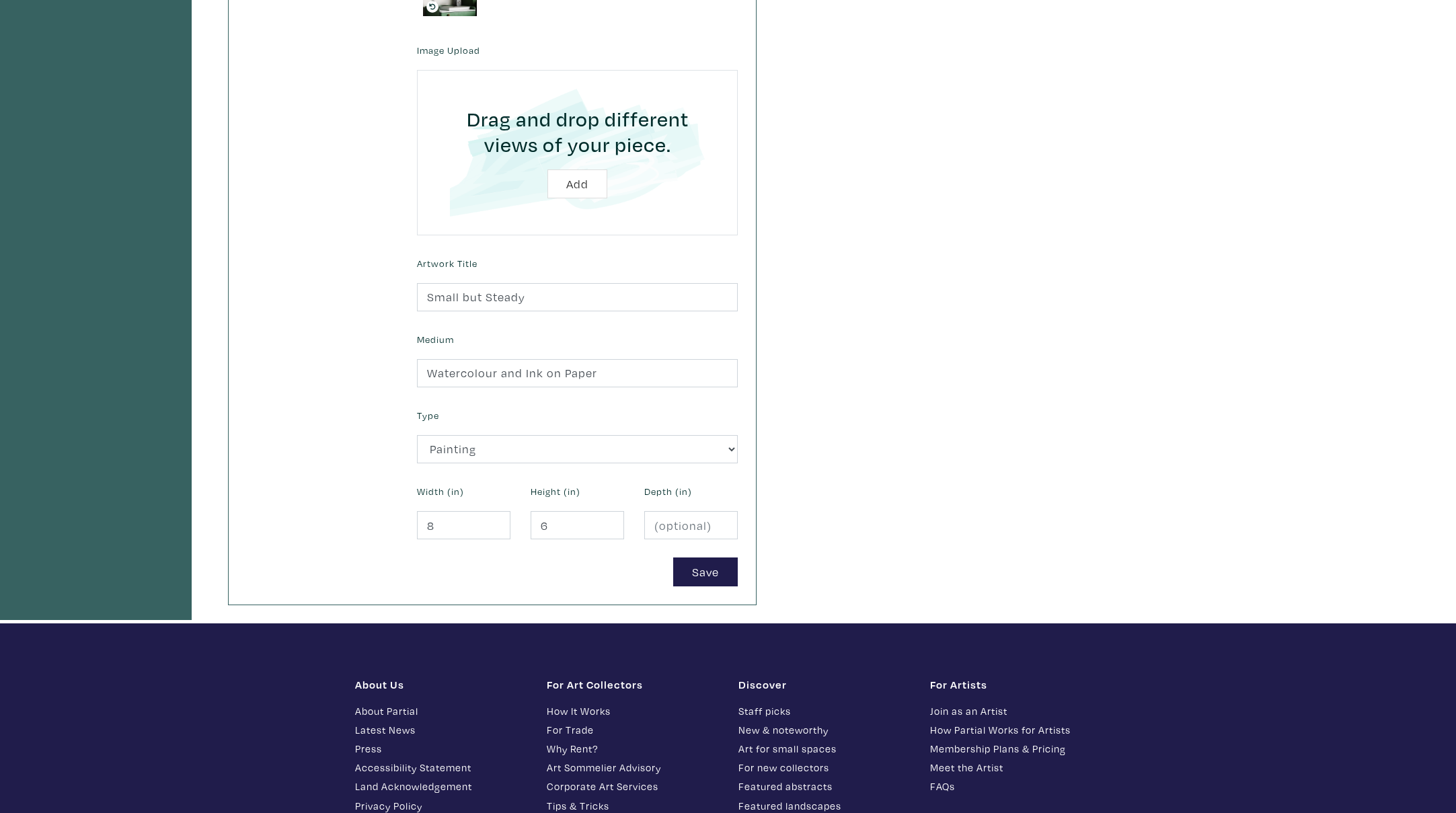
scroll to position [447, 0]
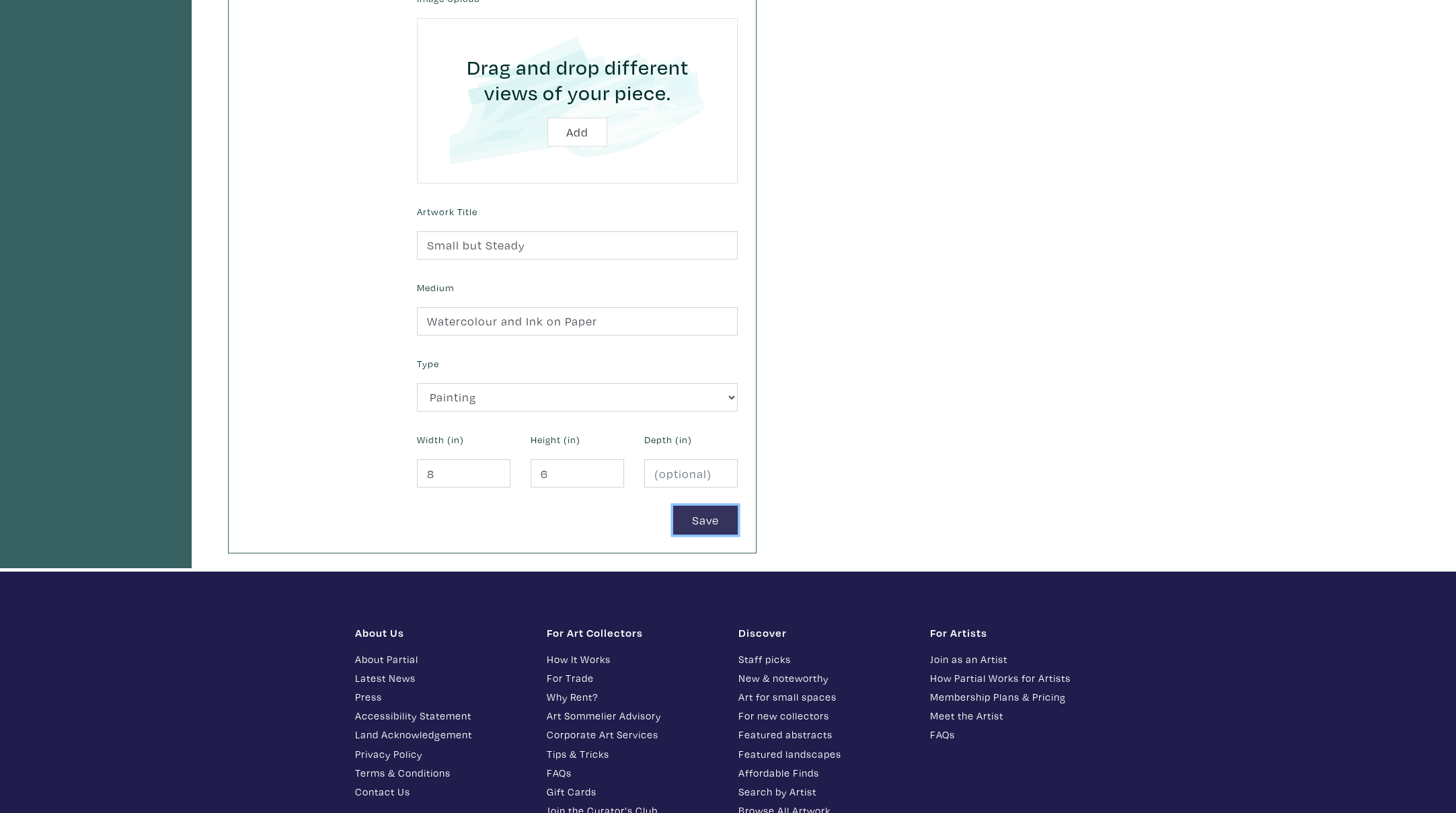
click at [715, 530] on button "Save" at bounding box center [706, 520] width 65 height 29
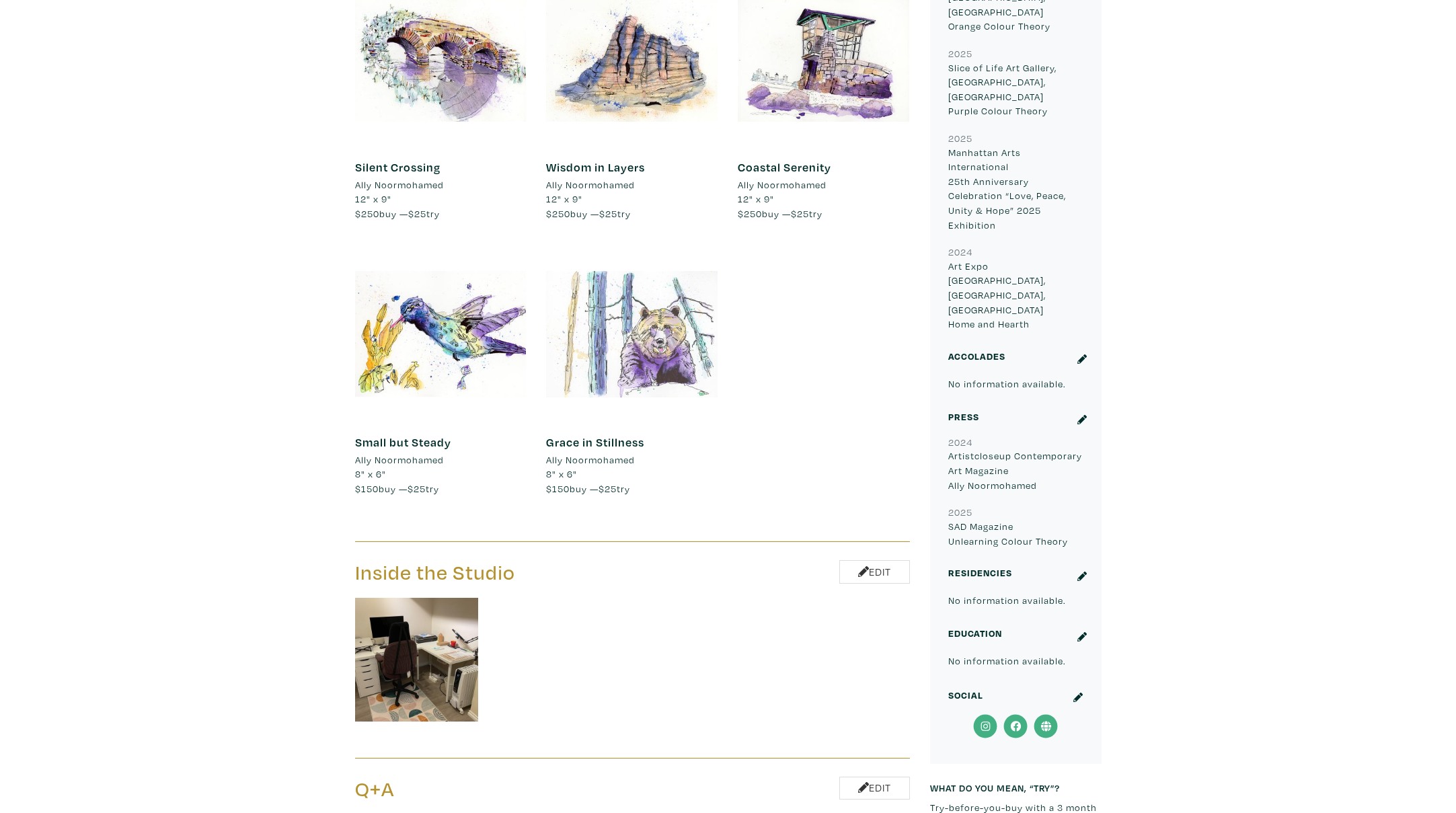
scroll to position [849, 0]
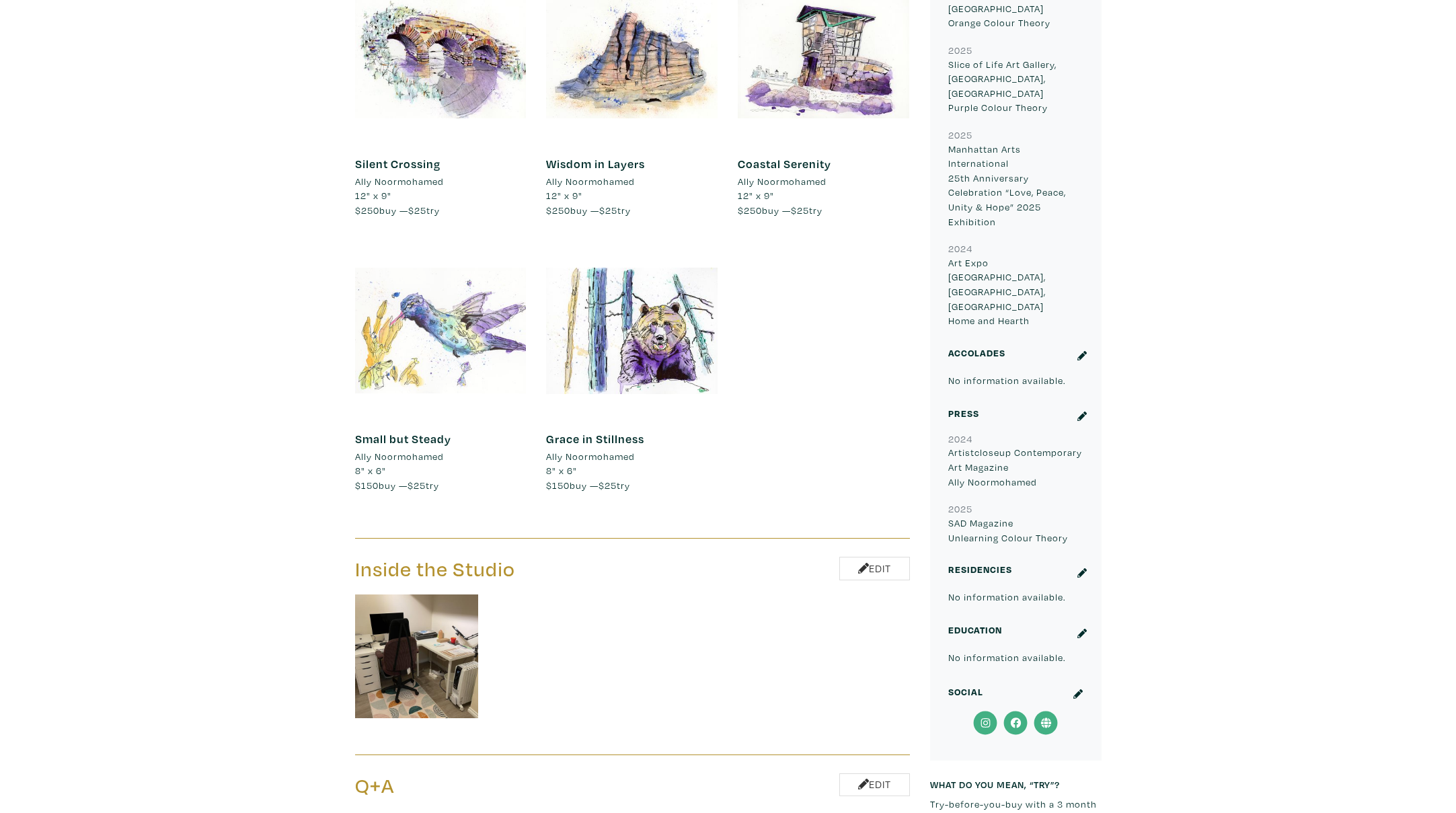
click at [399, 326] on div at bounding box center [441, 331] width 171 height 171
click at [443, 321] on div at bounding box center [441, 331] width 171 height 171
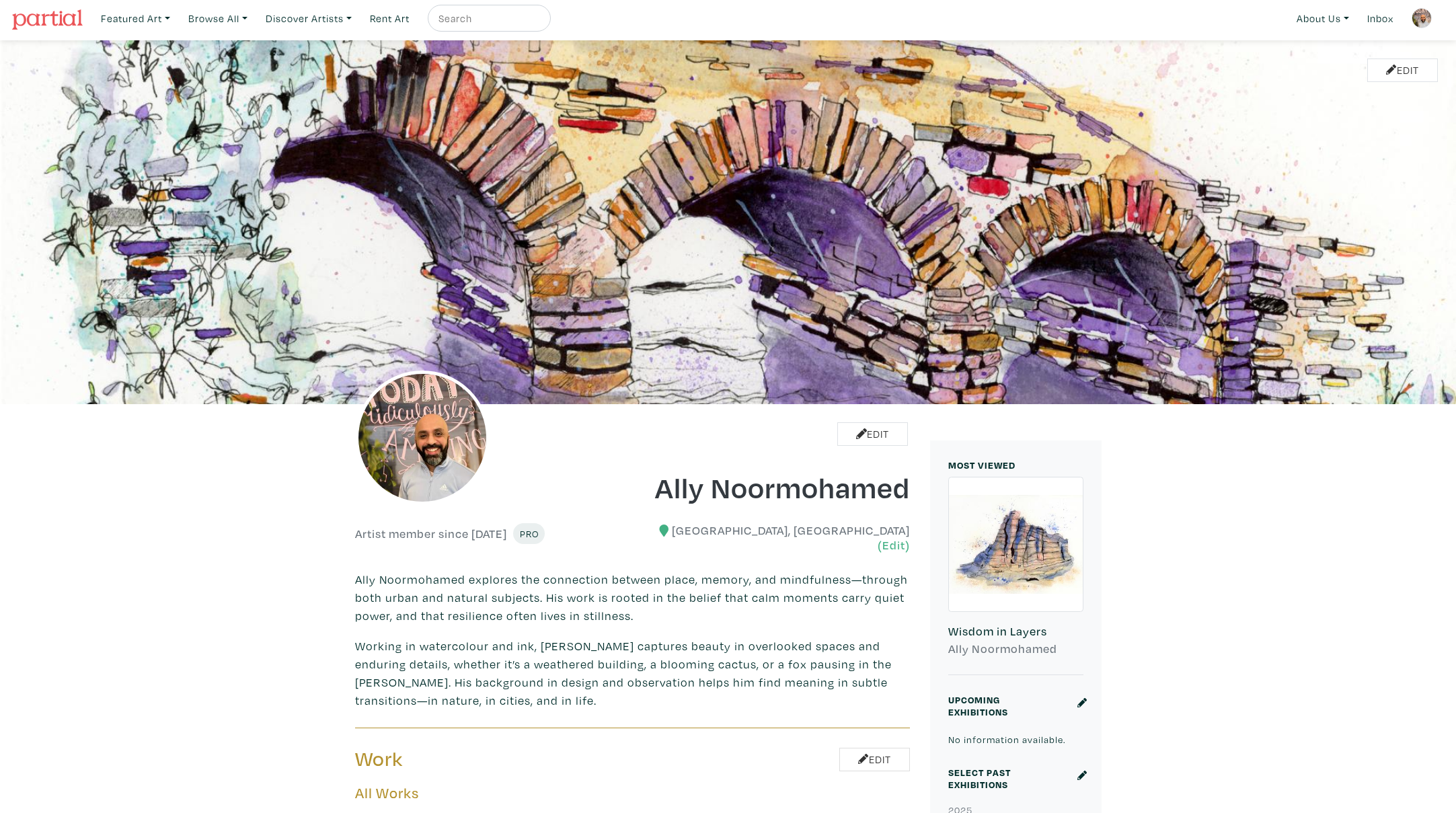
scroll to position [0, 0]
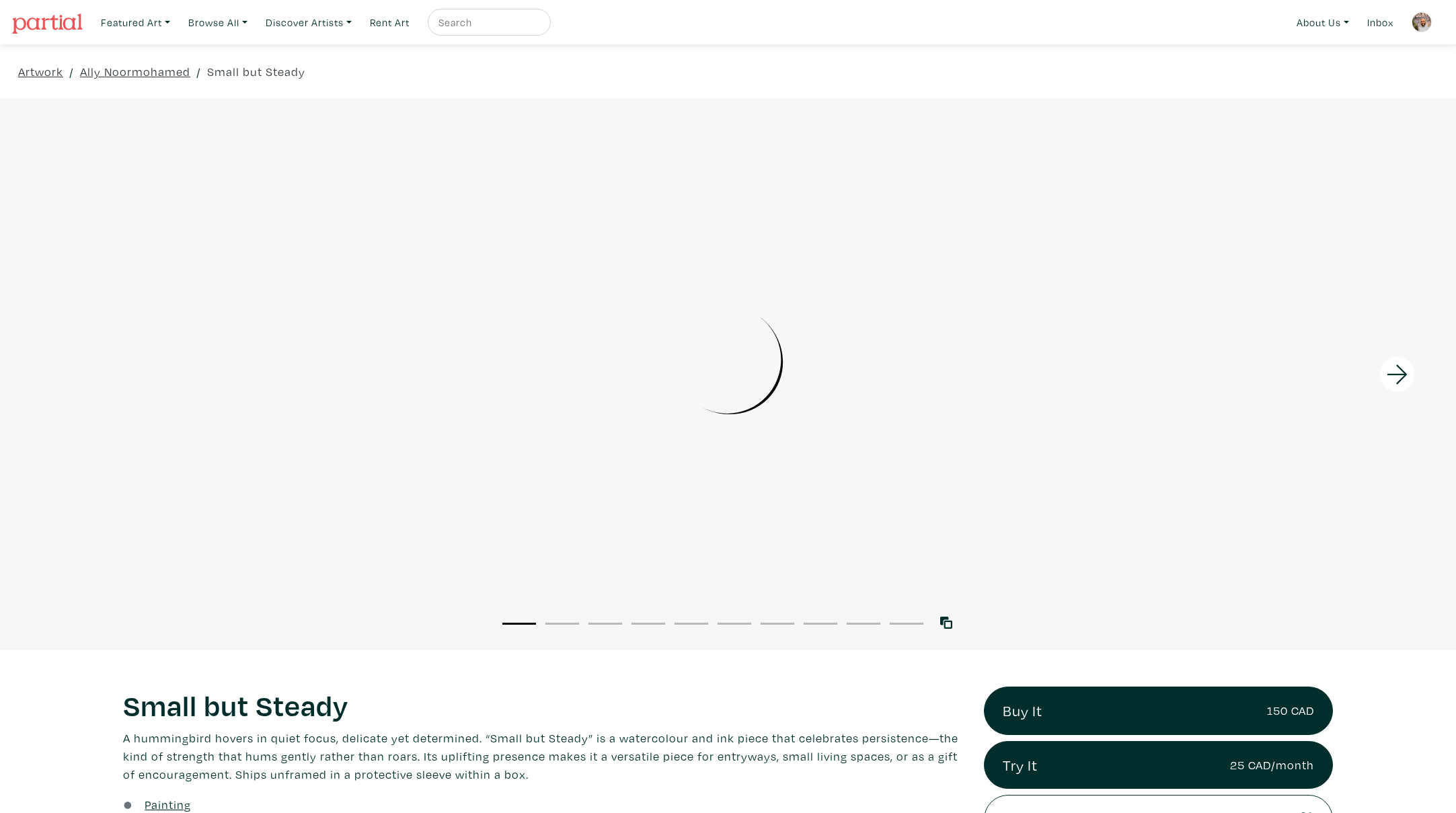
click at [1400, 376] on icon at bounding box center [1398, 374] width 46 height 36
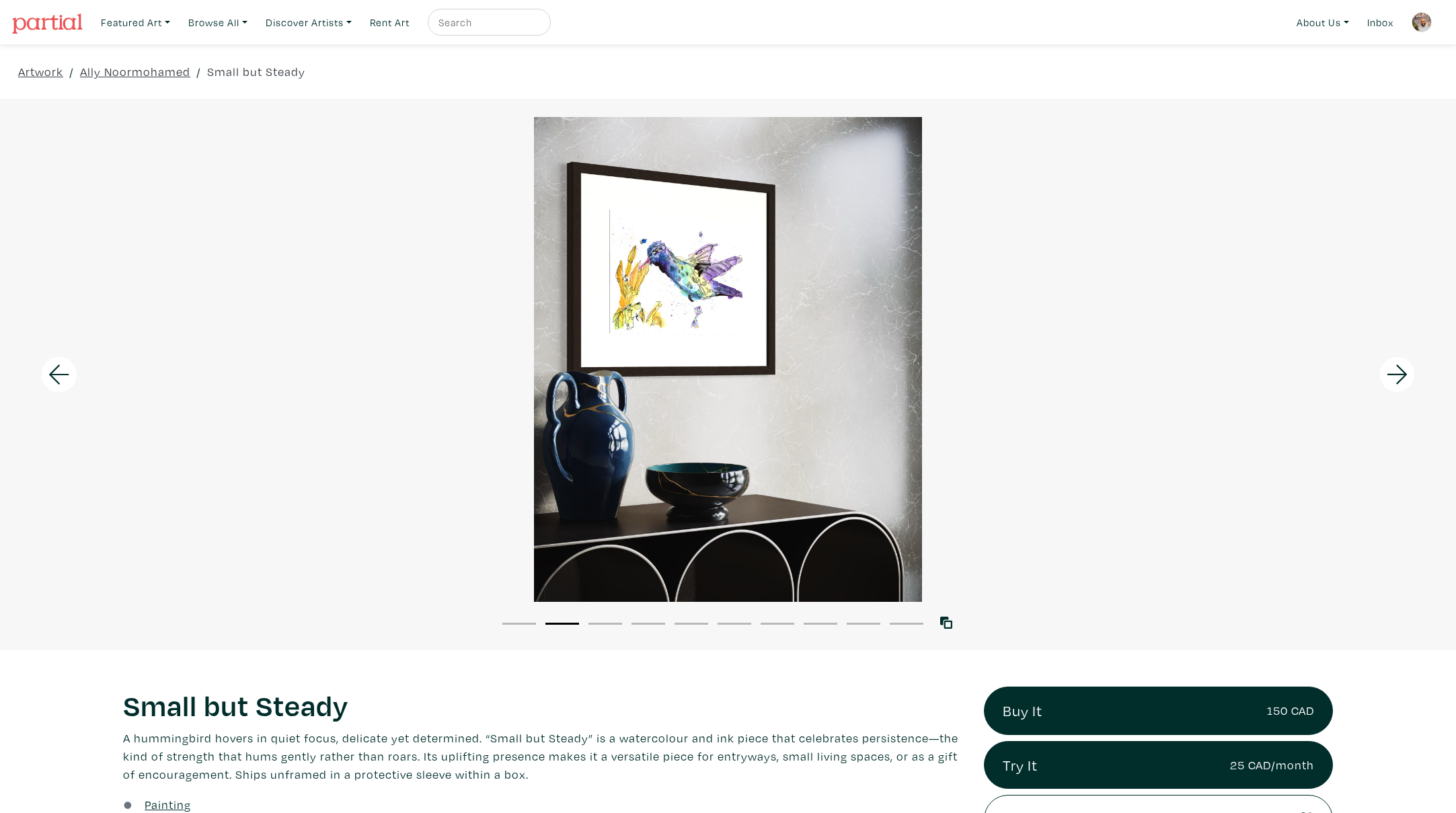
click at [1400, 376] on icon at bounding box center [1398, 374] width 46 height 36
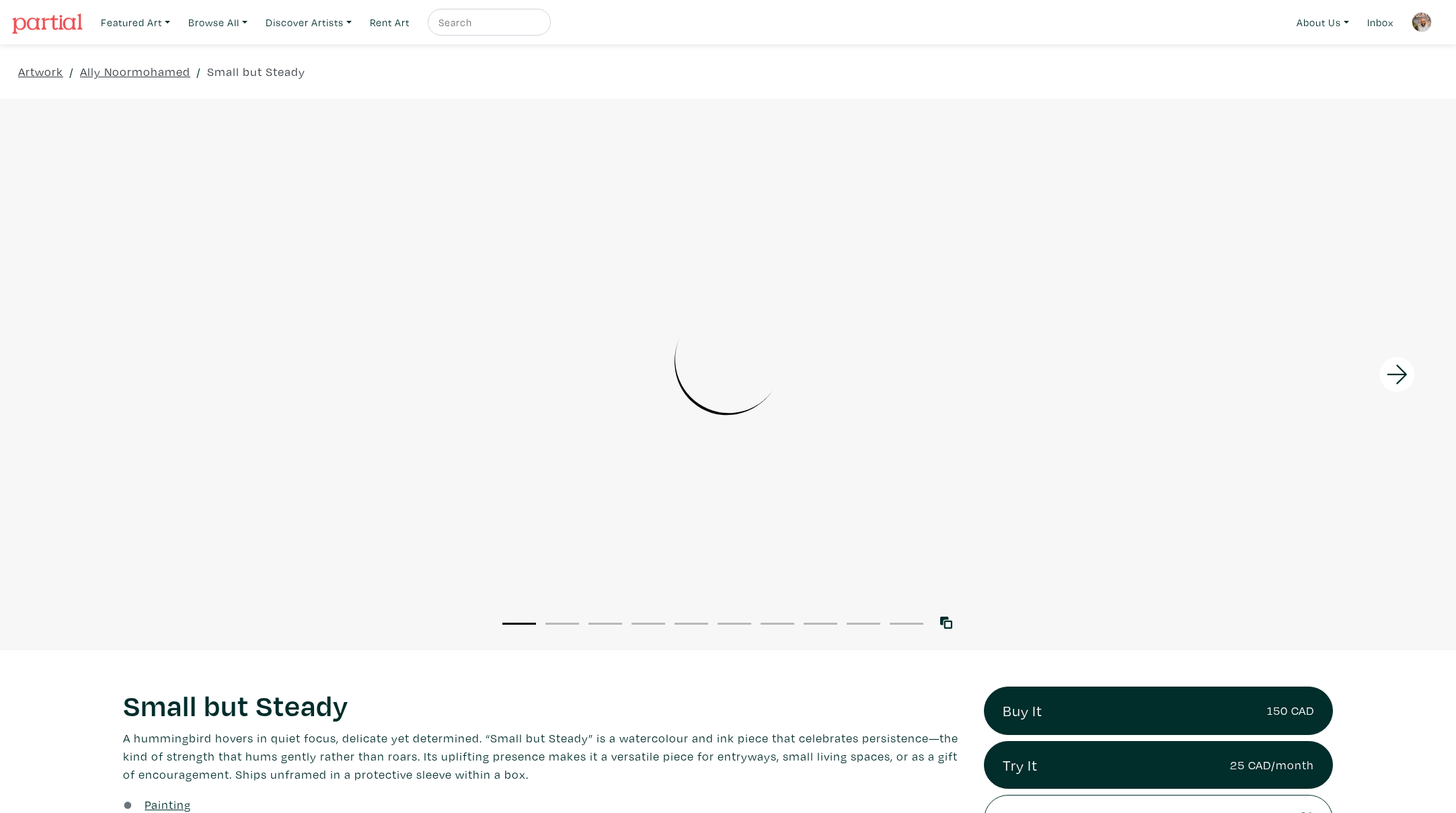
click at [1399, 370] on icon at bounding box center [1398, 374] width 46 height 36
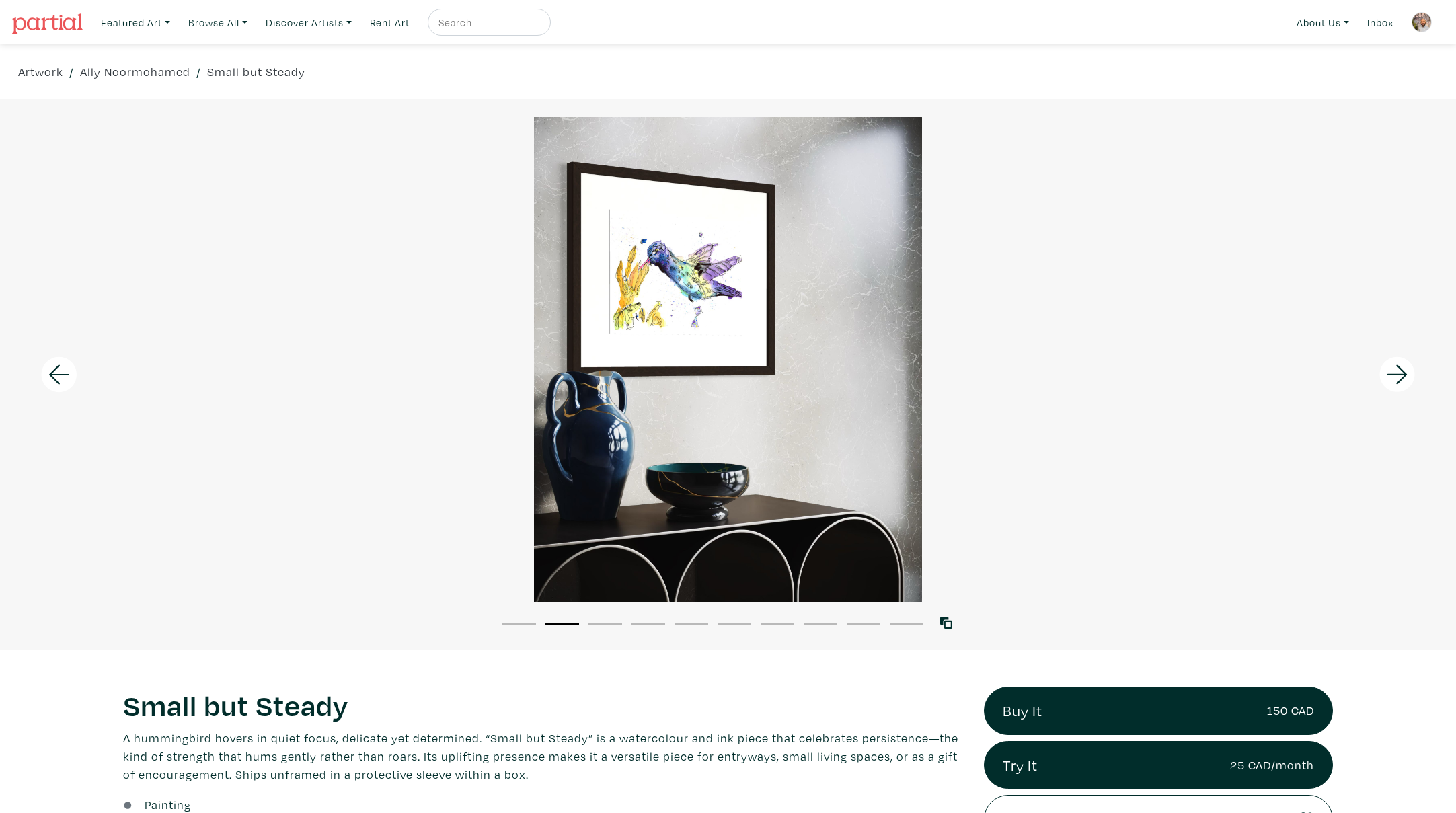
click at [1399, 370] on icon at bounding box center [1398, 374] width 46 height 36
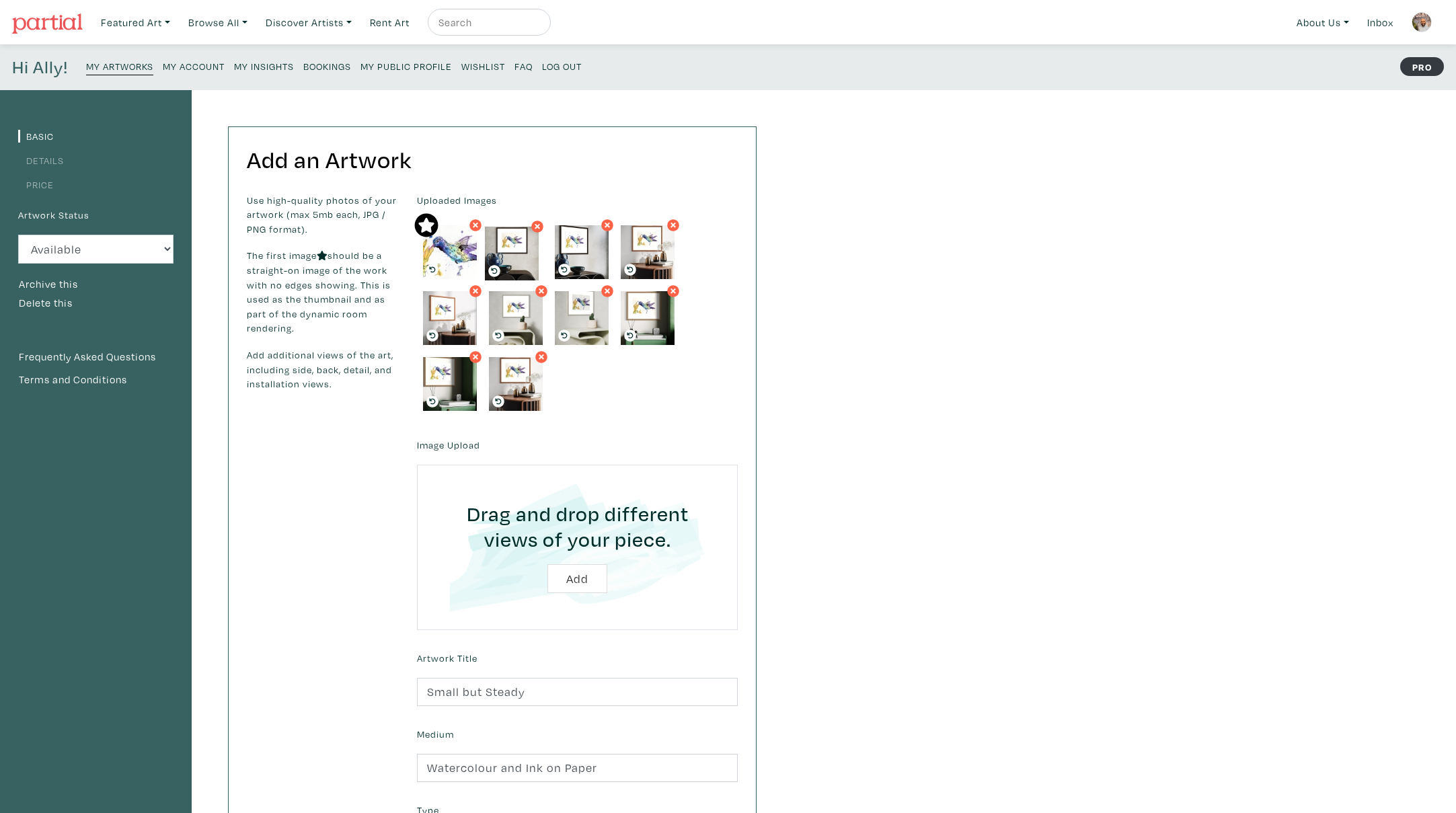
drag, startPoint x: 522, startPoint y: 311, endPoint x: 517, endPoint y: 246, distance: 65.2
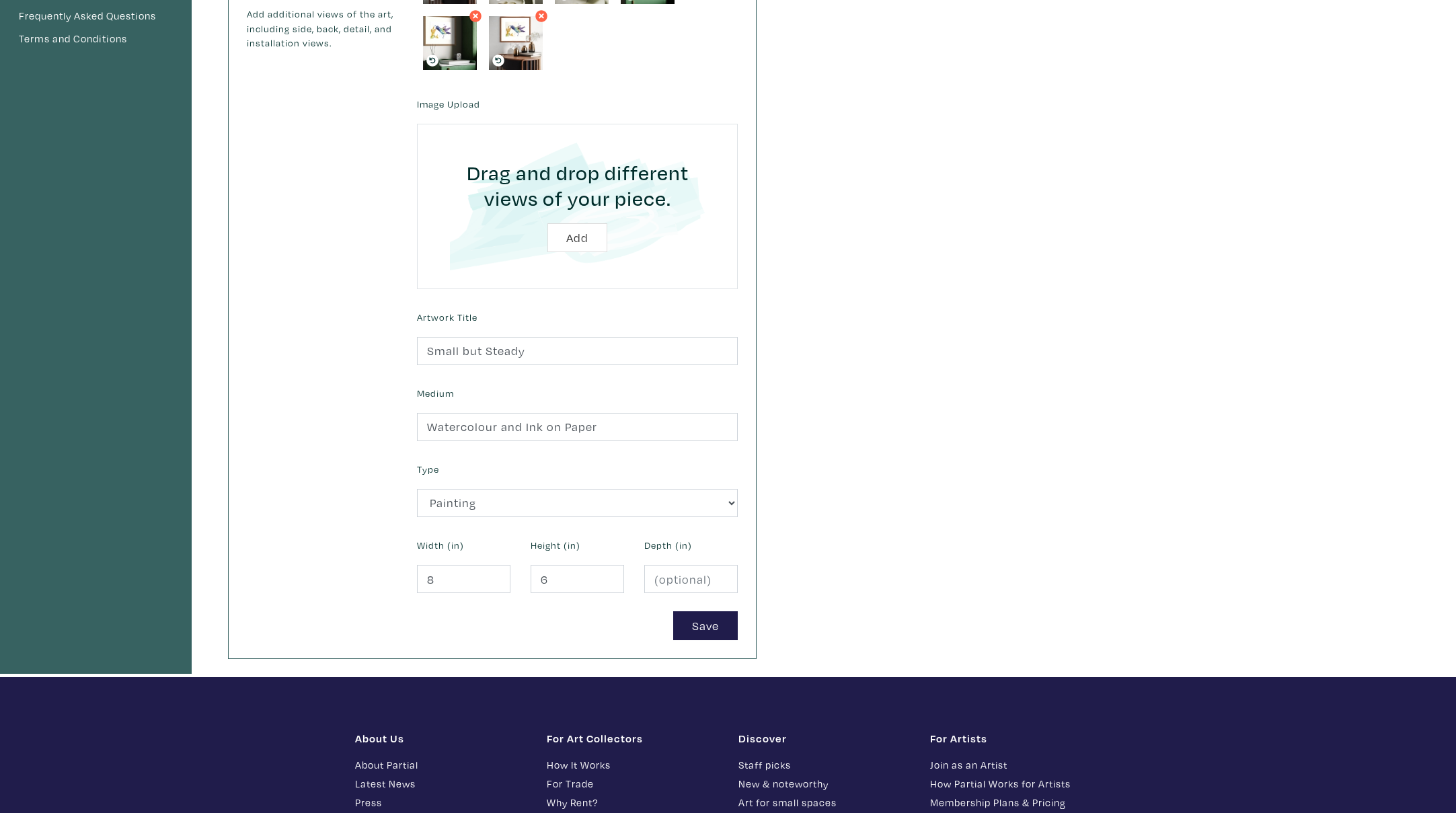
scroll to position [590, 0]
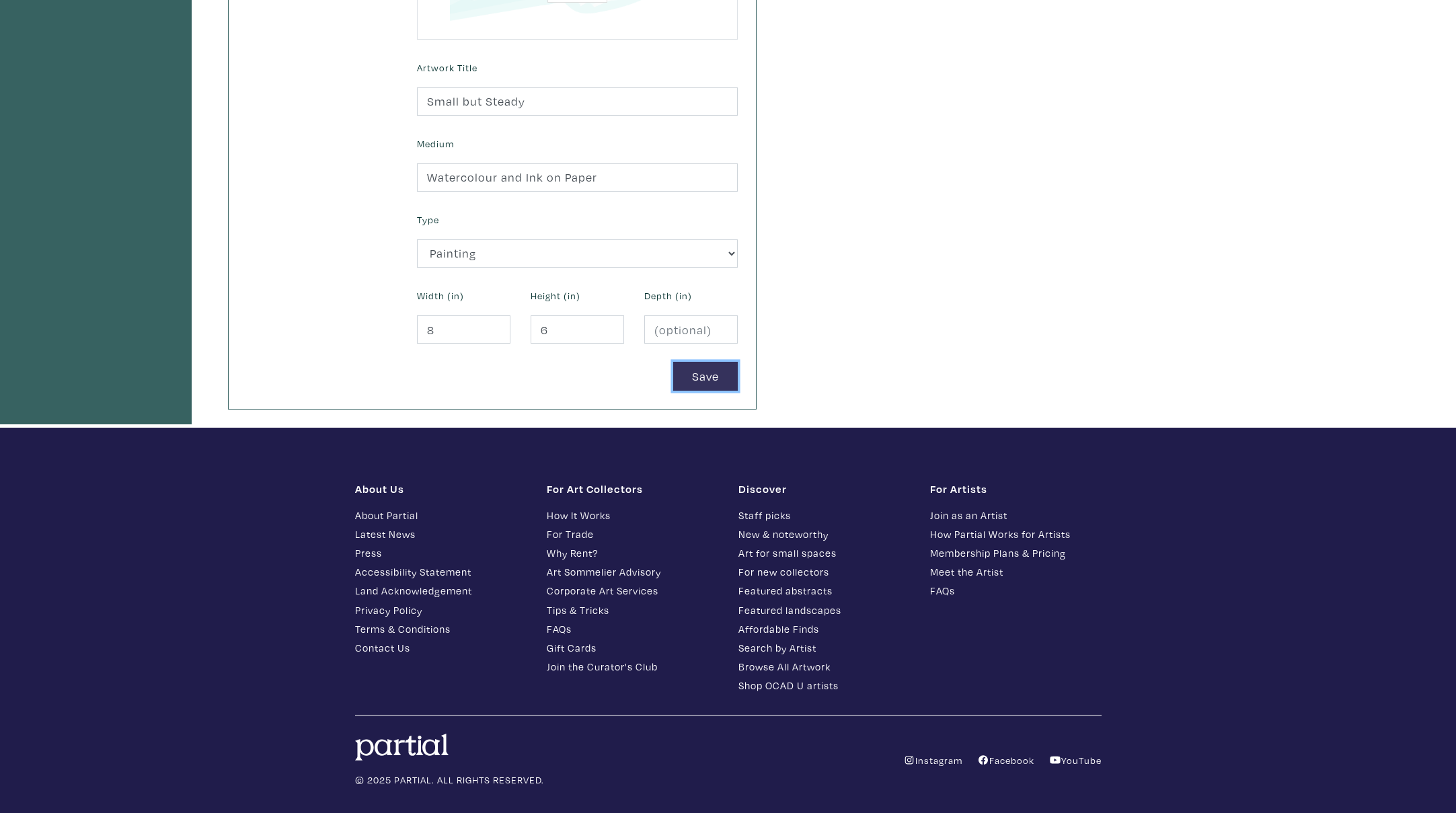
click at [708, 387] on button "Save" at bounding box center [706, 376] width 65 height 29
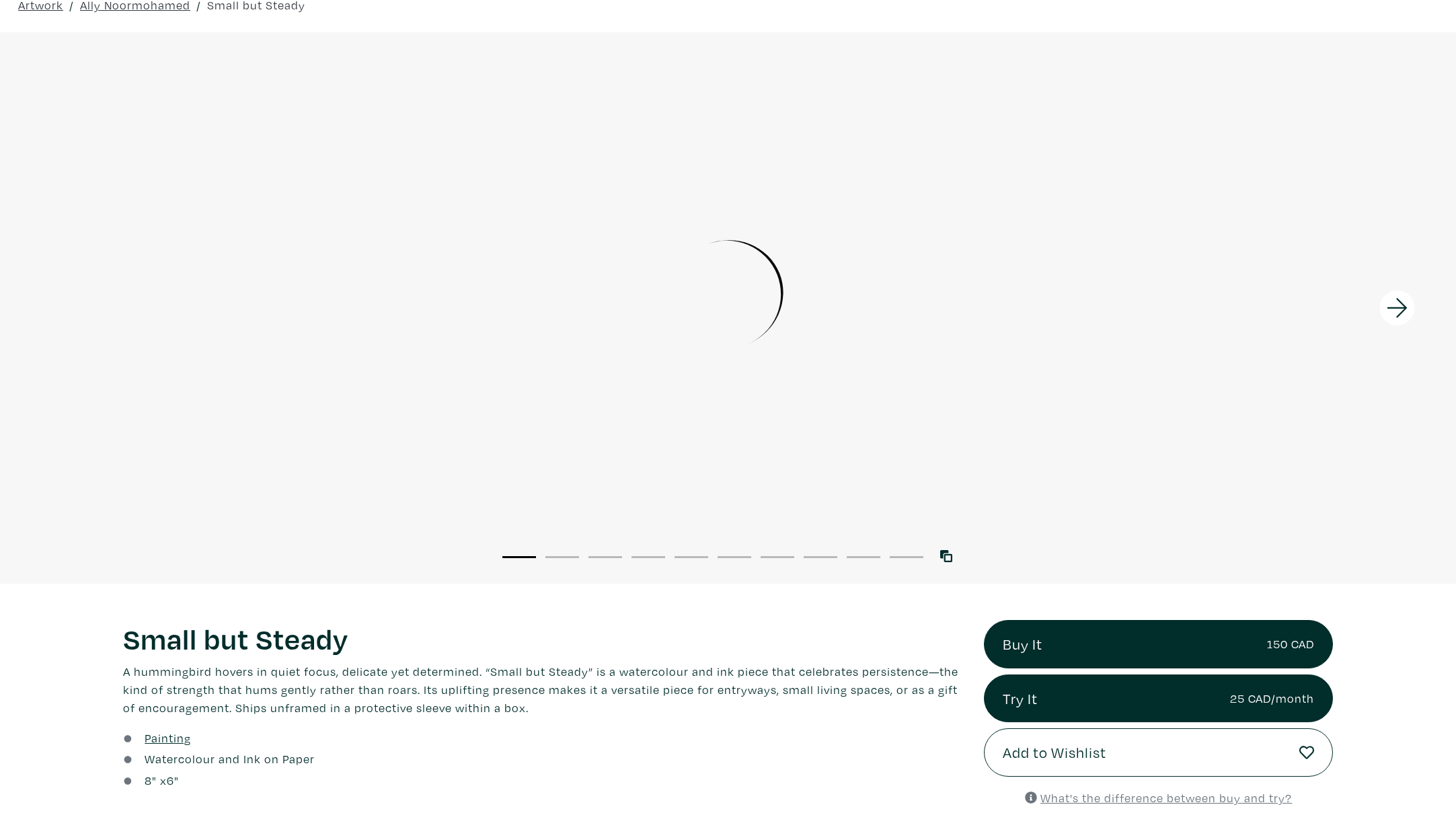
scroll to position [77, 0]
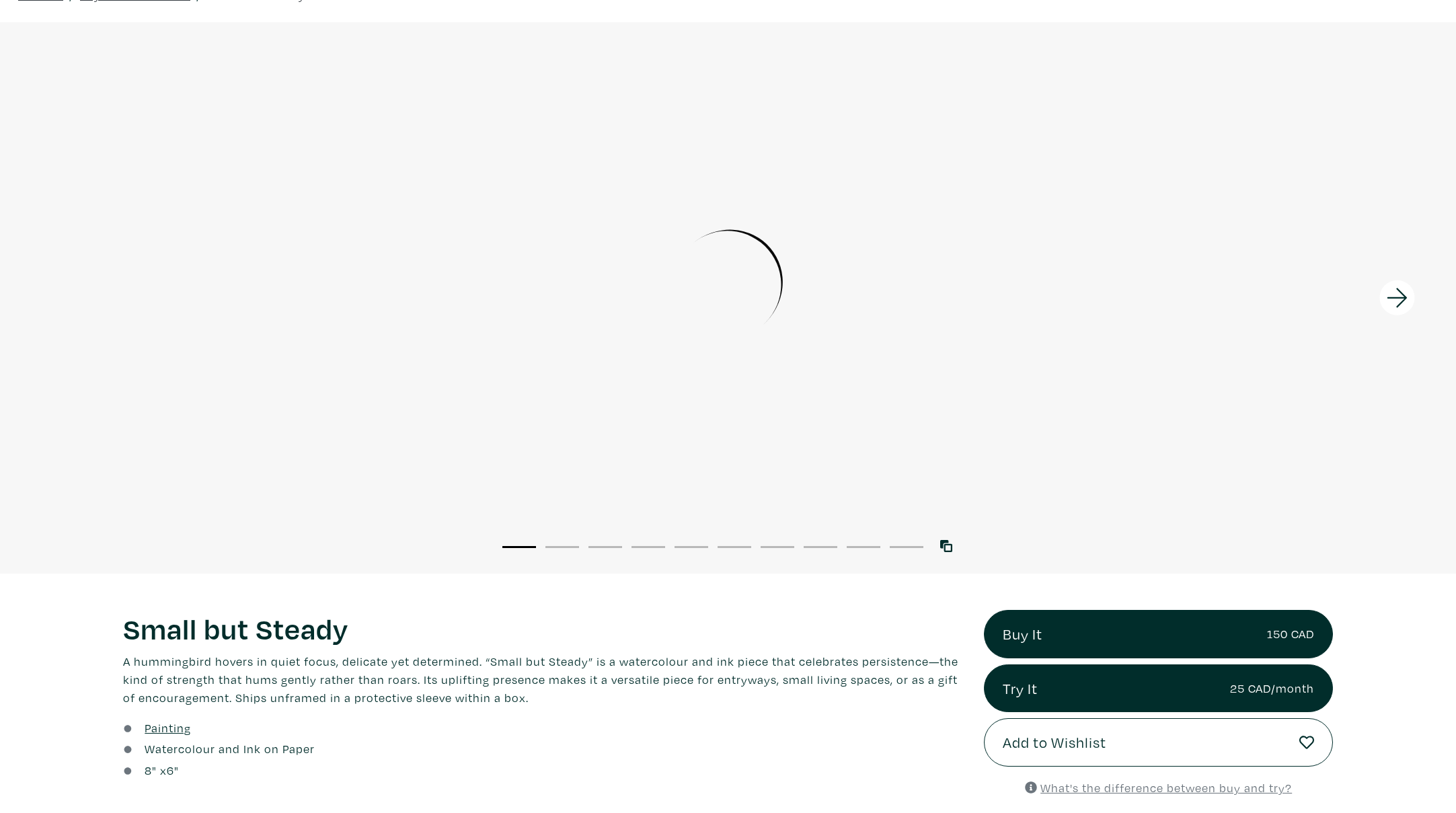
click at [1403, 287] on icon at bounding box center [1398, 298] width 46 height 36
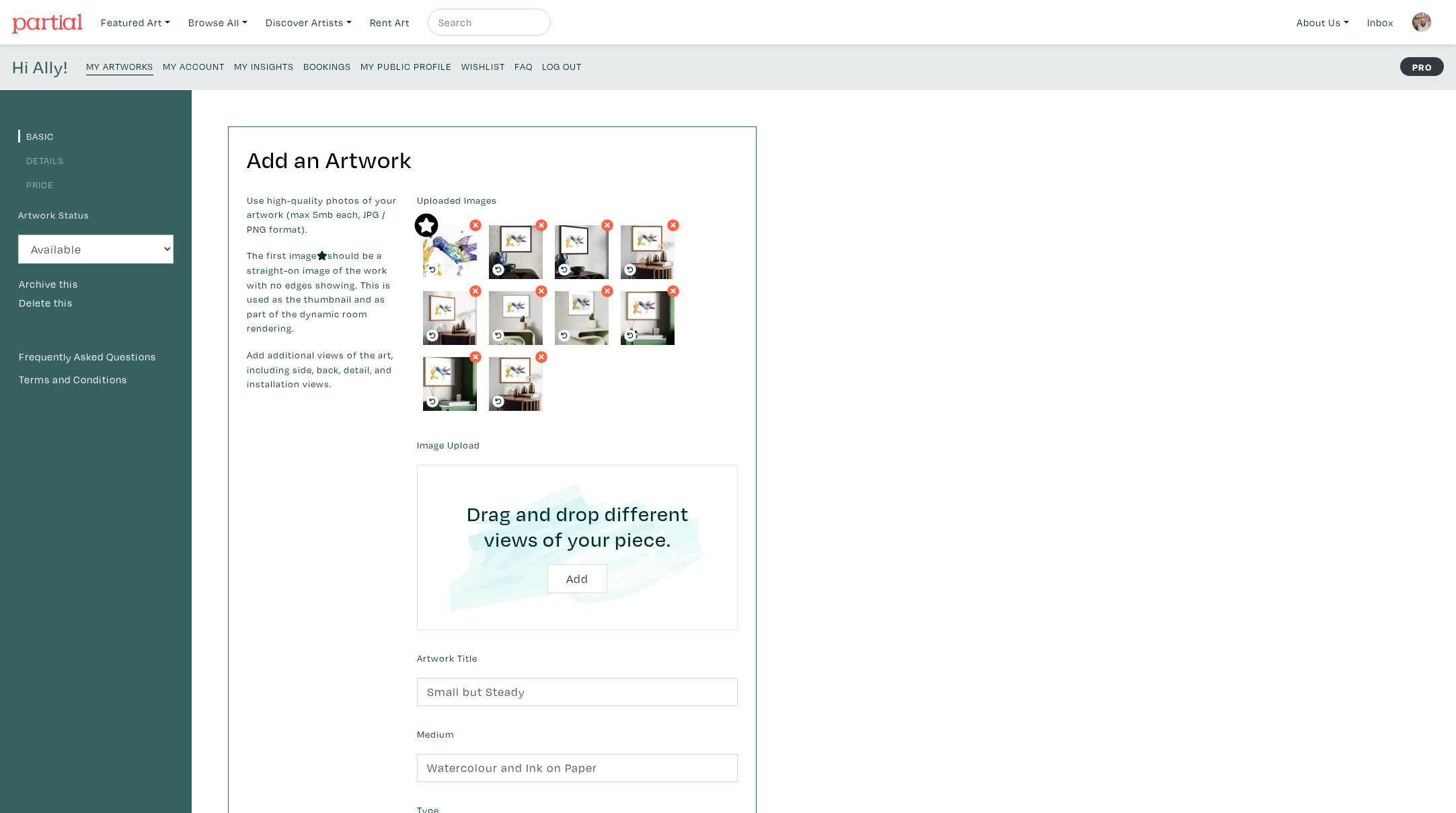
click at [405, 66] on small "My Public Profile" at bounding box center [406, 66] width 92 height 13
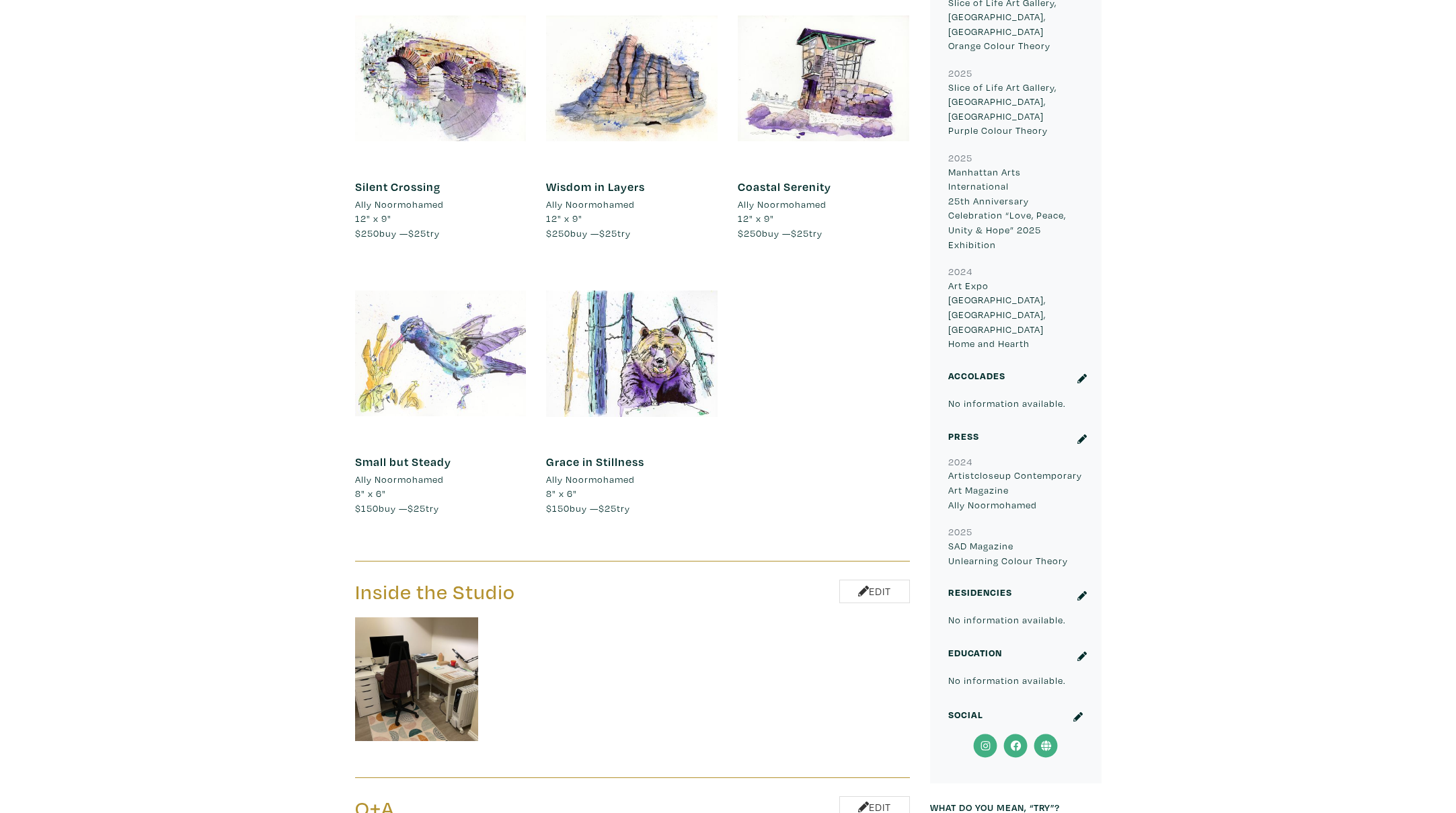
scroll to position [822, 0]
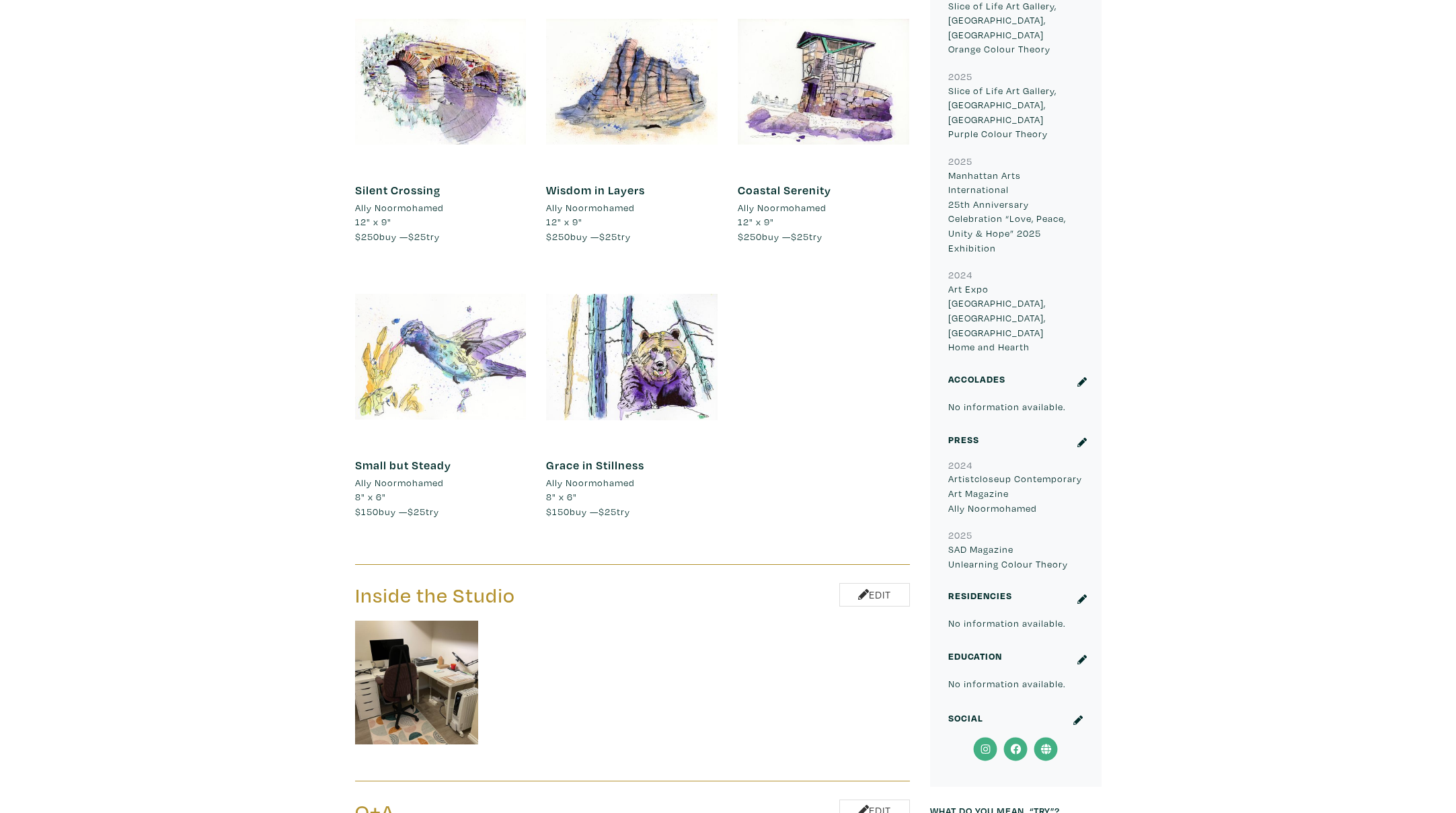
click at [432, 374] on div at bounding box center [441, 357] width 171 height 171
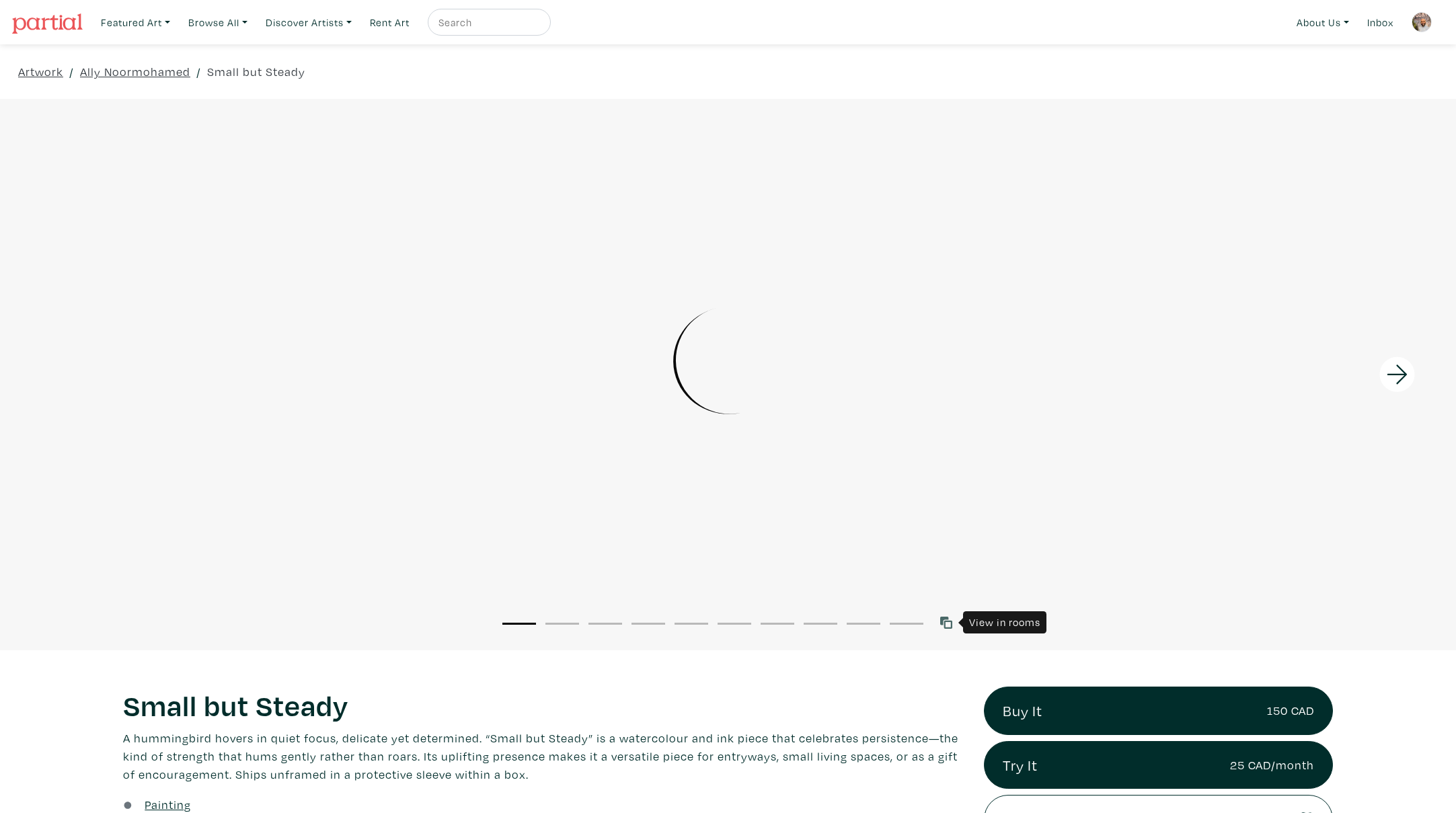
click at [951, 621] on icon at bounding box center [947, 623] width 12 height 12
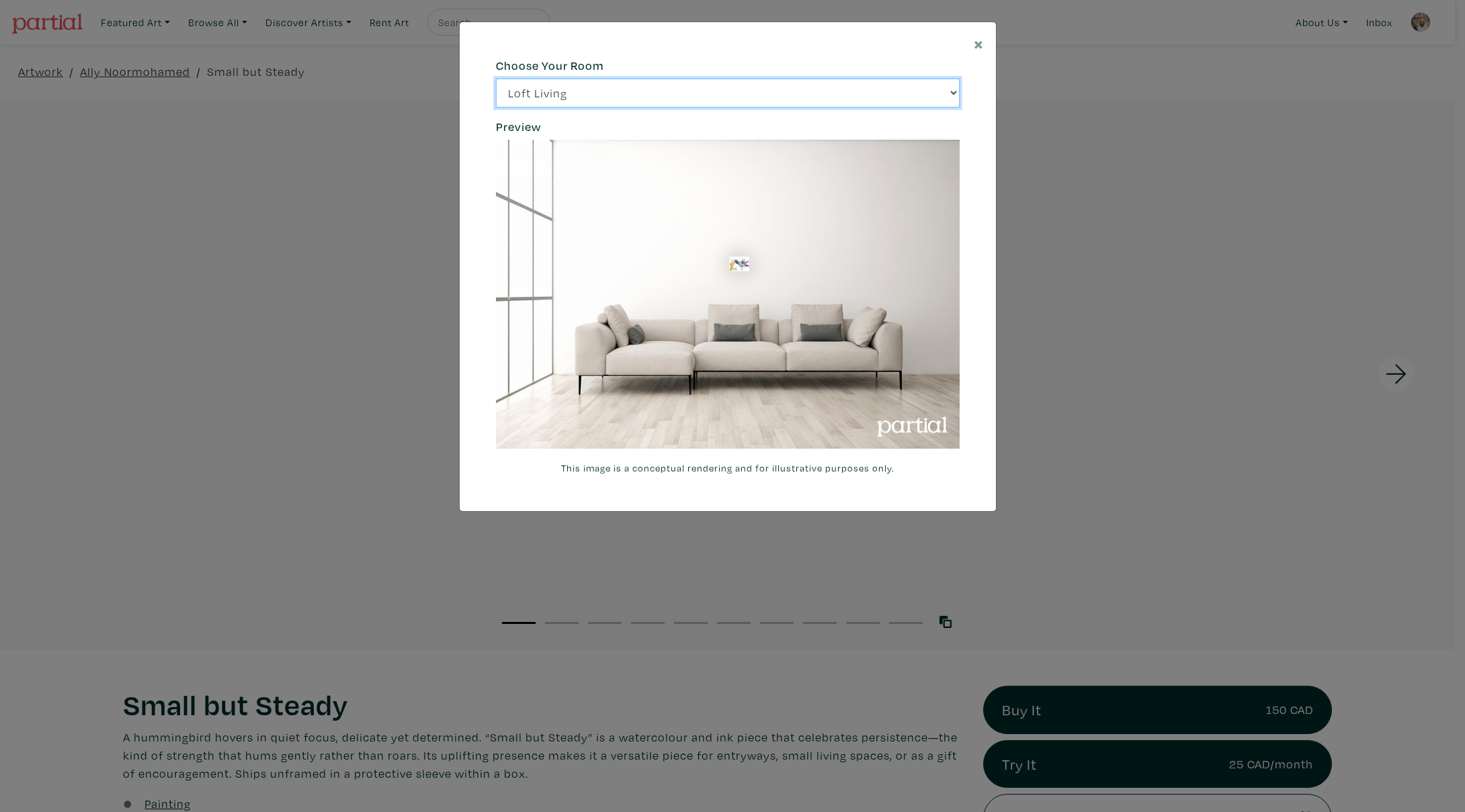
click at [868, 95] on select "Loft Living Bright Bedroom City Office Gallery Space Modern Lounge" at bounding box center [728, 93] width 464 height 29
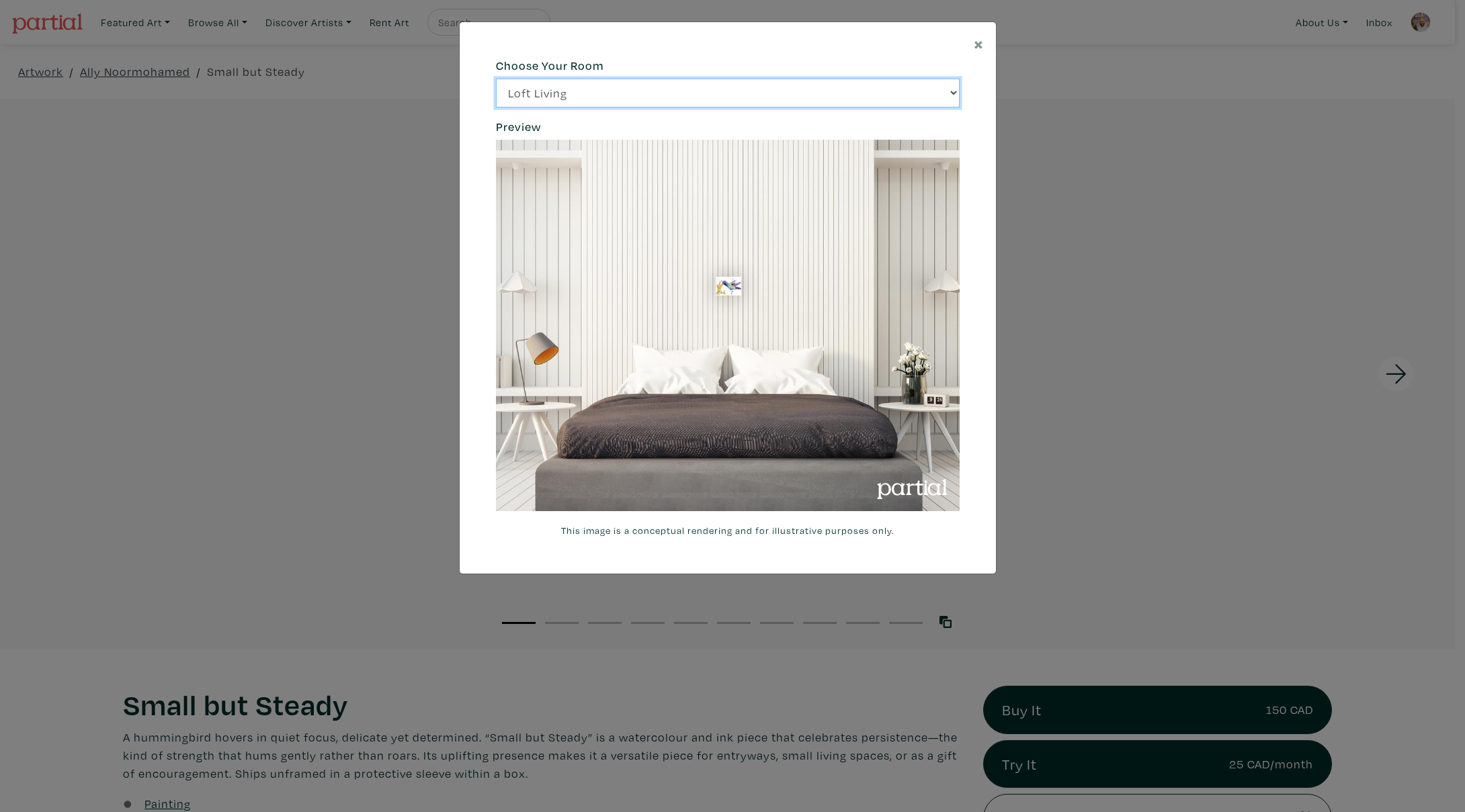
click at [934, 88] on select "Loft Living Bright Bedroom City Office Gallery Space Modern Lounge" at bounding box center [728, 93] width 464 height 29
select select "/thumb/phpThumb.php?src=https%3A%2F%2Flabs.partial.gallery%2Fprojects%2Frenderi…"
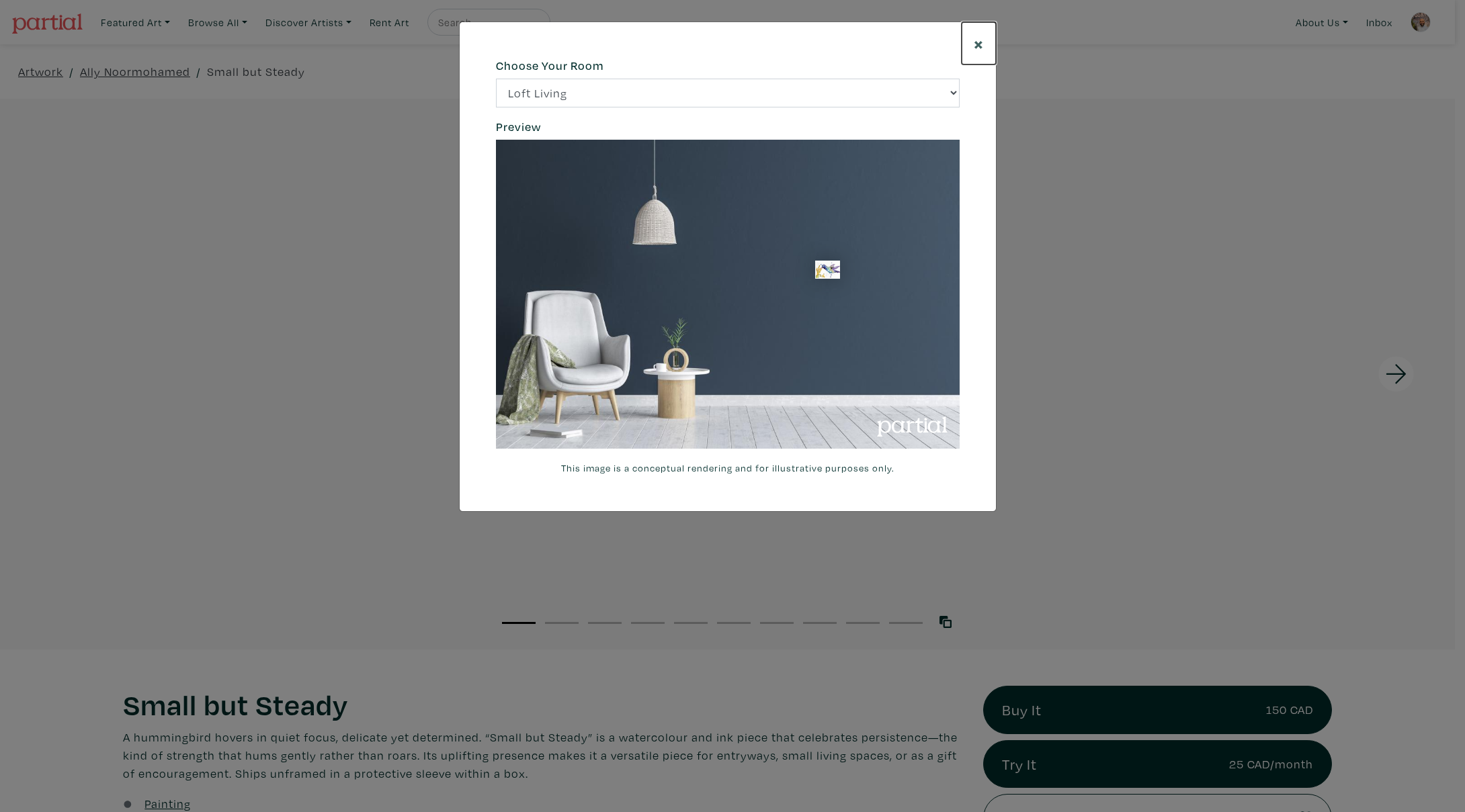
click at [979, 46] on span "×" at bounding box center [979, 43] width 10 height 24
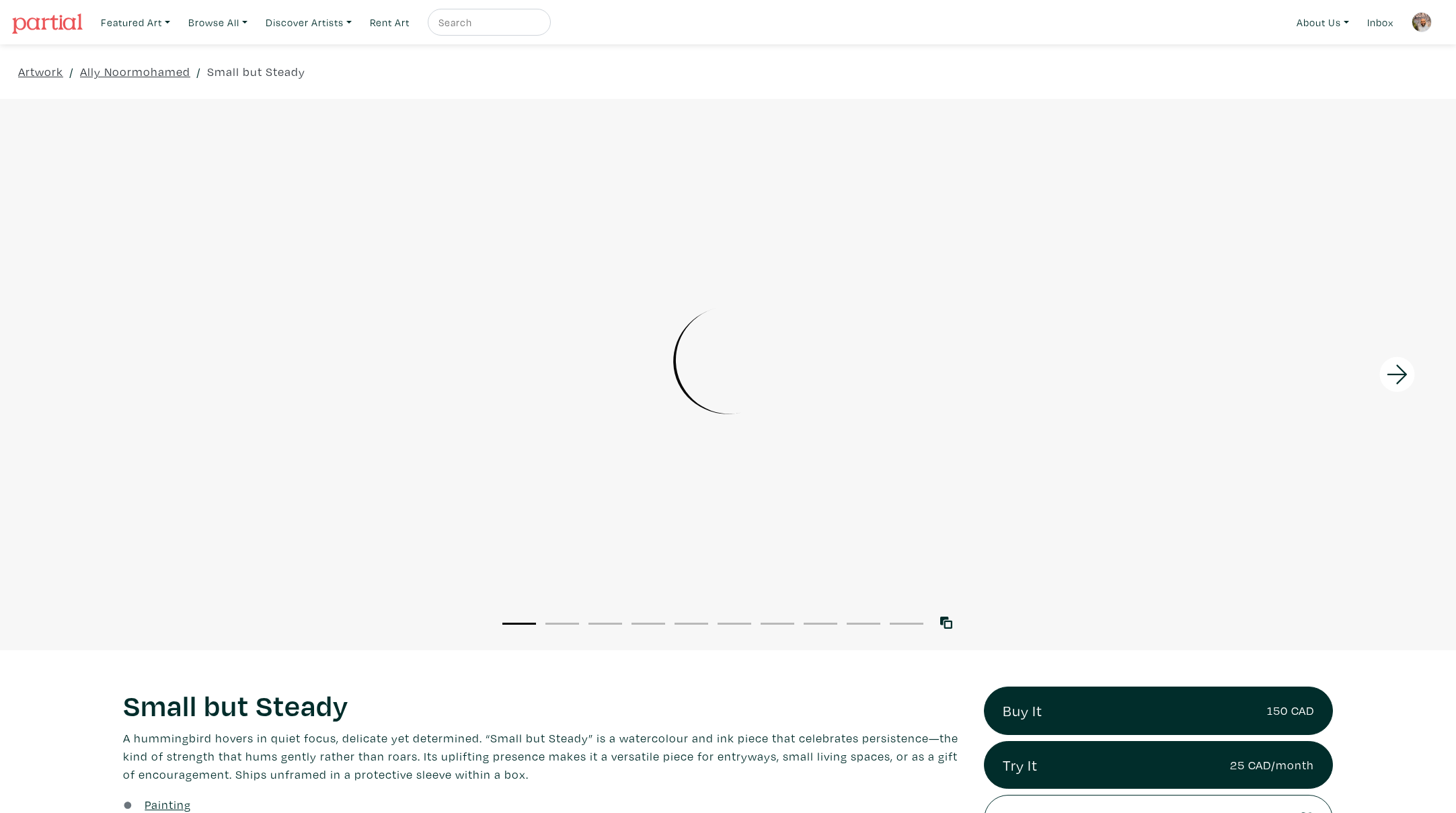
click at [1402, 370] on icon at bounding box center [1397, 374] width 20 height 20
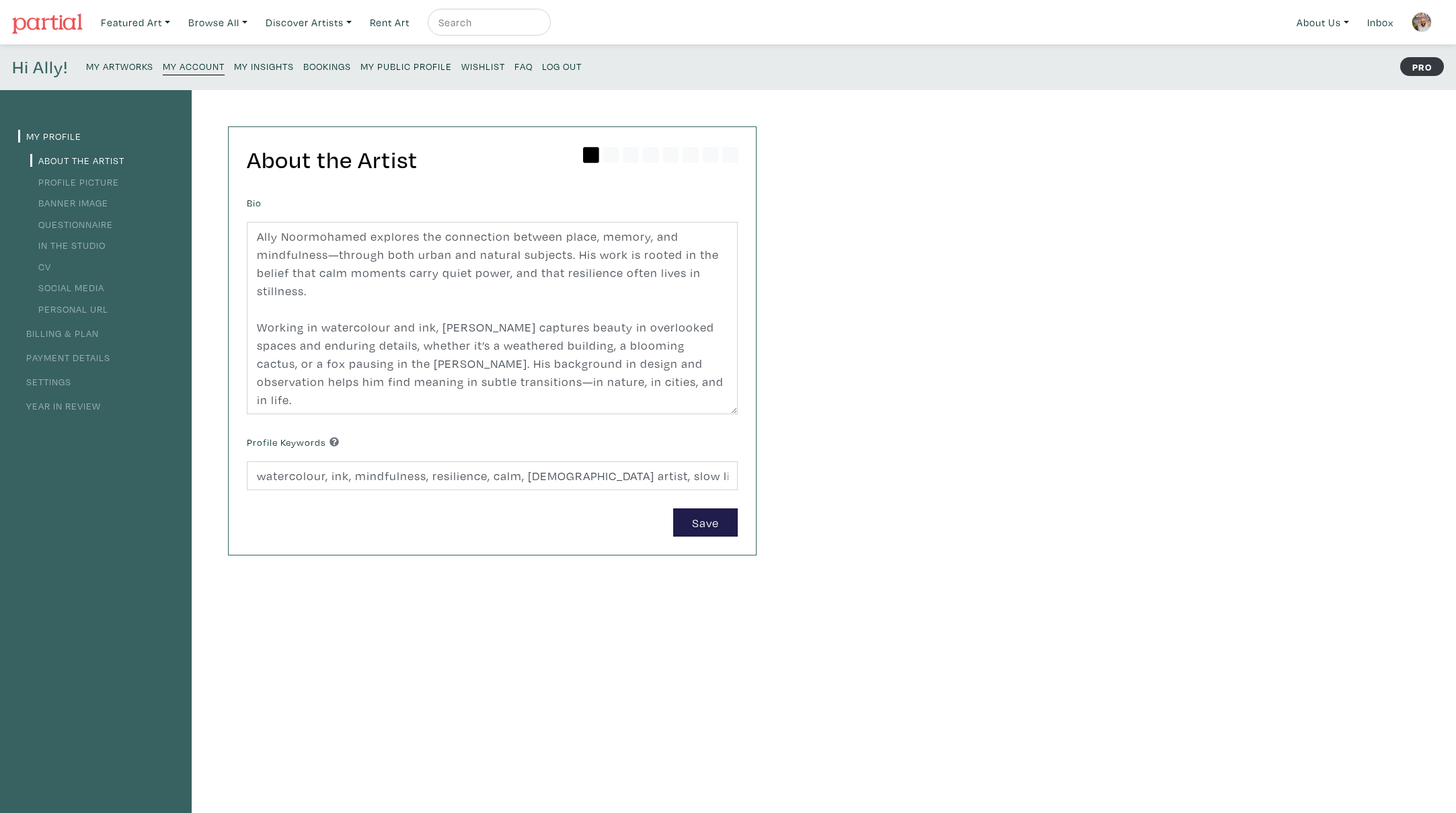
click at [74, 245] on link "In the Studio" at bounding box center [68, 245] width 76 height 13
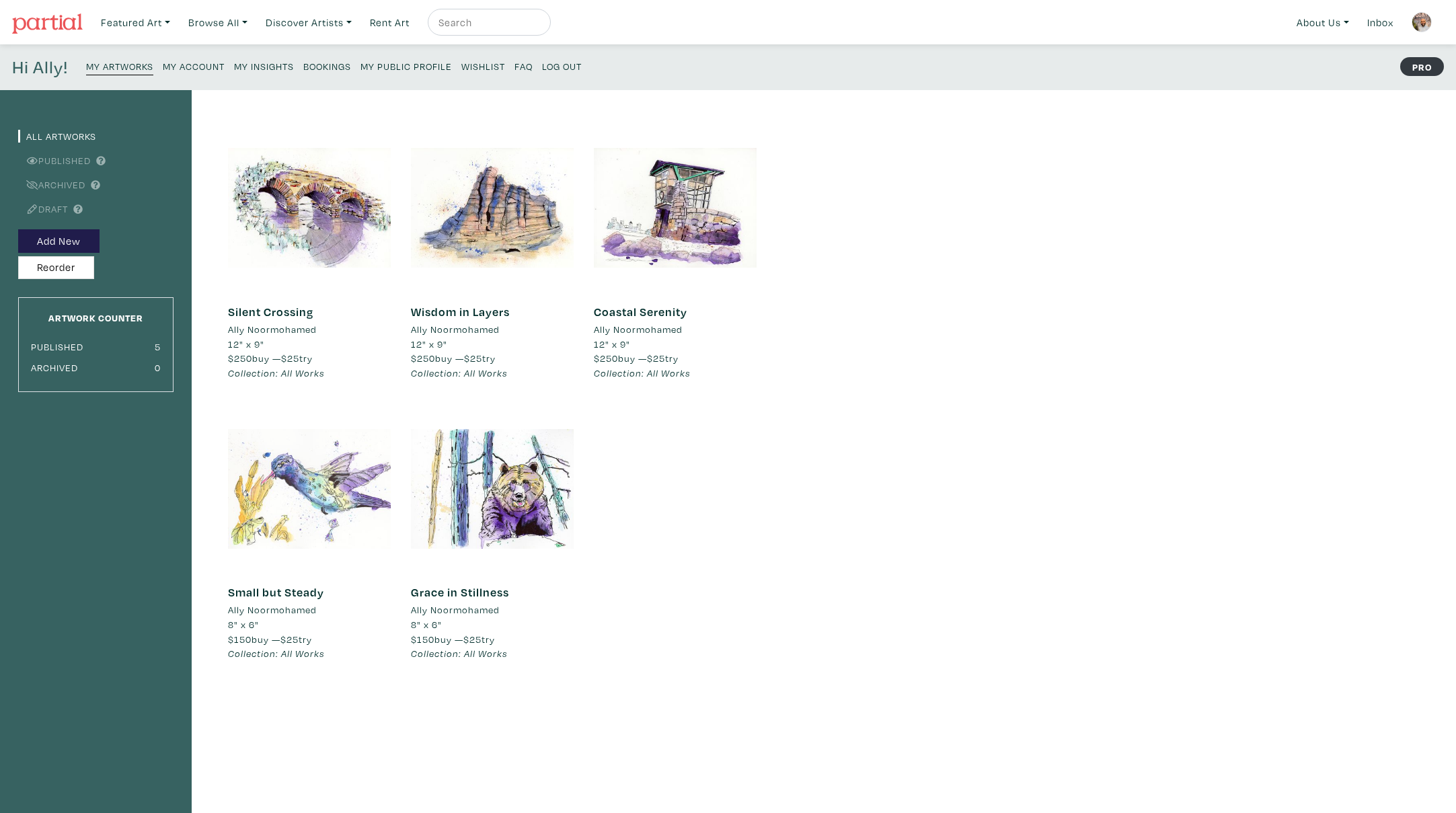
click at [298, 468] on div at bounding box center [309, 488] width 163 height 163
click at [310, 499] on div at bounding box center [309, 488] width 163 height 163
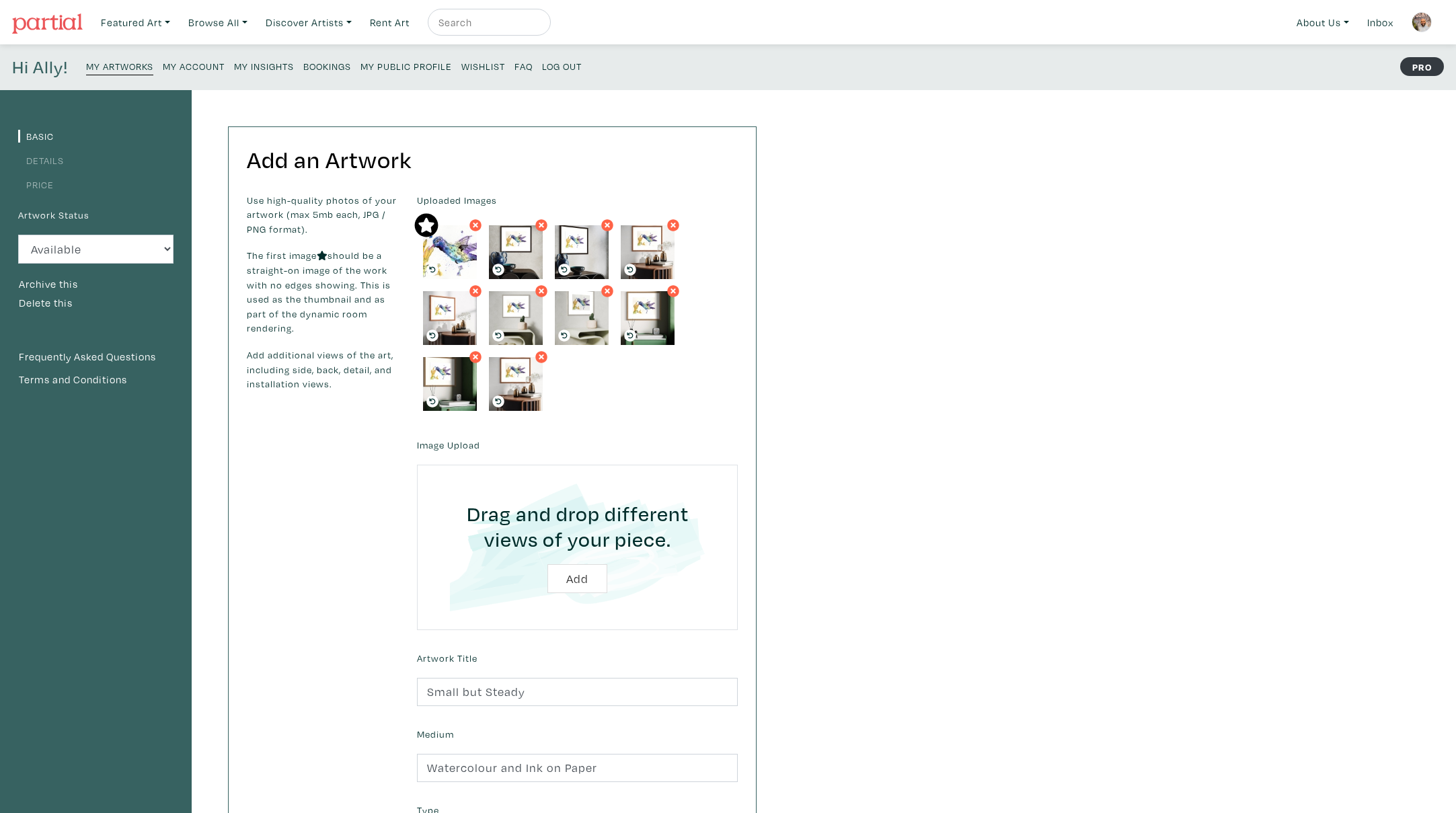
click at [422, 62] on small "My Public Profile" at bounding box center [406, 66] width 92 height 13
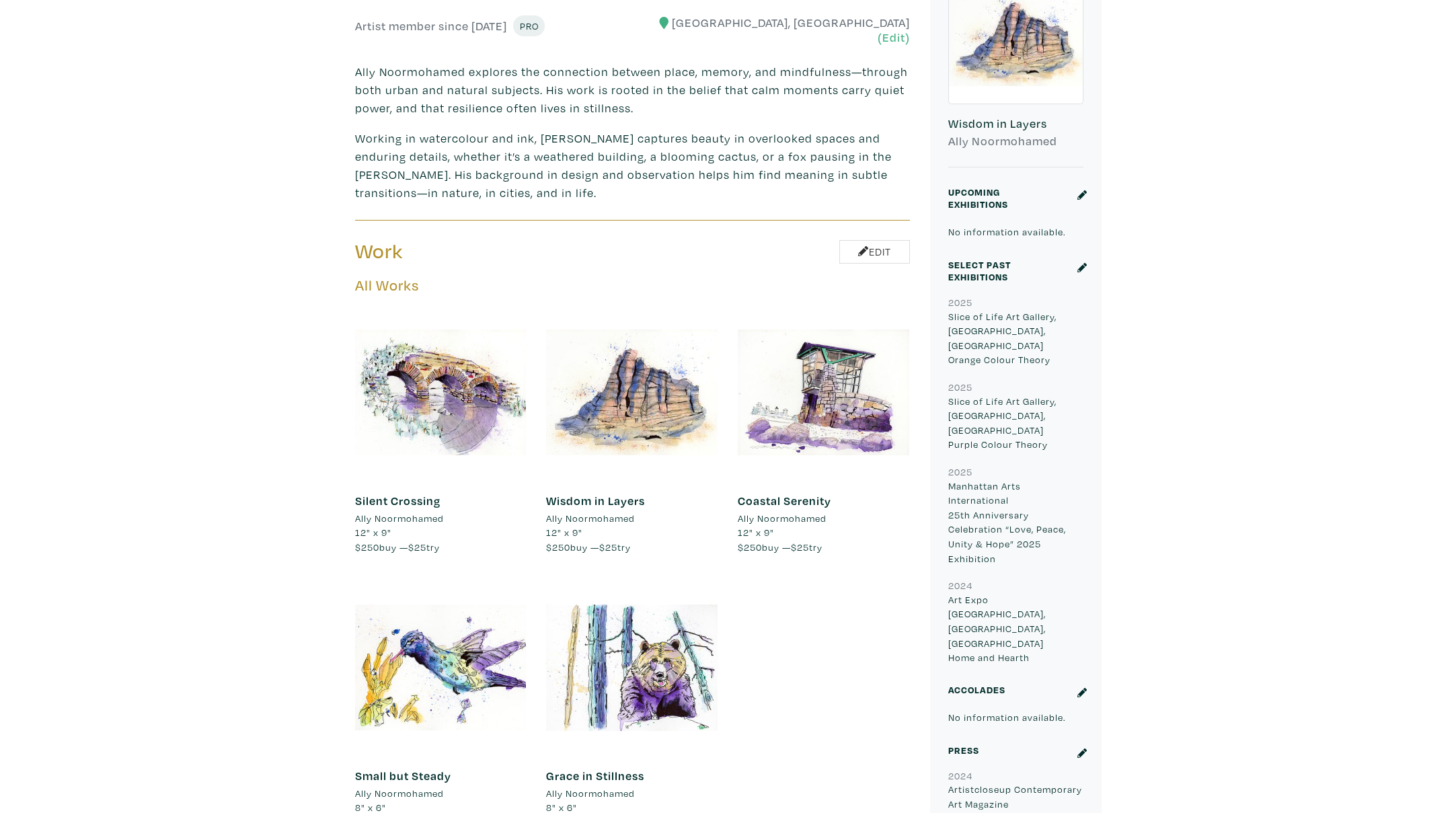
scroll to position [513, 0]
click at [435, 635] on div at bounding box center [441, 667] width 171 height 171
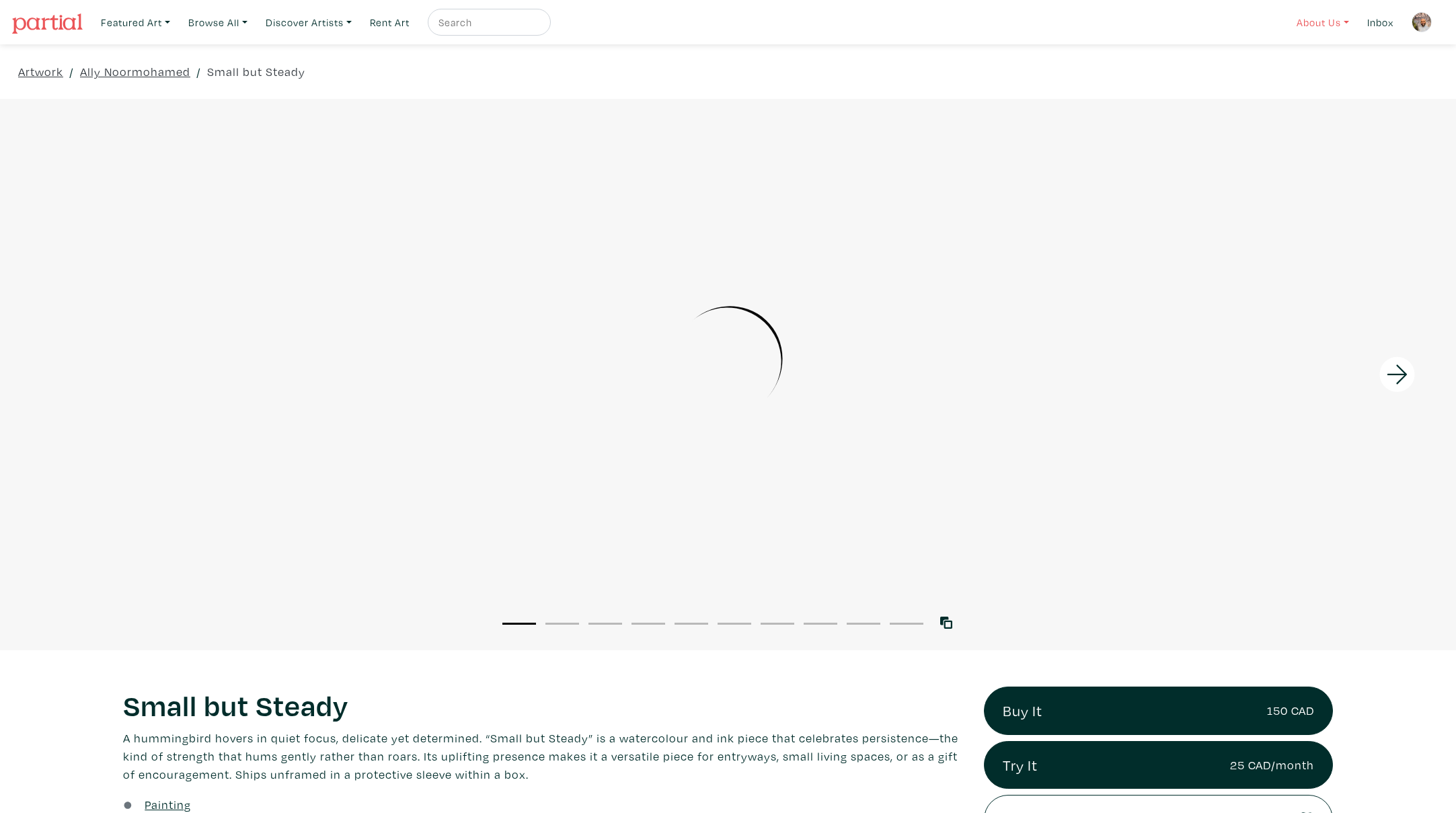
click at [1347, 24] on link "About Us" at bounding box center [1323, 22] width 65 height 28
click at [1021, 26] on div "Featured Art Smalls Landscapes Abstracts New Contemporary The Minimalist Bold D…" at bounding box center [770, 22] width 1349 height 32
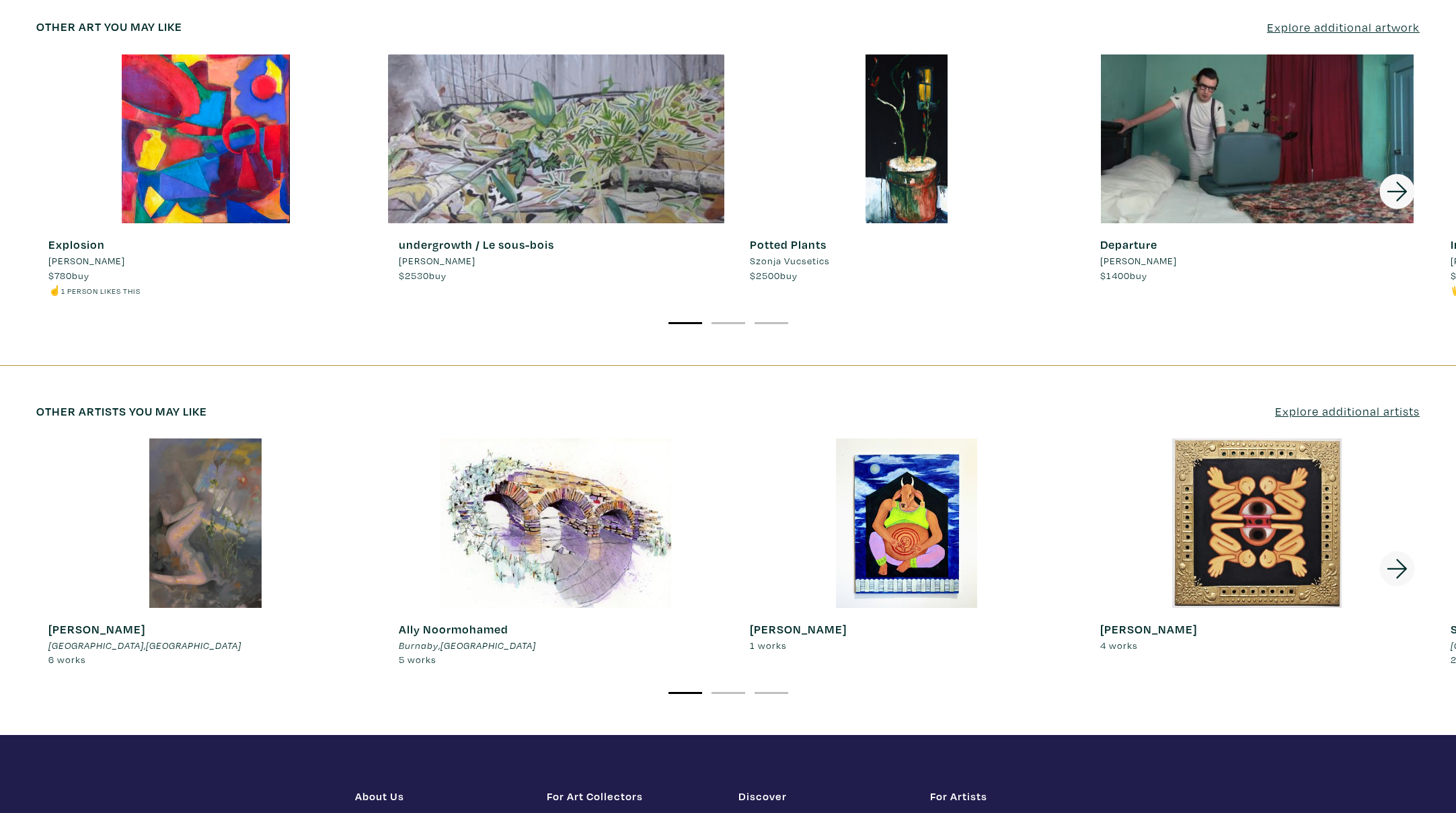
scroll to position [2441, 0]
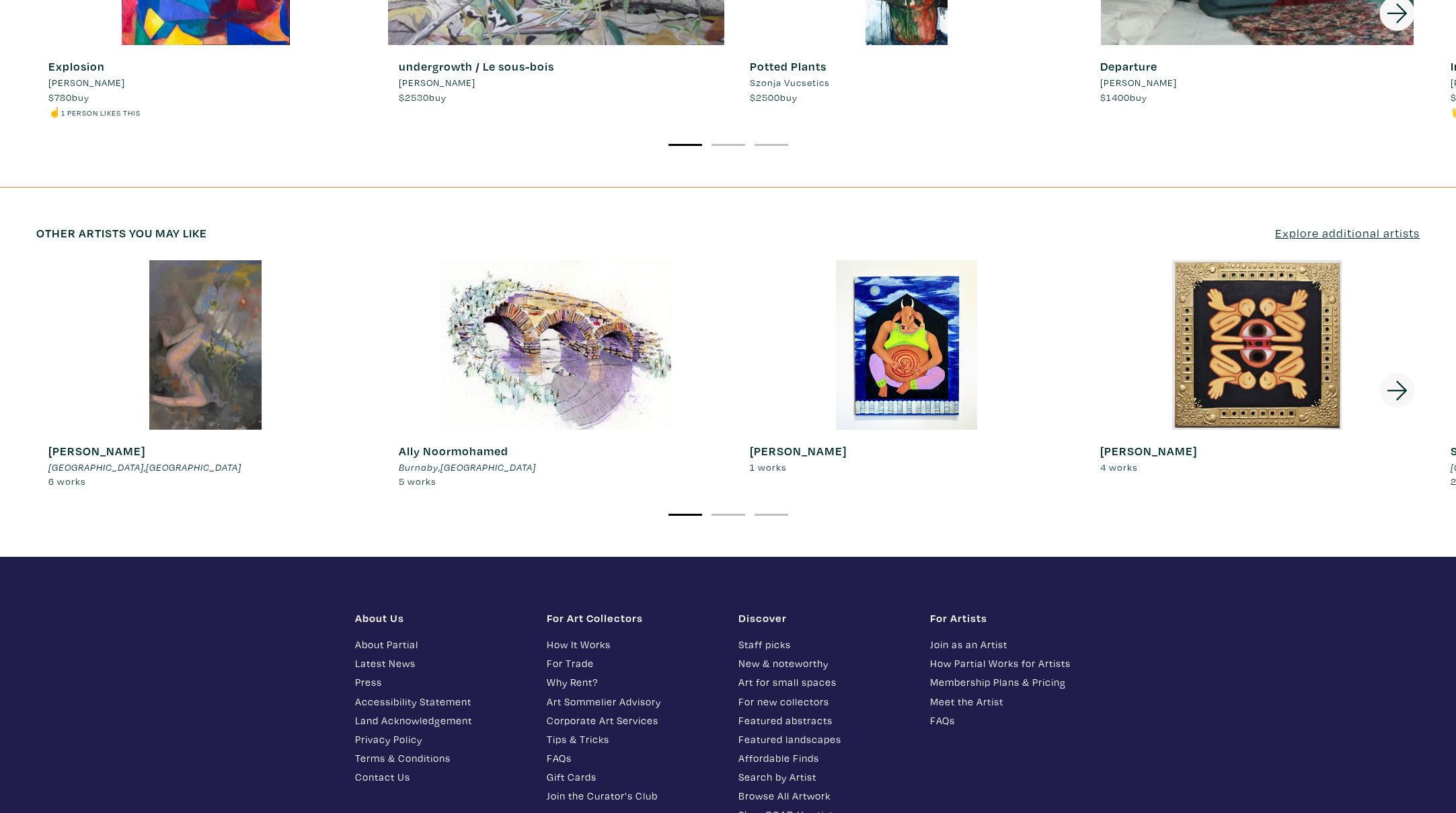
click at [389, 769] on link "Contact Us" at bounding box center [441, 777] width 171 height 16
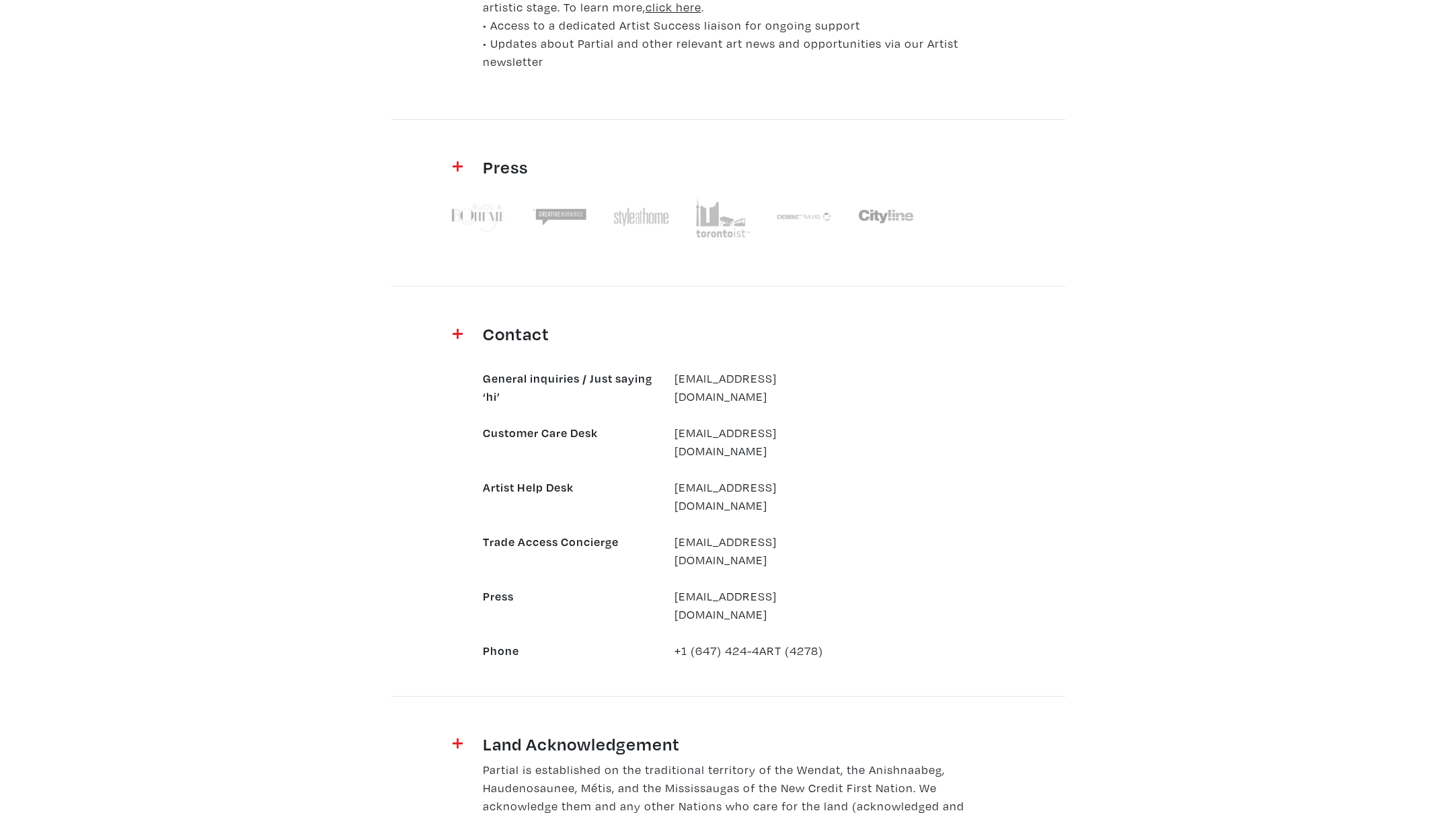
scroll to position [1084, 0]
drag, startPoint x: 797, startPoint y: 472, endPoint x: 662, endPoint y: 466, distance: 135.1
click at [662, 478] on div "Artist Help Desk [EMAIL_ADDRESS][DOMAIN_NAME]" at bounding box center [665, 497] width 383 height 36
copy div "[EMAIL_ADDRESS][DOMAIN_NAME]"
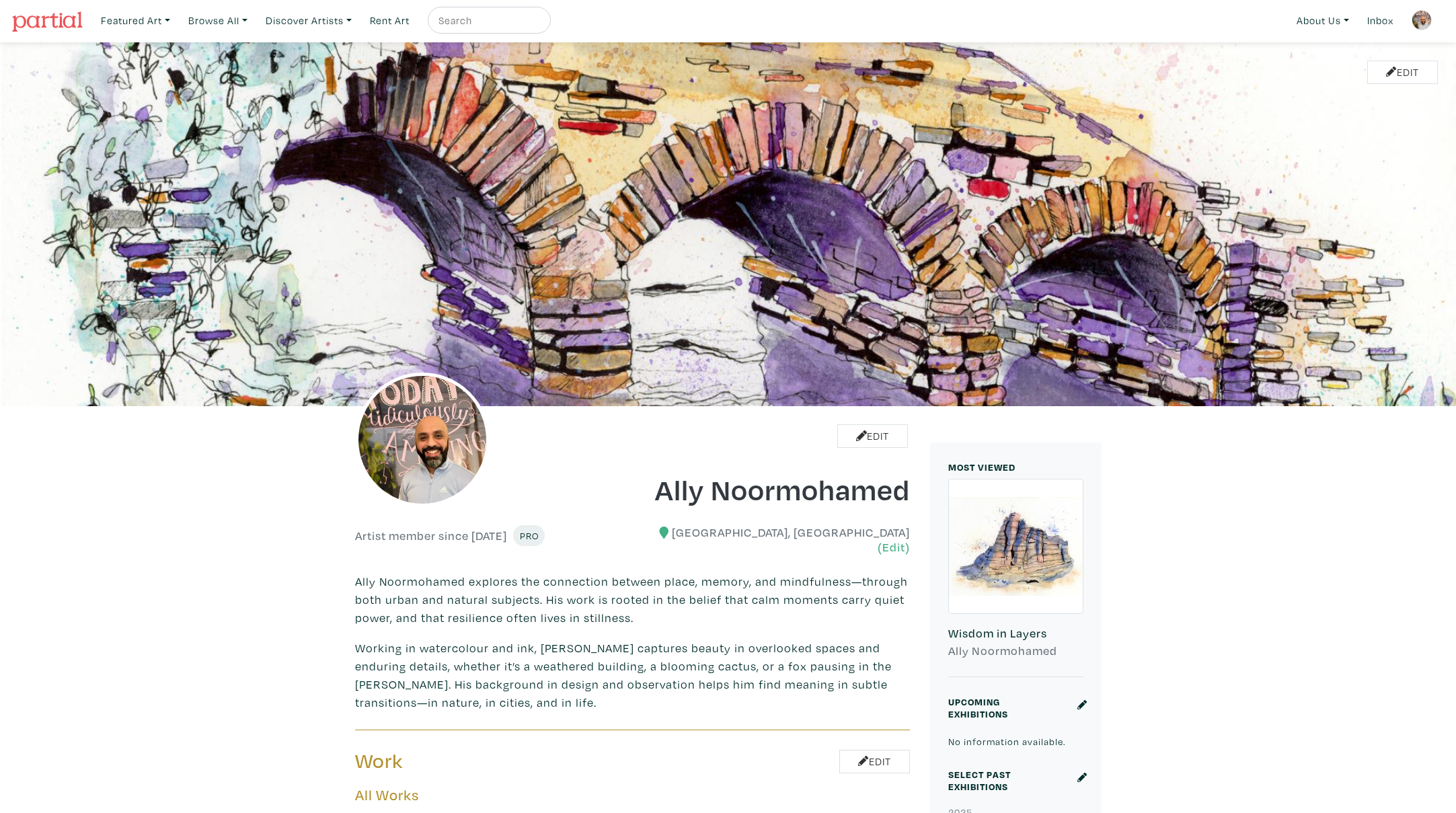
scroll to position [3, 0]
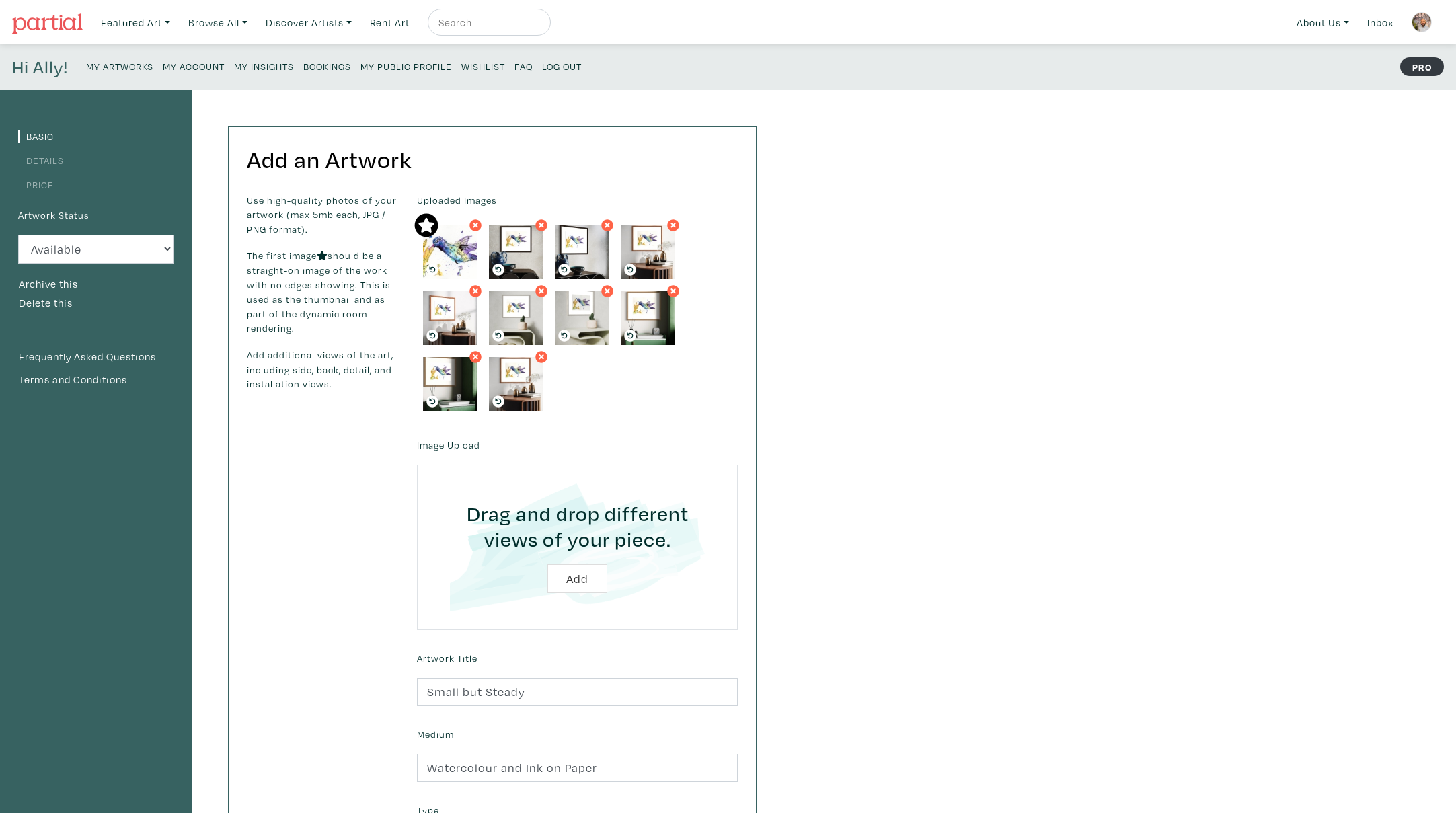
click at [432, 269] on icon at bounding box center [432, 270] width 6 height 6
click at [499, 270] on icon at bounding box center [499, 270] width 12 height 12
click at [501, 267] on icon at bounding box center [499, 270] width 12 height 12
click at [501, 267] on icon at bounding box center [499, 270] width 12 height 12
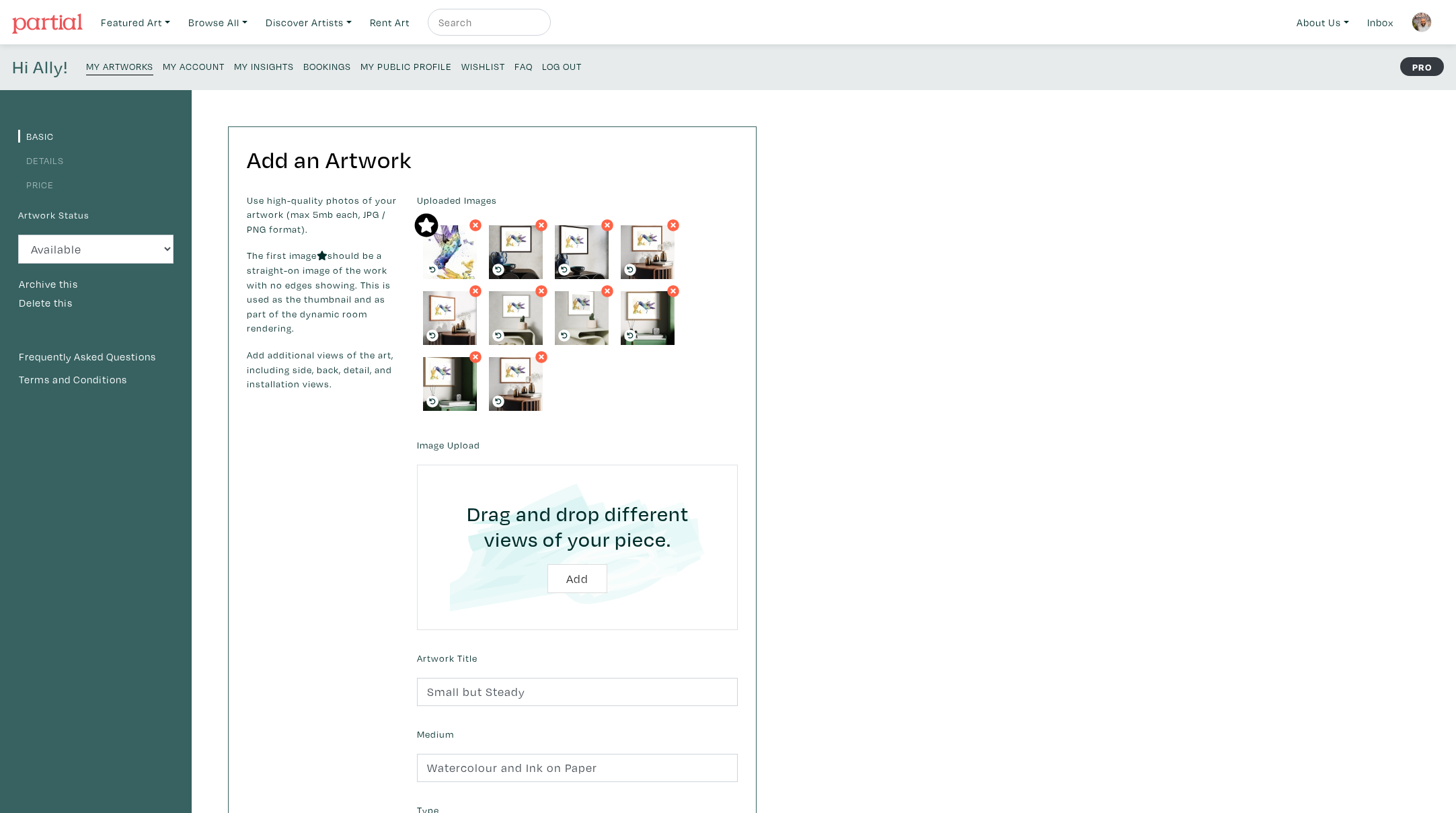
click at [433, 267] on icon at bounding box center [432, 270] width 12 height 12
click at [437, 267] on icon at bounding box center [432, 270] width 12 height 12
click at [437, 267] on icon at bounding box center [432, 270] width 12 height 12
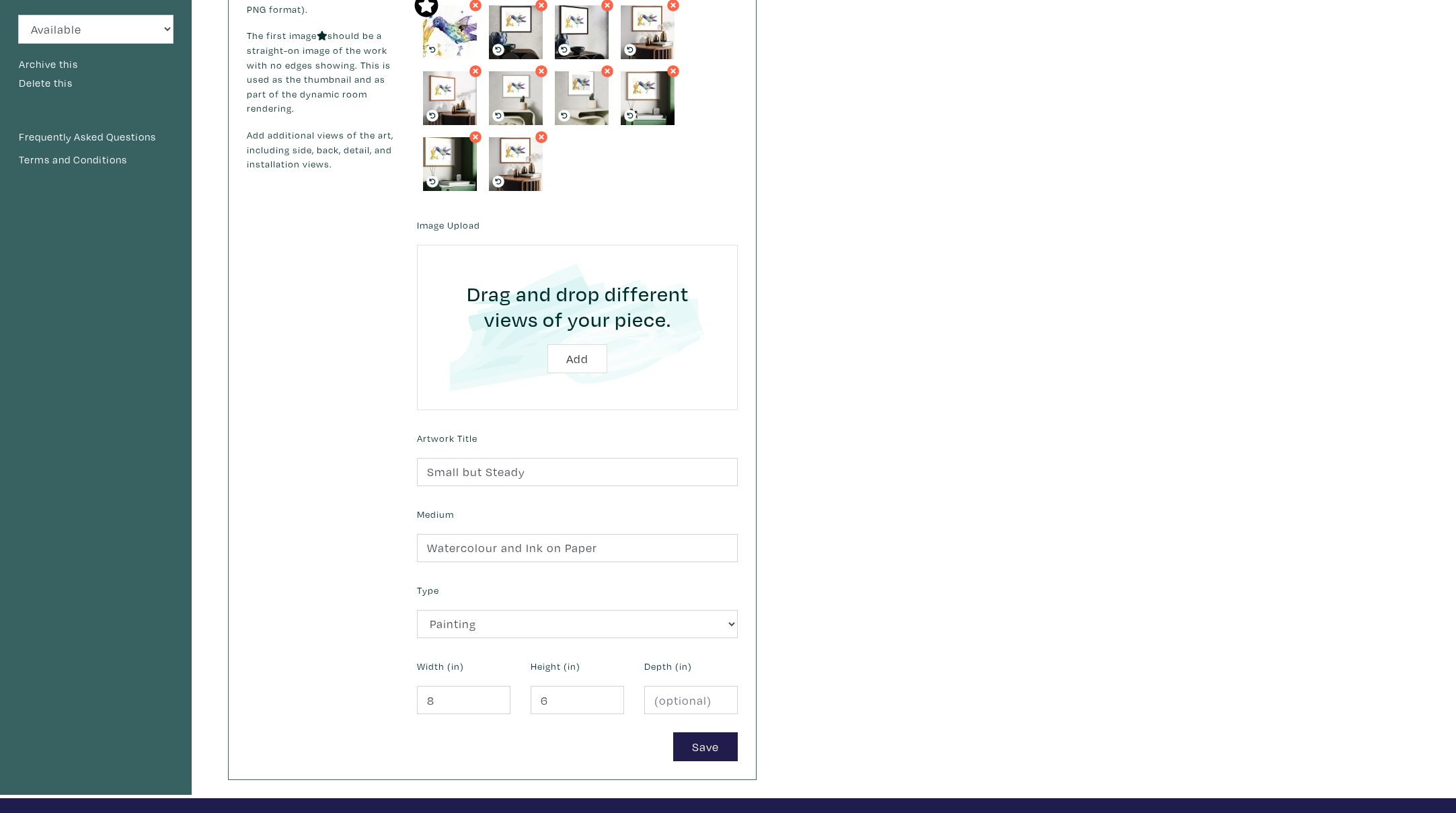
scroll to position [235, 0]
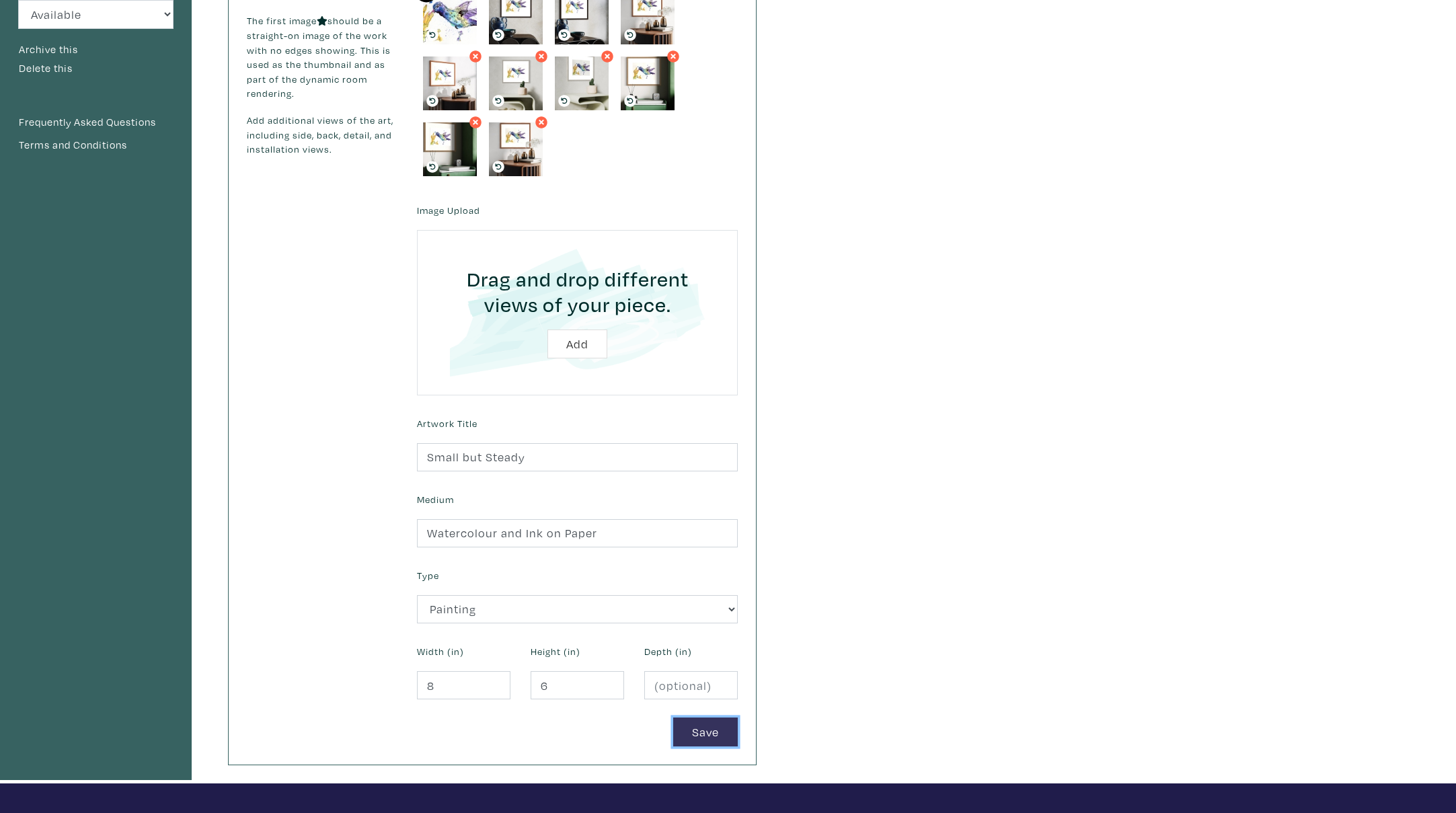
click at [704, 730] on button "Save" at bounding box center [706, 732] width 65 height 29
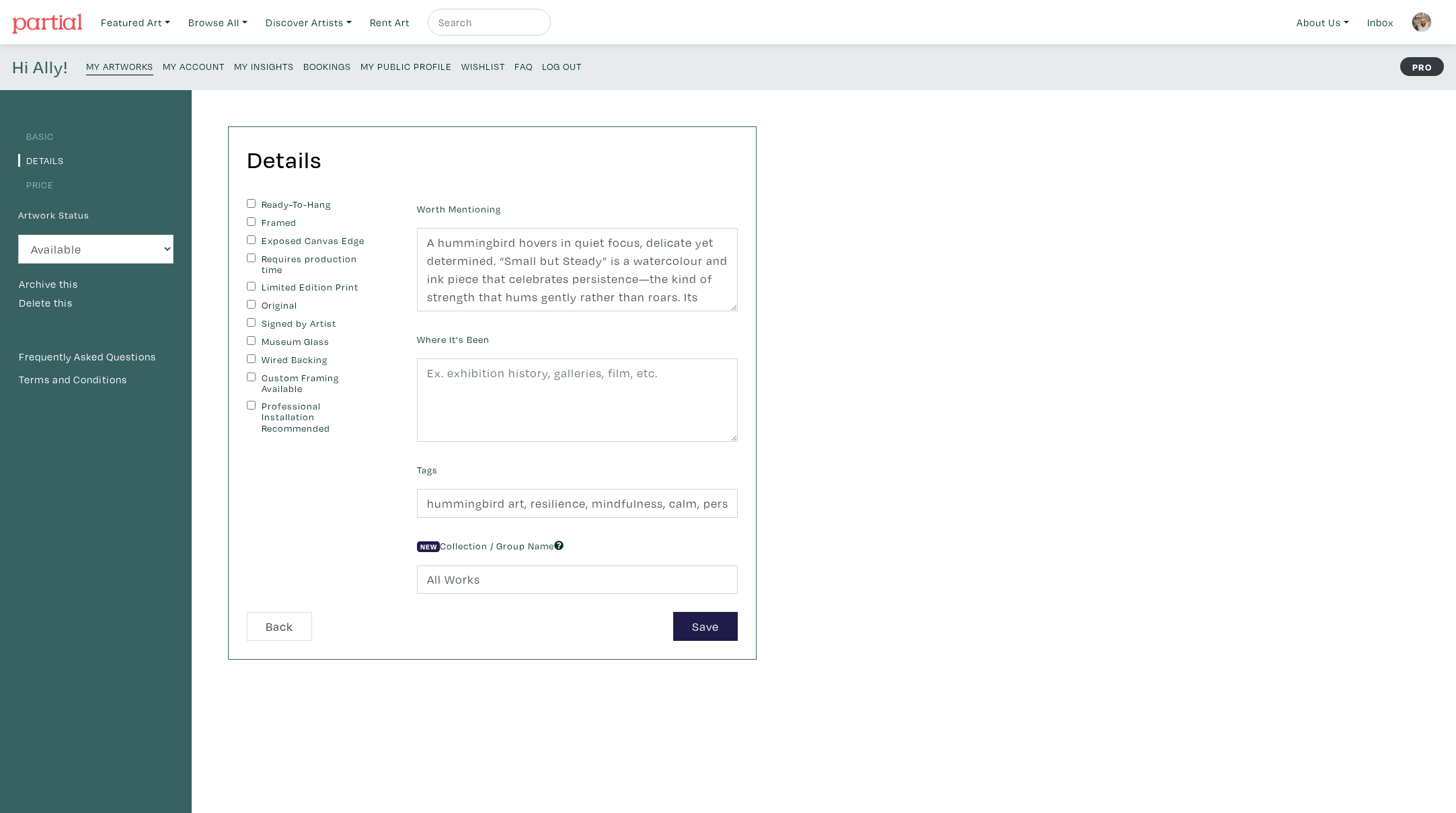
click at [49, 136] on link "Basic" at bounding box center [36, 136] width 36 height 13
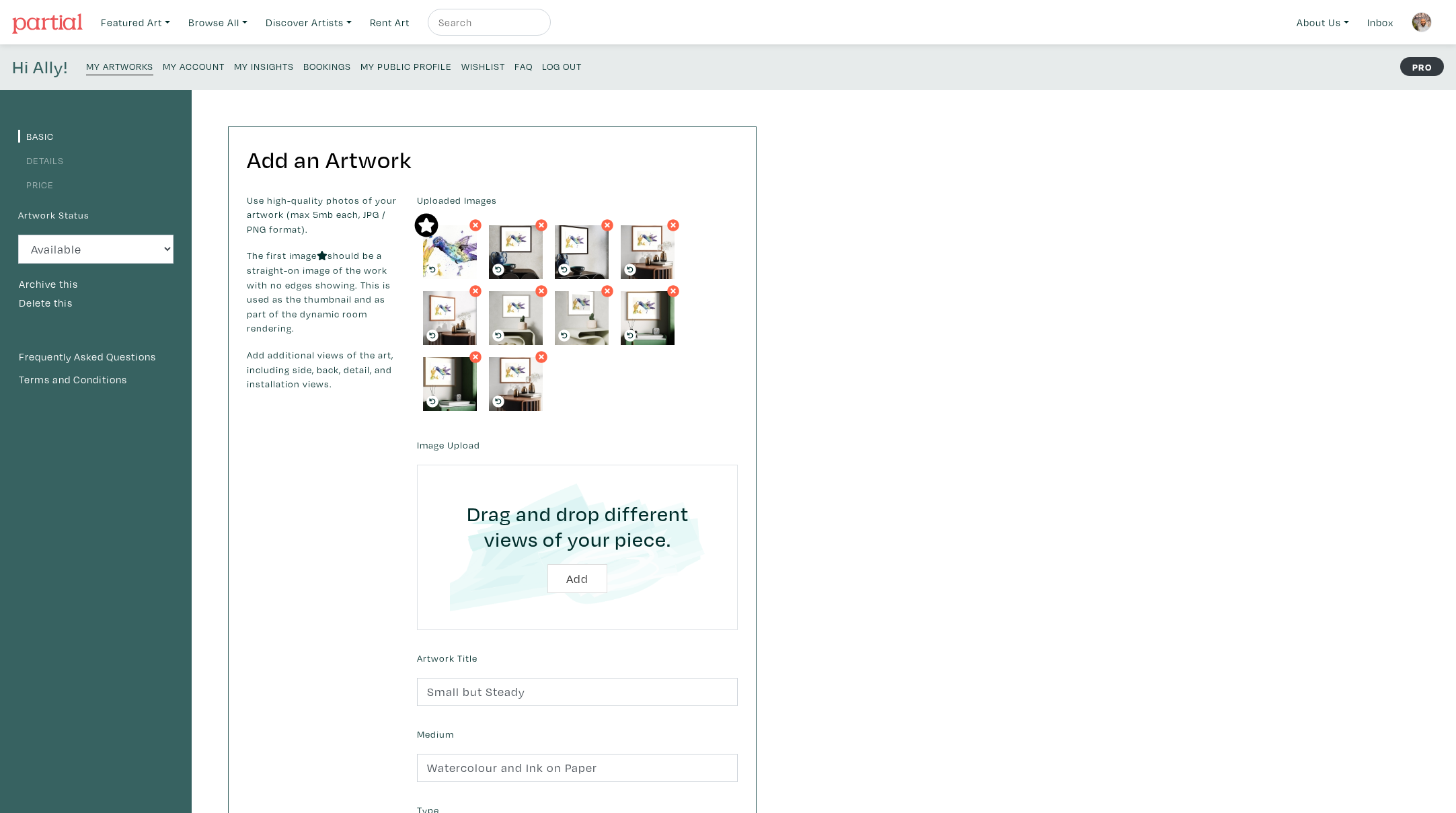
click at [567, 581] on input "file" at bounding box center [578, 547] width 283 height 128
type input "C:\fakepath\small-but-steady.jpg"
click at [477, 227] on icon at bounding box center [476, 225] width 5 height 5
drag, startPoint x: 521, startPoint y: 379, endPoint x: 457, endPoint y: 246, distance: 147.6
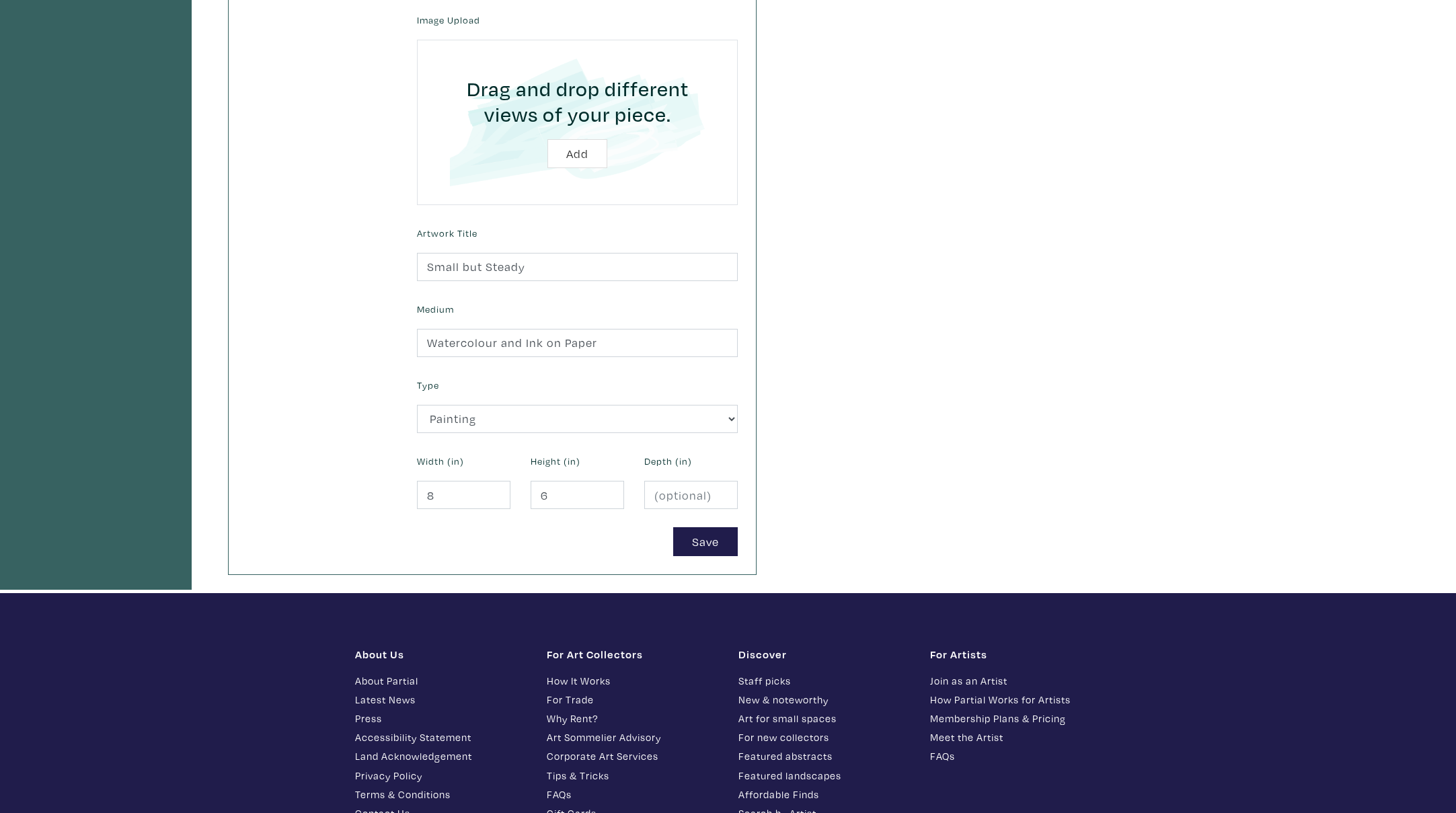
scroll to position [430, 0]
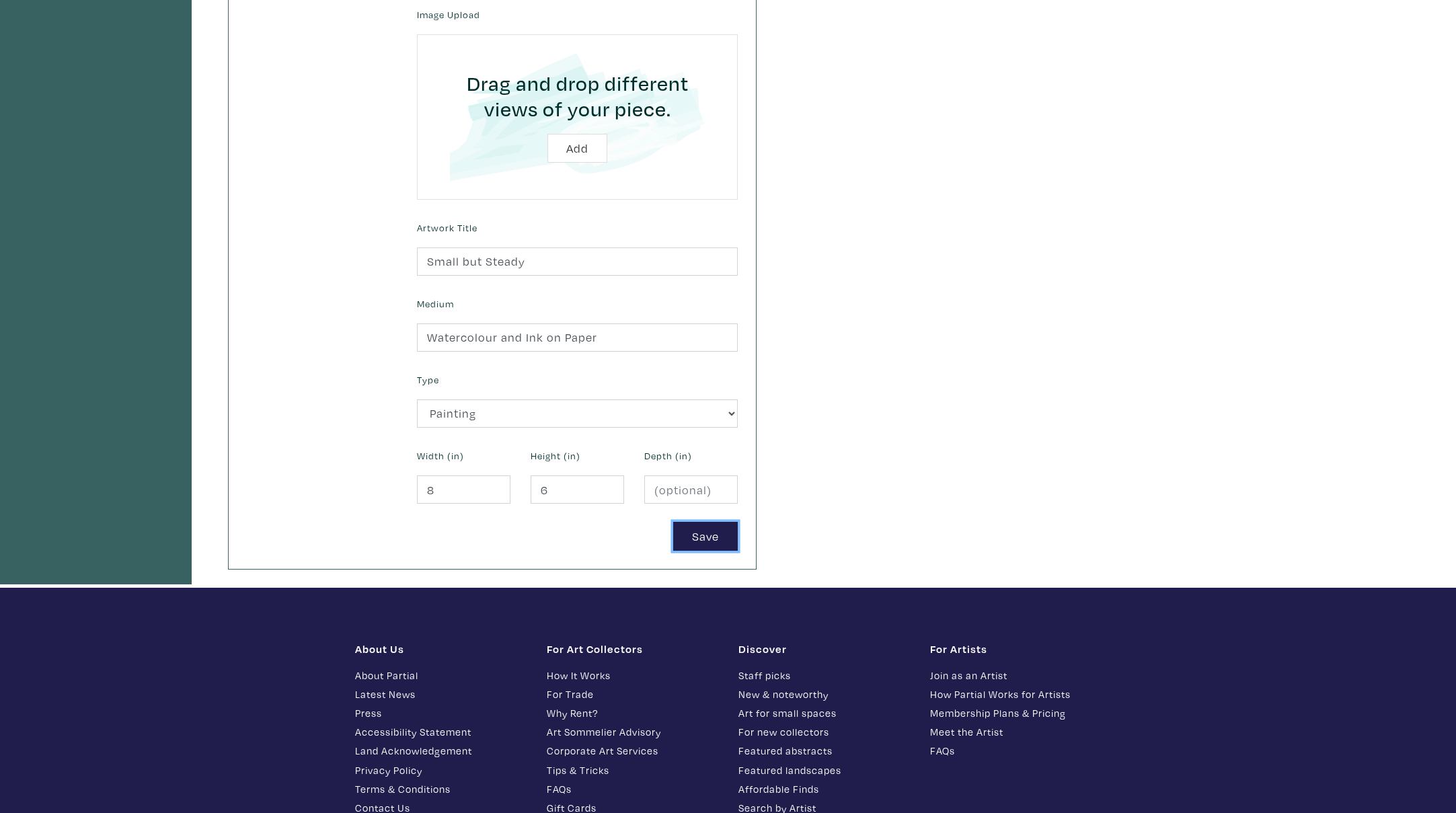
click at [697, 539] on button "Save" at bounding box center [706, 536] width 65 height 29
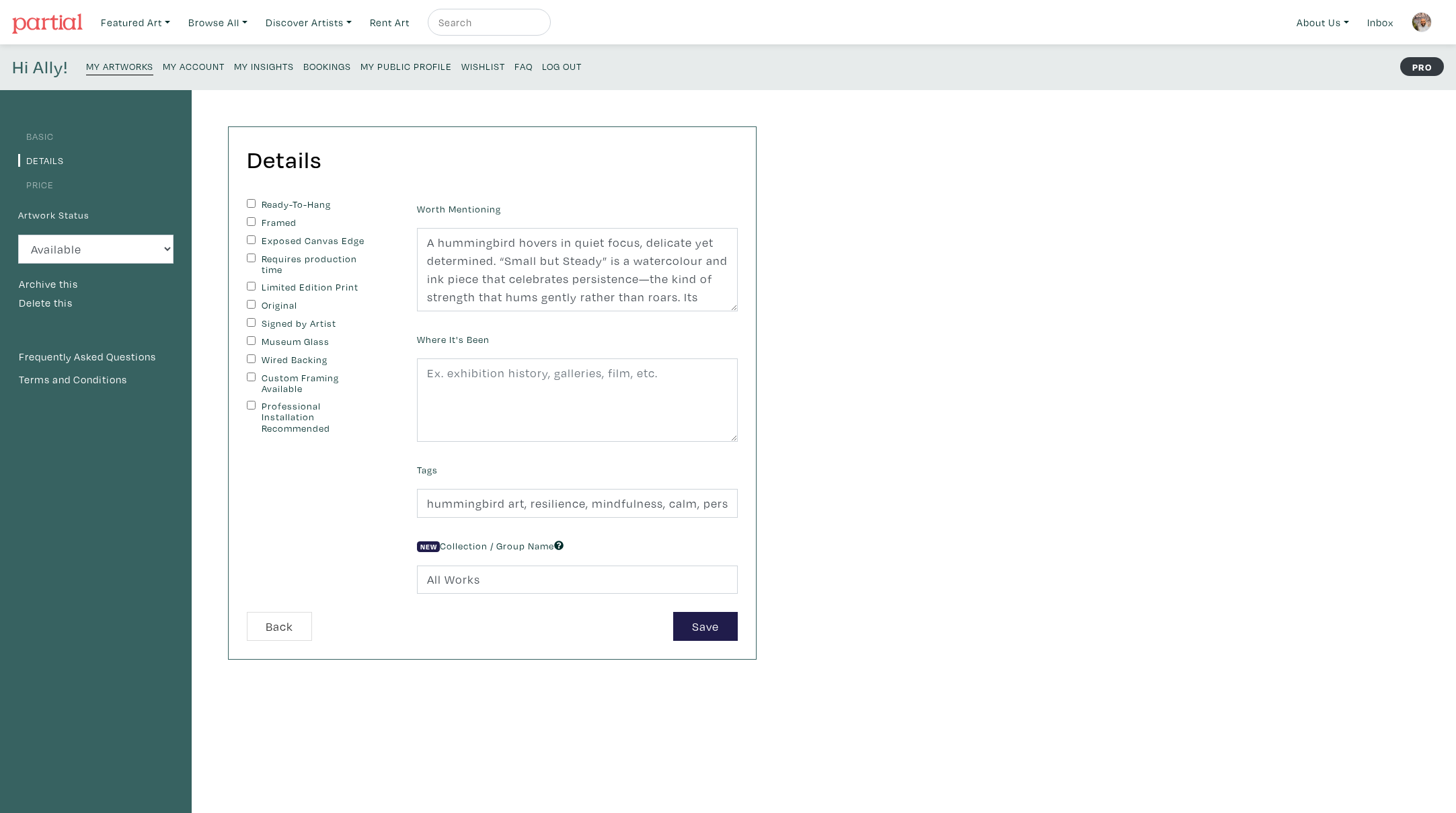
click at [45, 138] on link "Basic" at bounding box center [36, 136] width 36 height 13
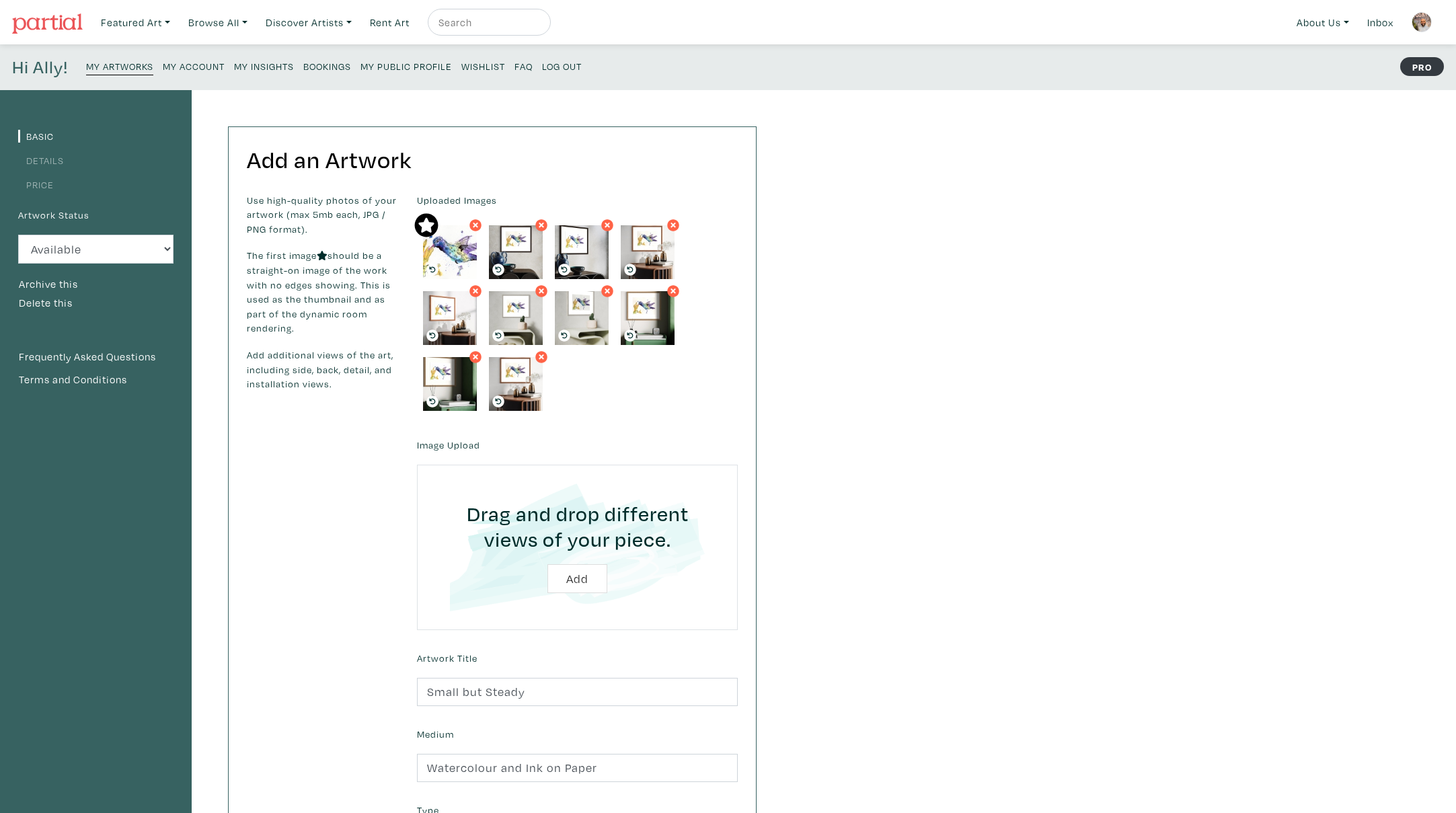
click at [544, 357] on icon at bounding box center [542, 357] width 8 height 12
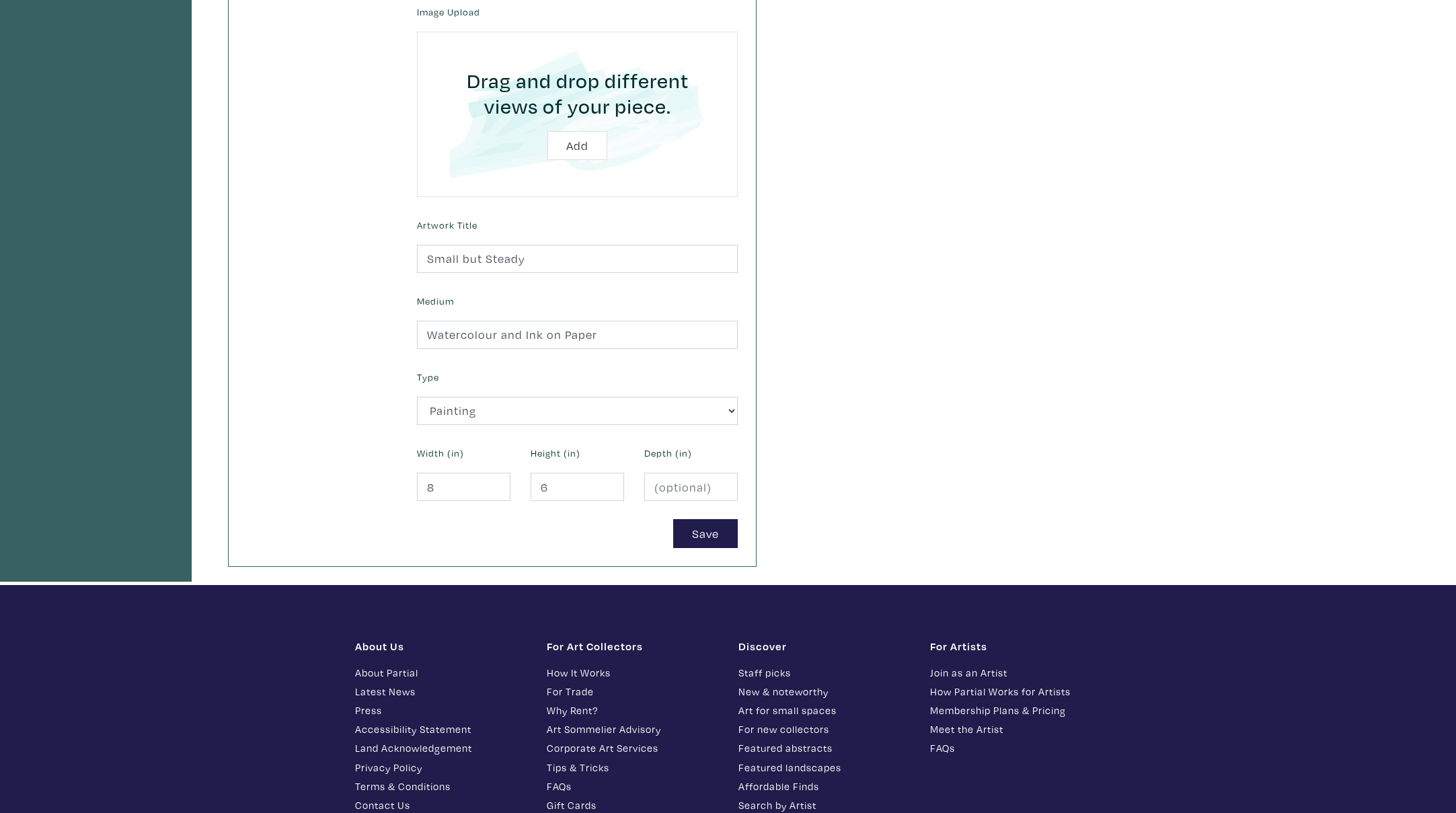
scroll to position [621, 0]
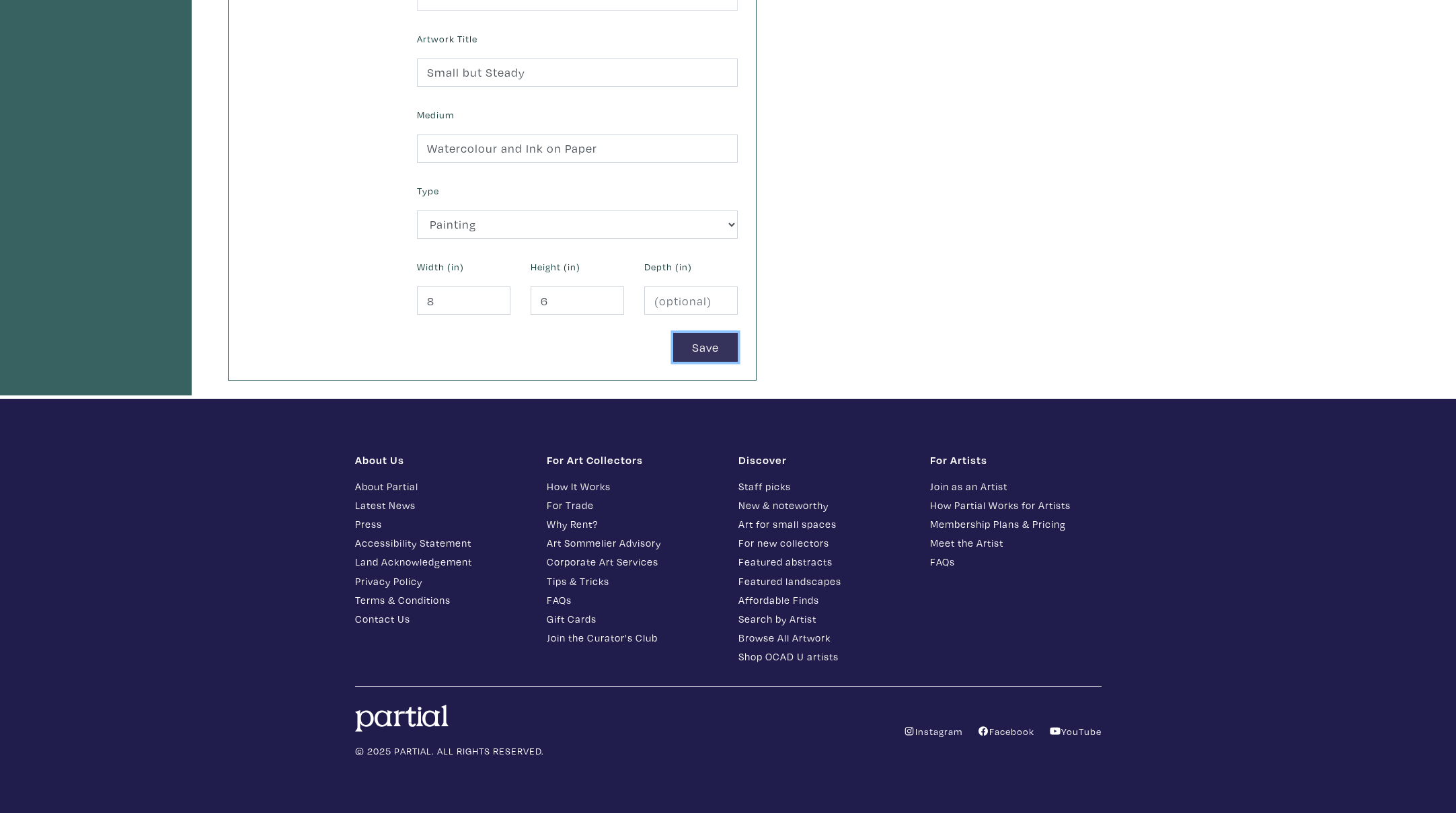
click at [708, 339] on button "Save" at bounding box center [706, 347] width 65 height 29
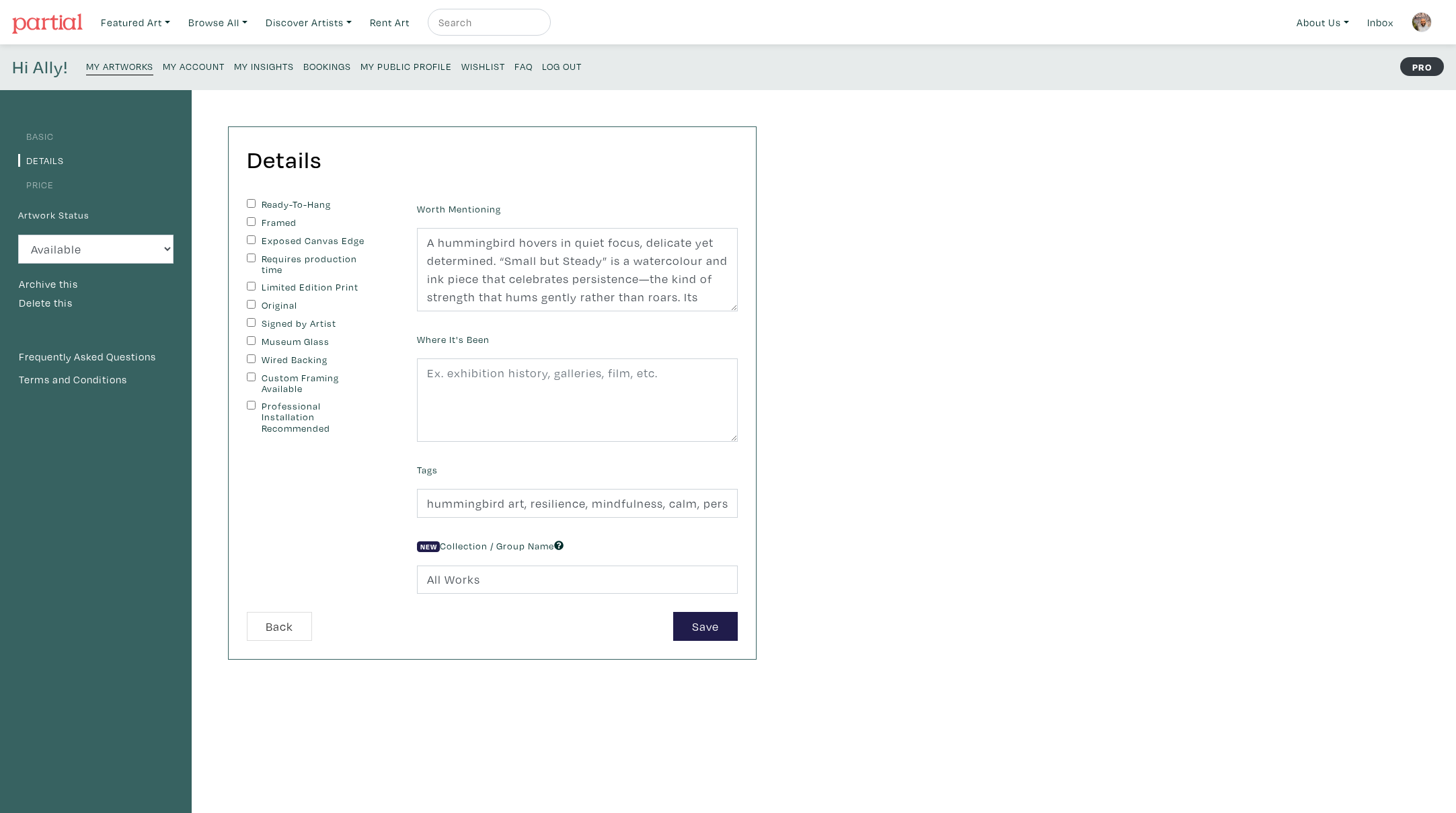
click at [48, 139] on link "Basic" at bounding box center [36, 136] width 36 height 13
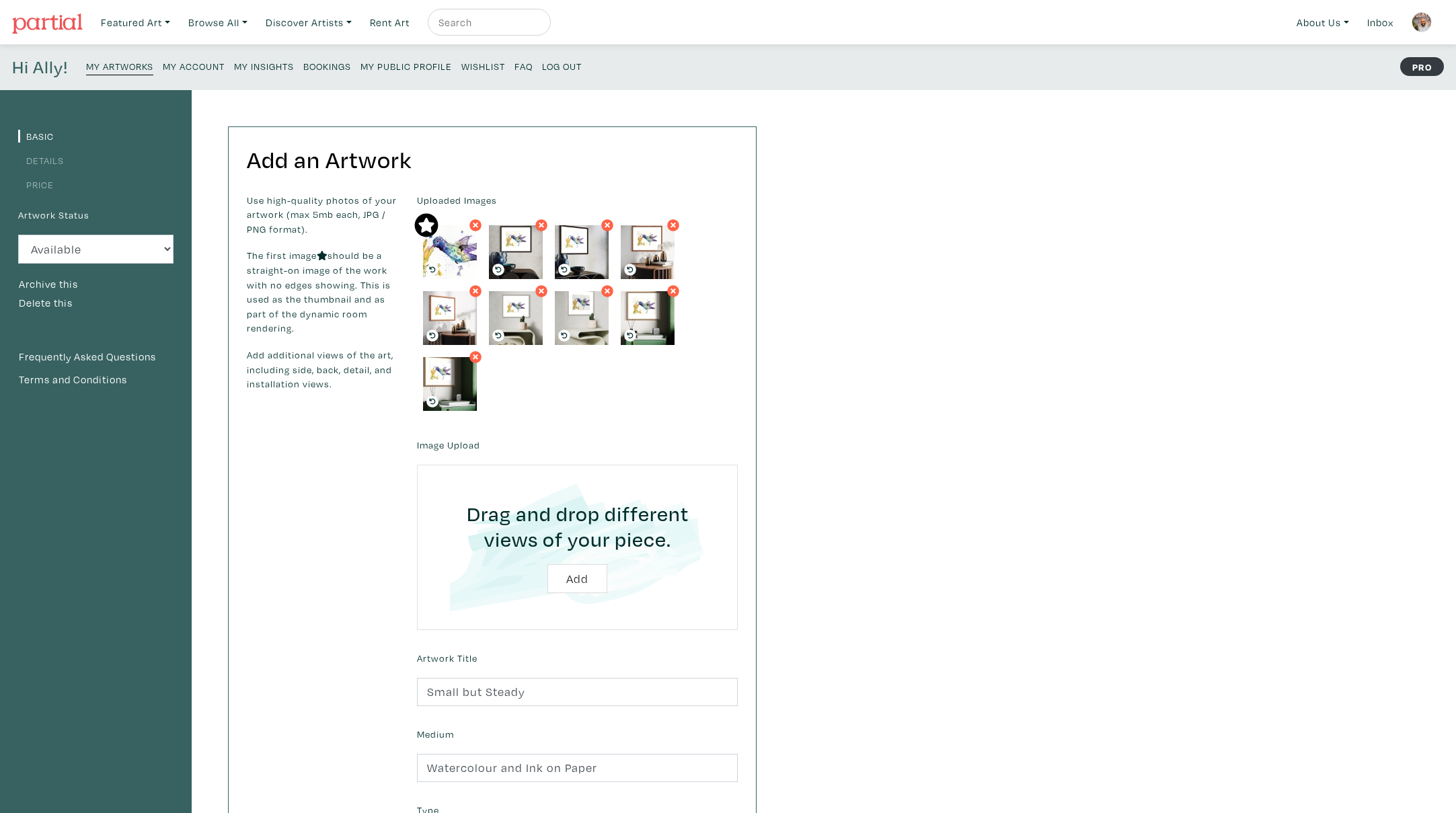
click at [117, 69] on small "My Artworks" at bounding box center [120, 66] width 67 height 13
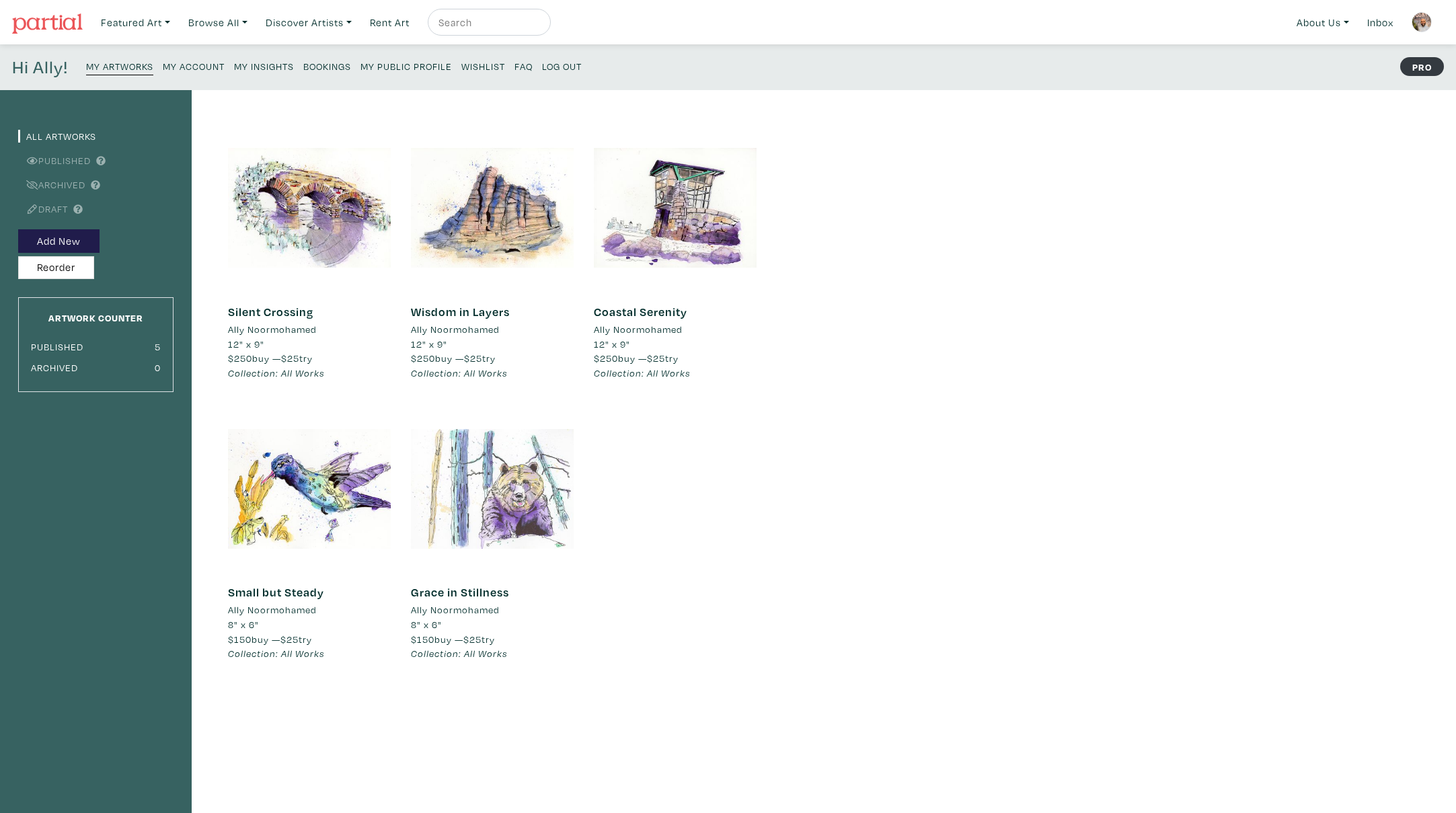
click at [522, 511] on div at bounding box center [492, 488] width 163 height 163
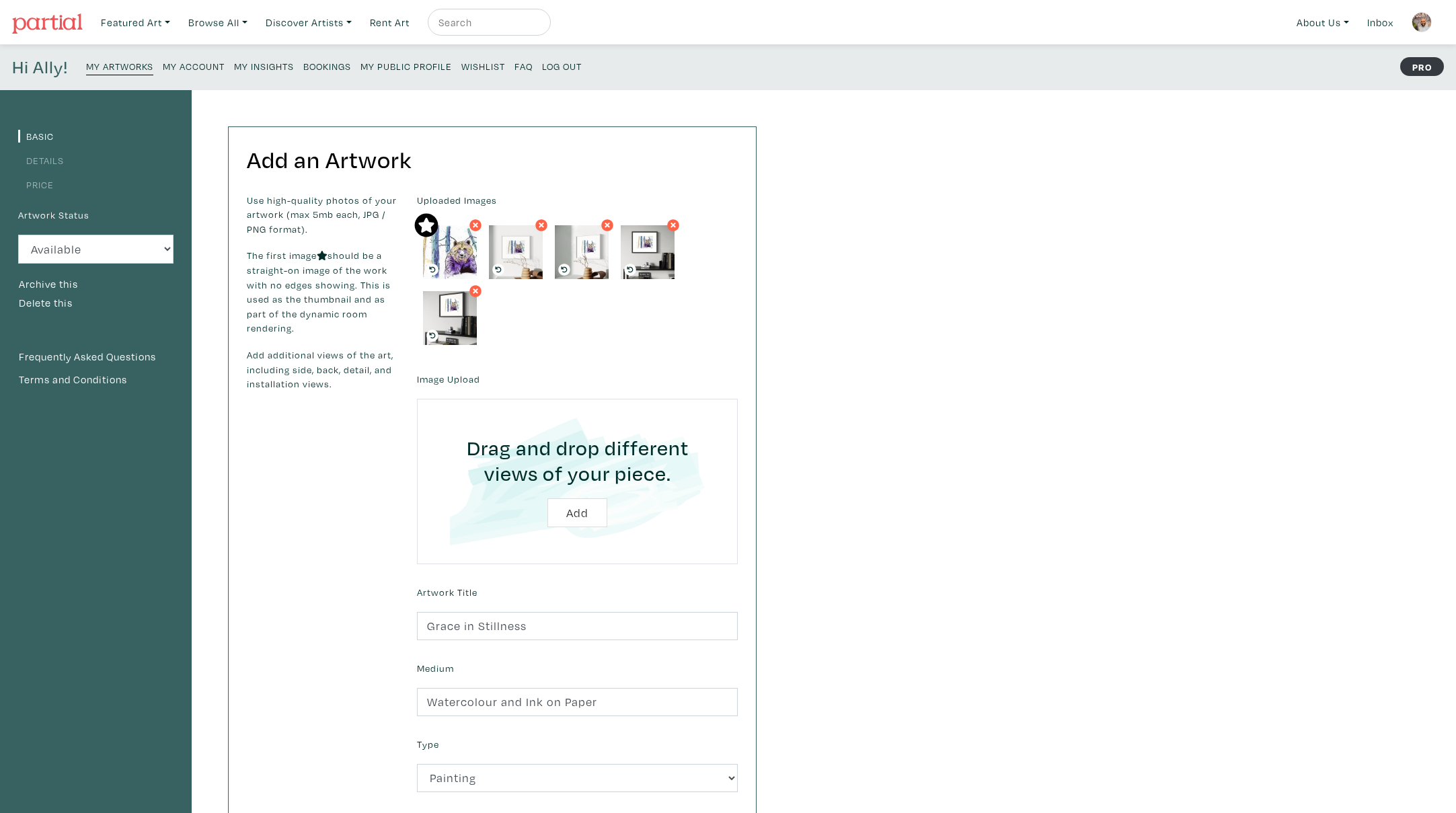
click at [43, 163] on link "Details" at bounding box center [41, 160] width 46 height 13
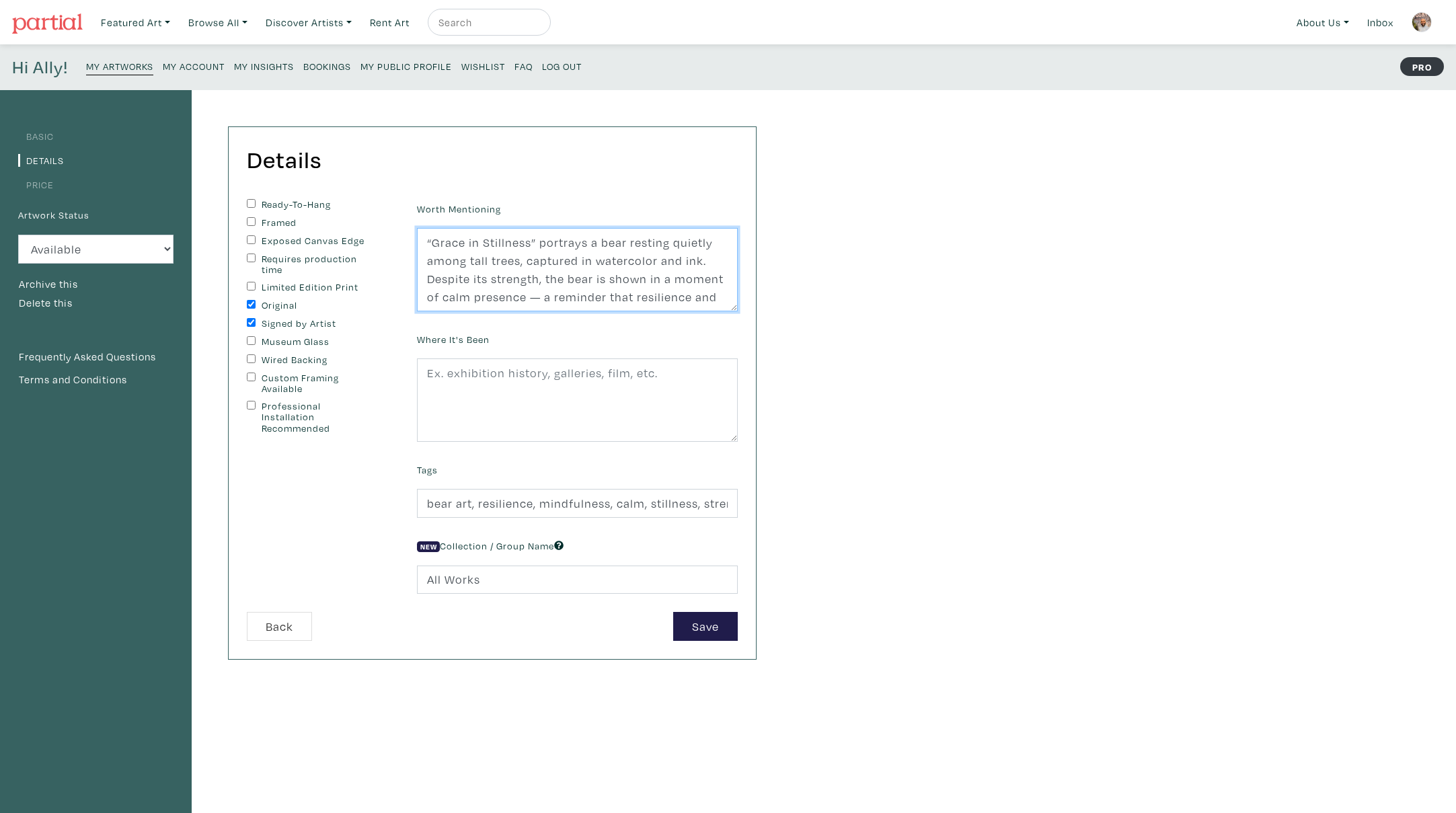
click at [645, 261] on textarea "“Grace in Stillness” portrays a bear resting quietly among tall trees, captured…" at bounding box center [578, 270] width 321 height 84
type textarea "“Grace in Stillness” portrays a bear resting quietly among tall trees, captured…"
click at [699, 626] on button "Save" at bounding box center [706, 626] width 65 height 29
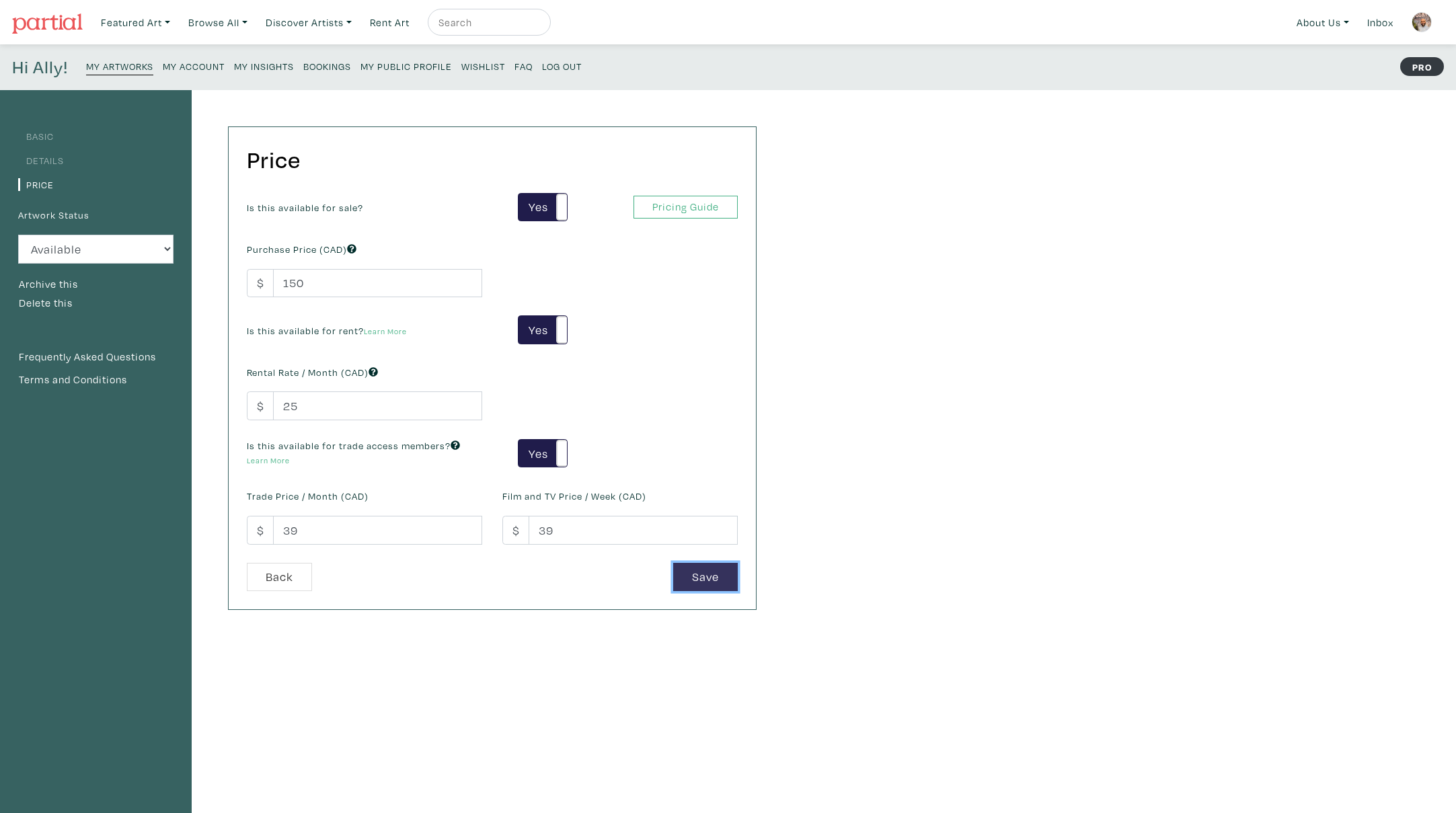
click at [702, 585] on button "Save" at bounding box center [706, 577] width 65 height 29
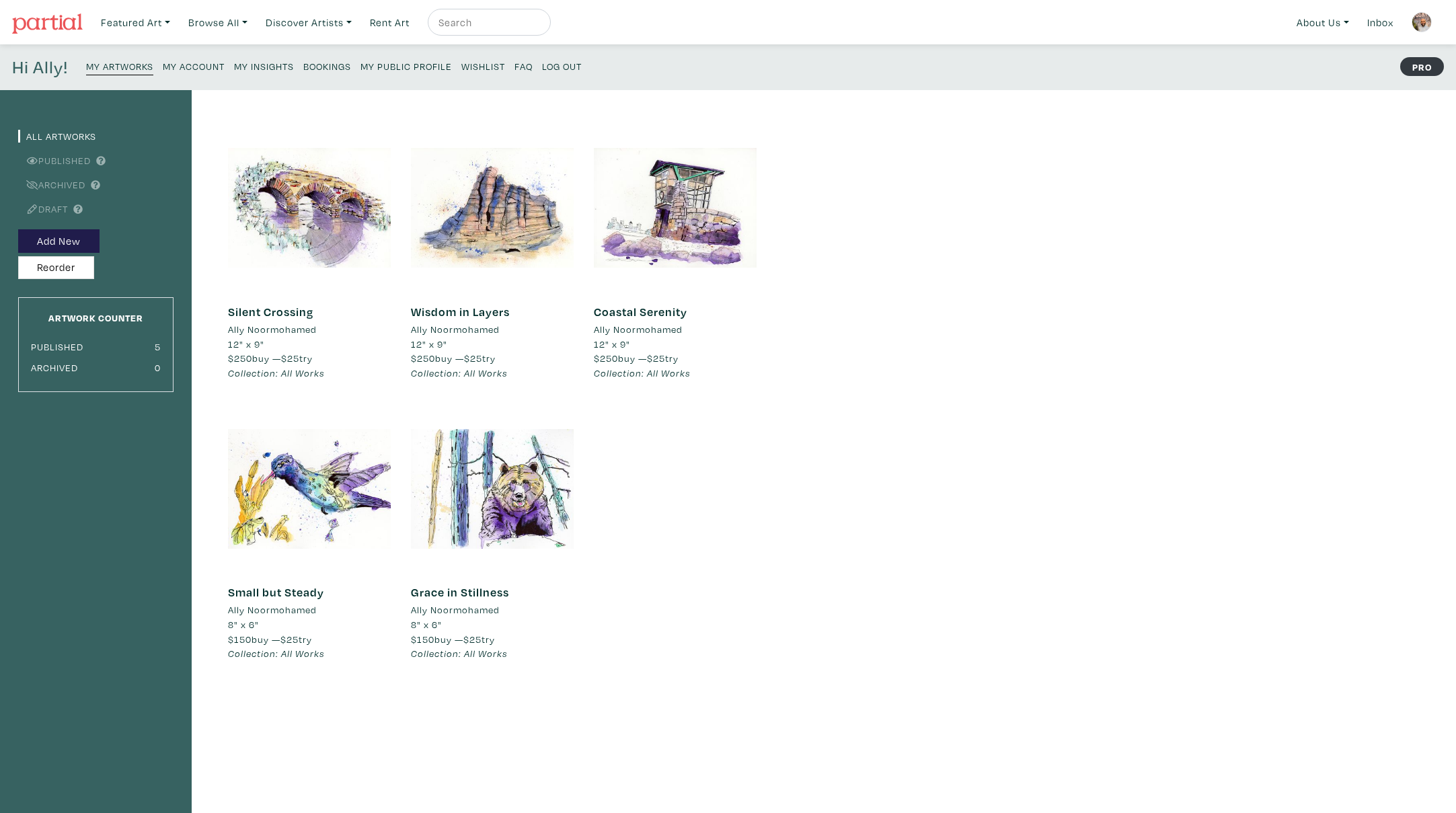
click at [951, 146] on div "All Artworks Published Archived Draft Add New Reorder Artwork Counter Published…" at bounding box center [728, 455] width 1456 height 730
